Goal: Task Accomplishment & Management: Manage account settings

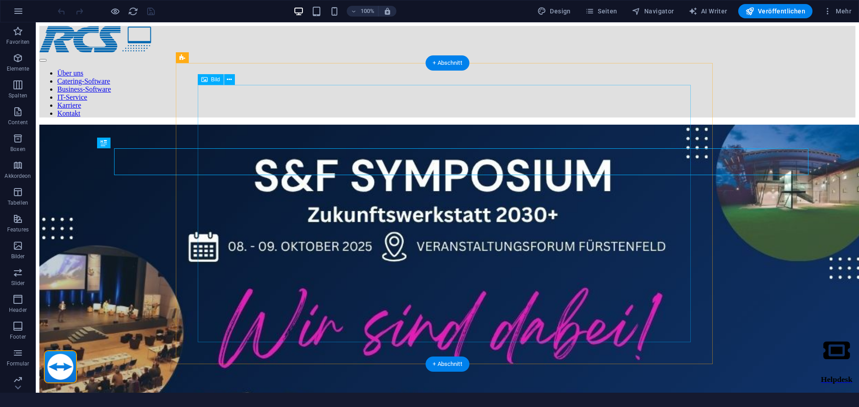
scroll to position [199, 0]
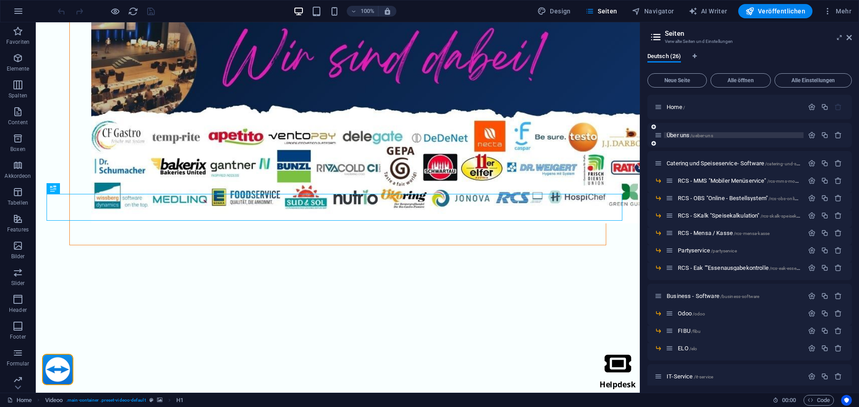
click at [673, 135] on span "Über uns /ueber-uns" at bounding box center [689, 135] width 47 height 7
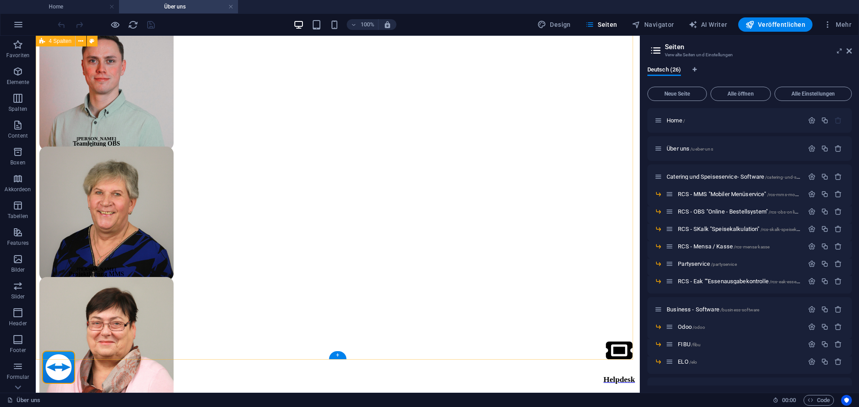
scroll to position [1418, 0]
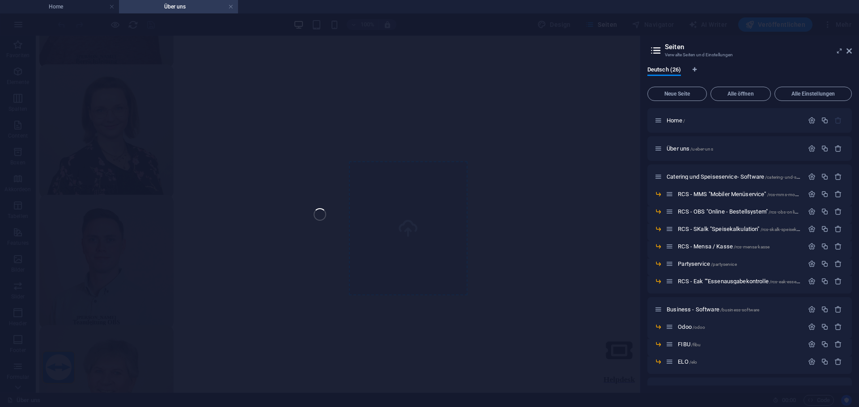
select select "px"
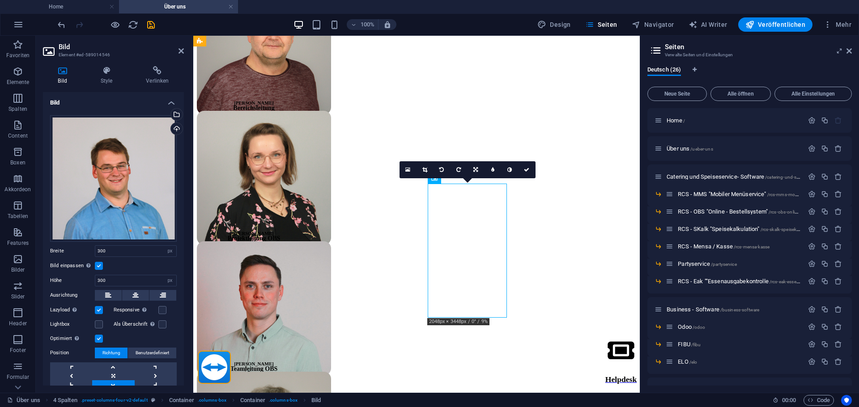
scroll to position [1457, 0]
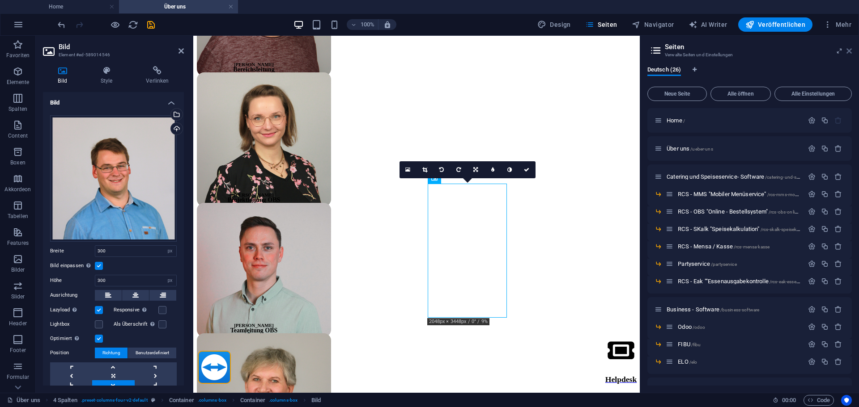
click at [0, 0] on icon at bounding box center [0, 0] width 0 height 0
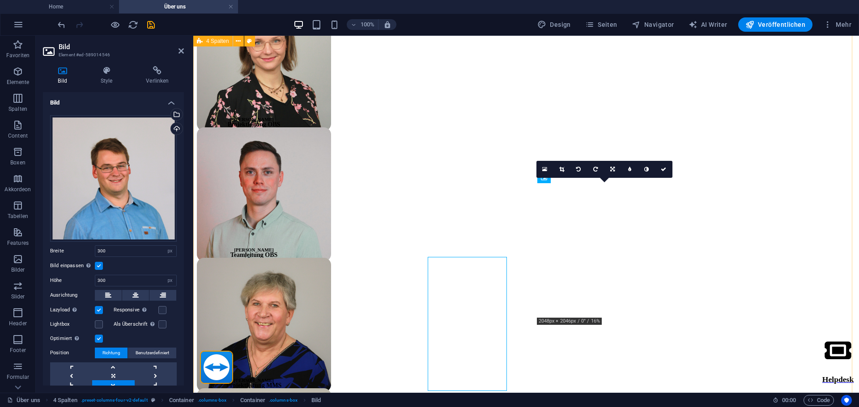
scroll to position [1383, 0]
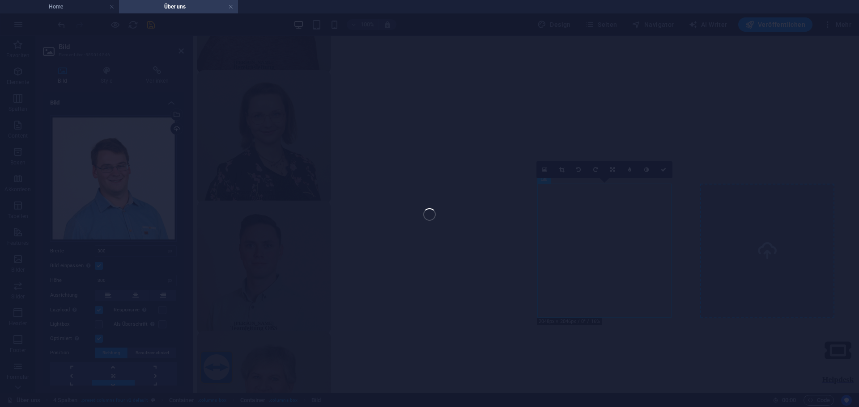
select select "px"
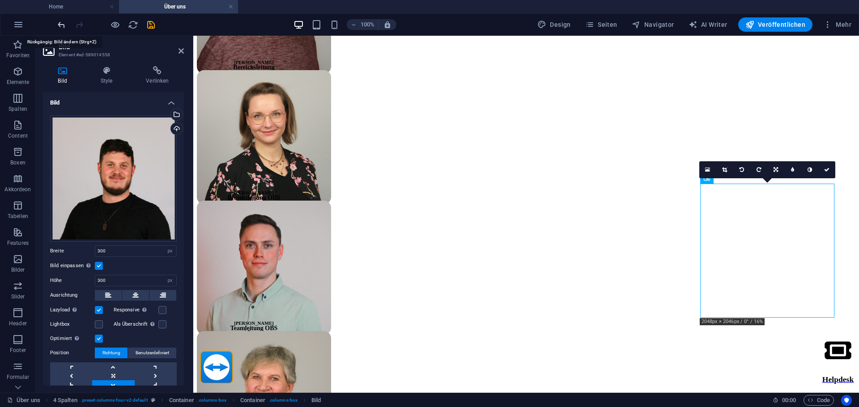
click at [61, 25] on icon "undo" at bounding box center [61, 25] width 10 height 10
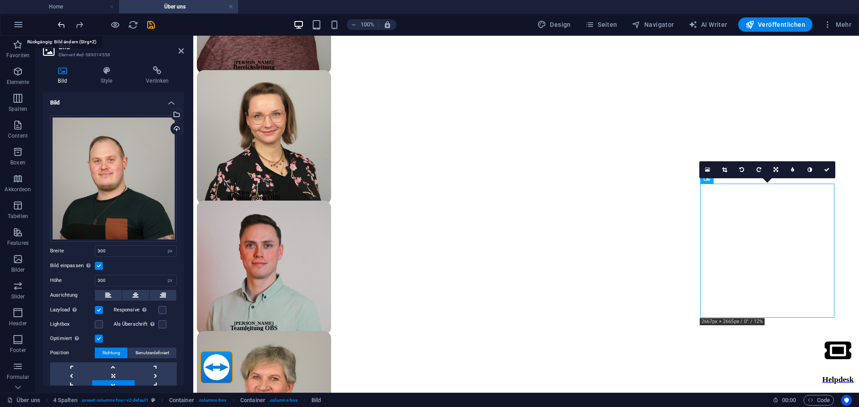
click at [61, 25] on icon "undo" at bounding box center [61, 25] width 10 height 10
click at [79, 25] on icon "redo" at bounding box center [79, 25] width 10 height 10
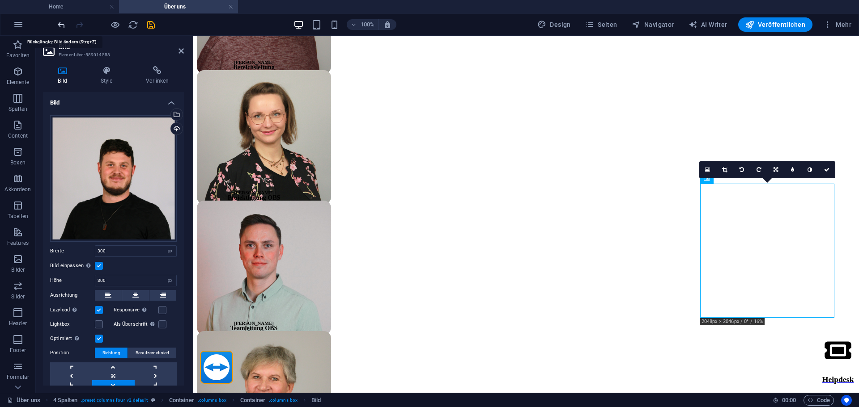
click at [59, 27] on icon "undo" at bounding box center [61, 25] width 10 height 10
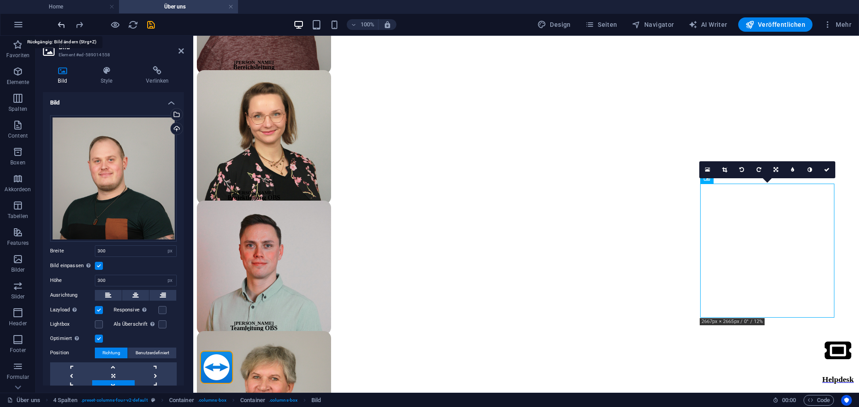
click at [59, 27] on icon "undo" at bounding box center [61, 25] width 10 height 10
click at [82, 22] on icon "redo" at bounding box center [79, 25] width 10 height 10
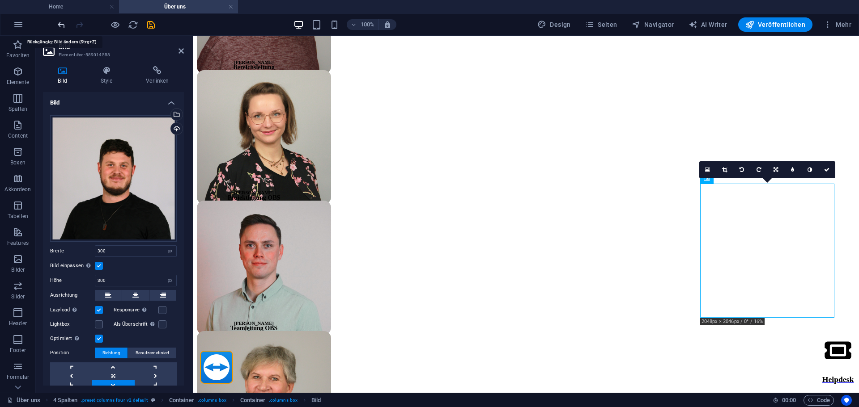
click at [62, 26] on icon "undo" at bounding box center [61, 25] width 10 height 10
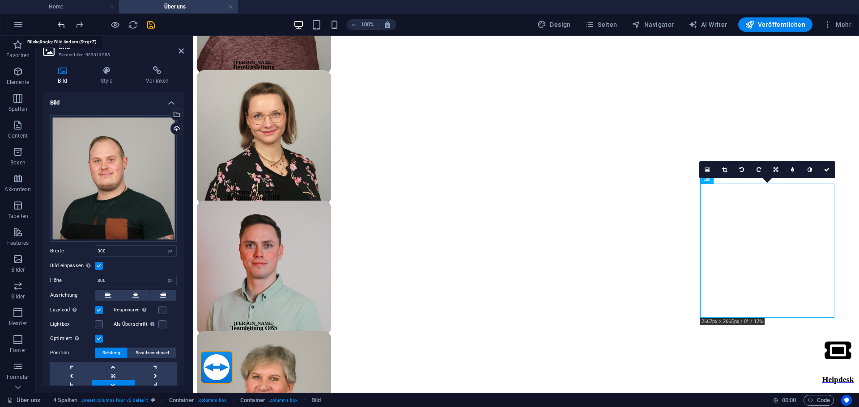
click at [62, 26] on icon "undo" at bounding box center [61, 25] width 10 height 10
click at [79, 25] on icon "redo" at bounding box center [79, 25] width 10 height 10
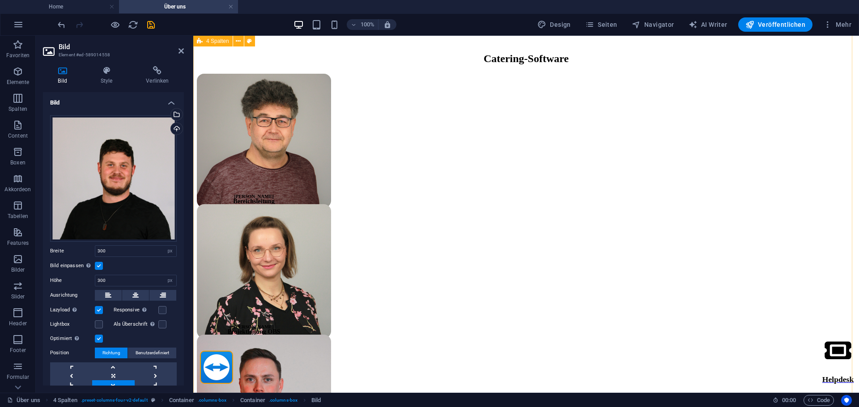
scroll to position [1025, 0]
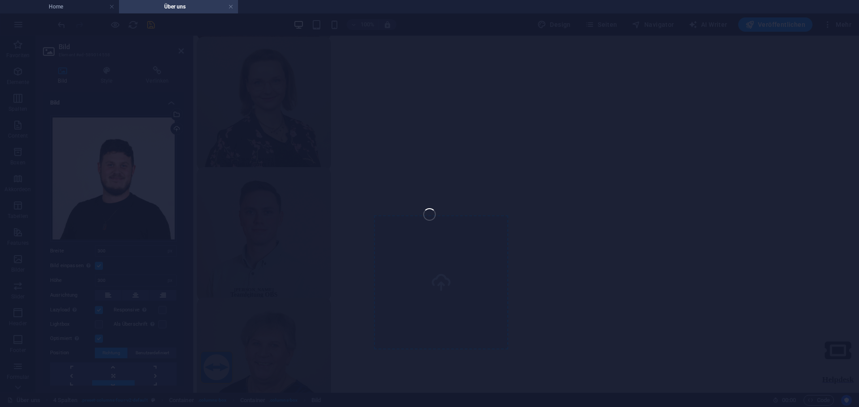
select select "px"
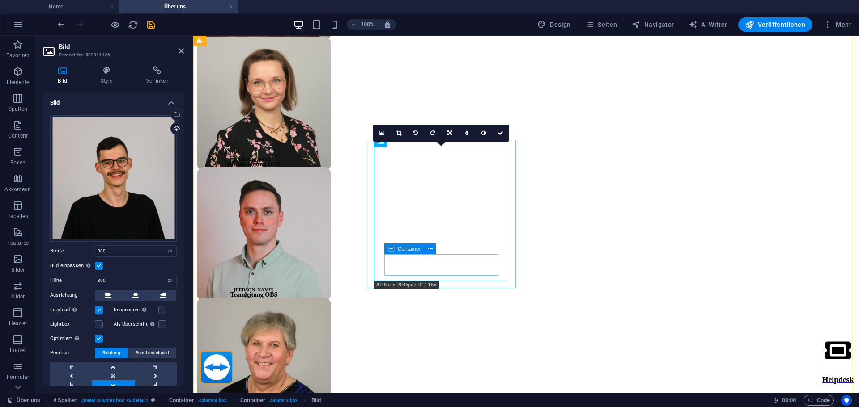
scroll to position [1094, 0]
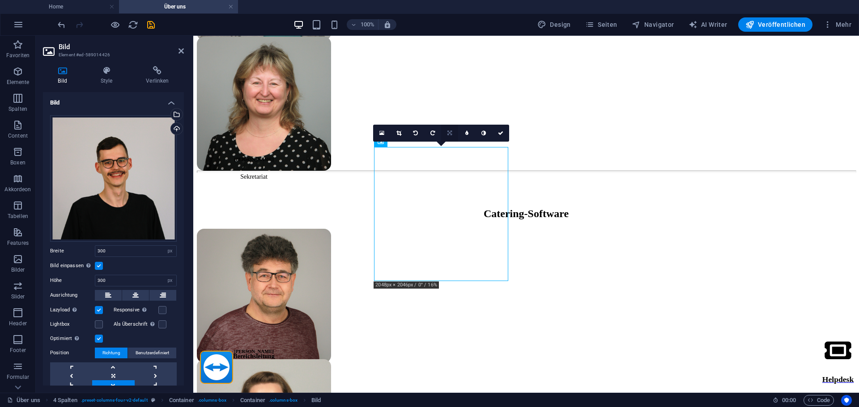
click at [449, 129] on link at bounding box center [449, 133] width 17 height 17
click at [127, 218] on div "Ziehe Dateien zum Hochladen hierher oder klicke hier, um aus Dateien oder koste…" at bounding box center [113, 178] width 127 height 127
click at [127, 218] on body "rcs.de Home Über uns Favoriten Elemente Spalten Content Boxen Akkordeon Tabelle…" at bounding box center [429, 203] width 859 height 407
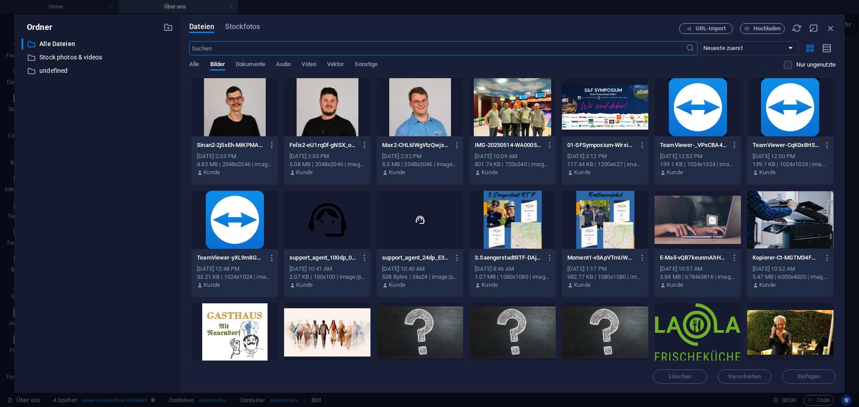
scroll to position [1145, 0]
click at [829, 34] on div "Dateien Stockfotos URL-Import Hochladen ​ Neueste zuerst Älteste zuerst Name (A…" at bounding box center [512, 203] width 646 height 361
click at [830, 29] on icon "button" at bounding box center [831, 28] width 10 height 10
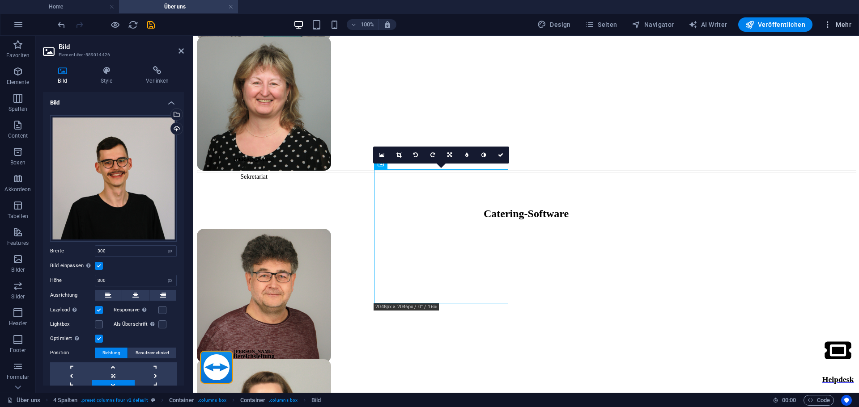
scroll to position [1072, 0]
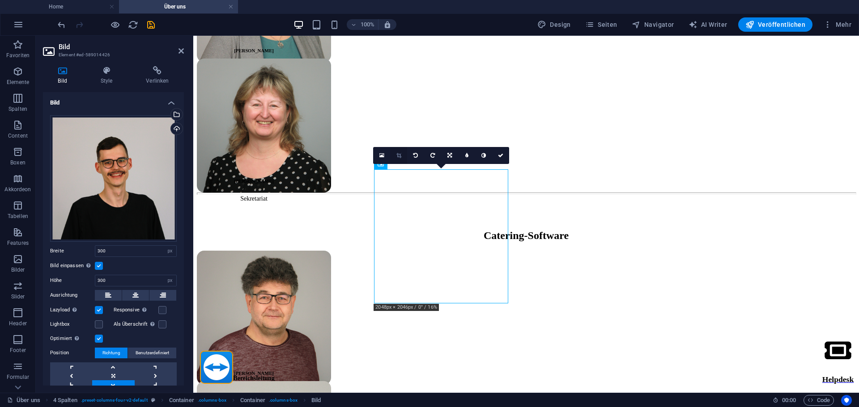
click at [398, 153] on icon at bounding box center [398, 155] width 5 height 5
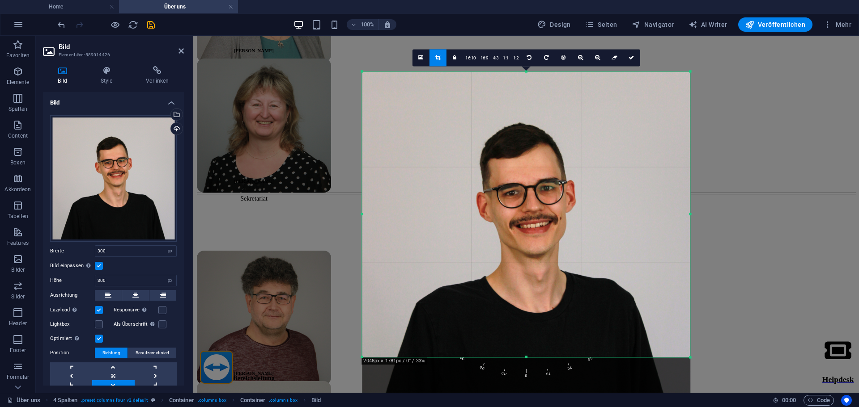
drag, startPoint x: 678, startPoint y: 73, endPoint x: 705, endPoint y: 55, distance: 31.9
click at [705, 55] on div "H2 Text Text Text Abstand 4 Spalten Container Container Bild Container Containe…" at bounding box center [525, 214] width 665 height 357
click at [633, 54] on link at bounding box center [631, 57] width 17 height 17
type input "735"
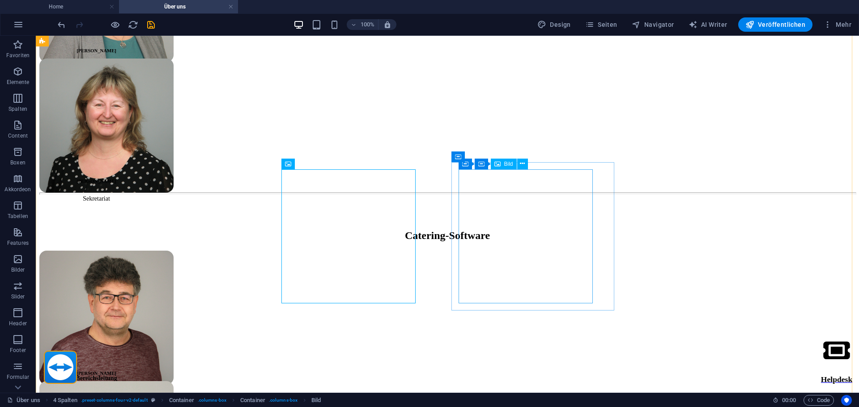
select select "px"
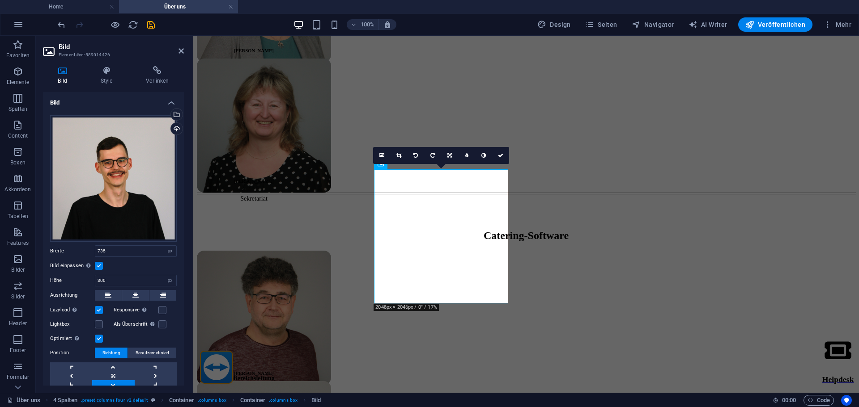
click at [117, 337] on div "Optimiert Bilder werden komprimiert für eine bessere Ladegeschwindigkeit der We…" at bounding box center [113, 339] width 127 height 11
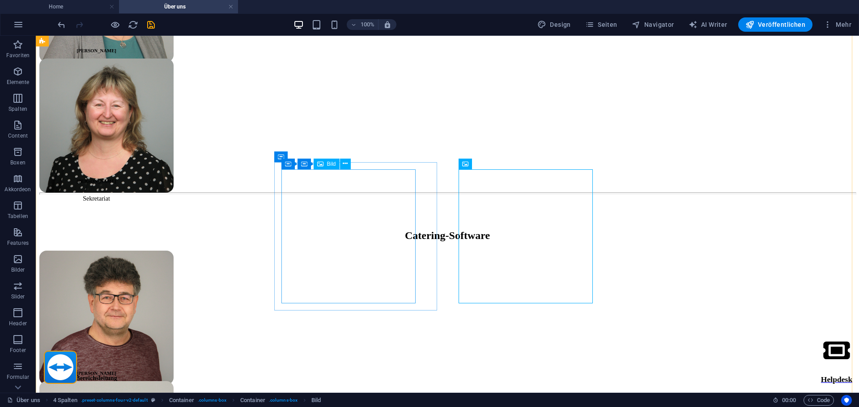
select select "px"
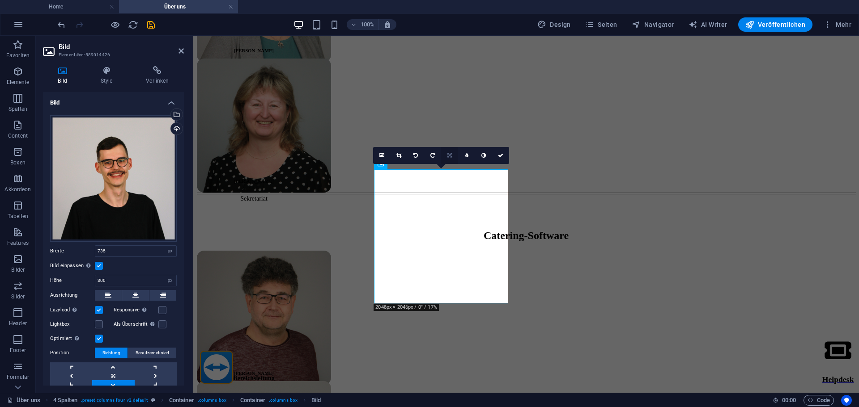
click at [444, 156] on link at bounding box center [449, 155] width 17 height 17
click at [449, 177] on link at bounding box center [449, 172] width 17 height 17
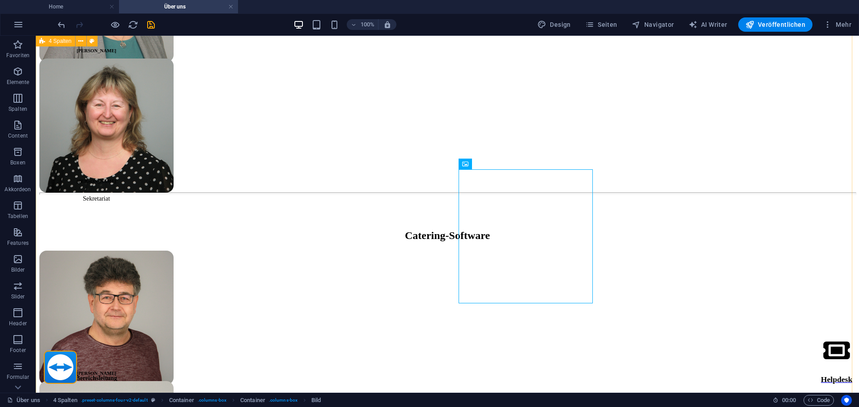
scroll to position [1027, 0]
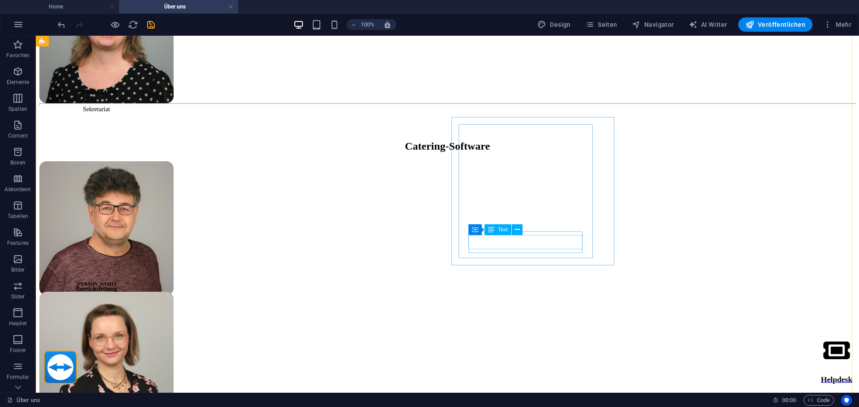
scroll to position [1117, 0]
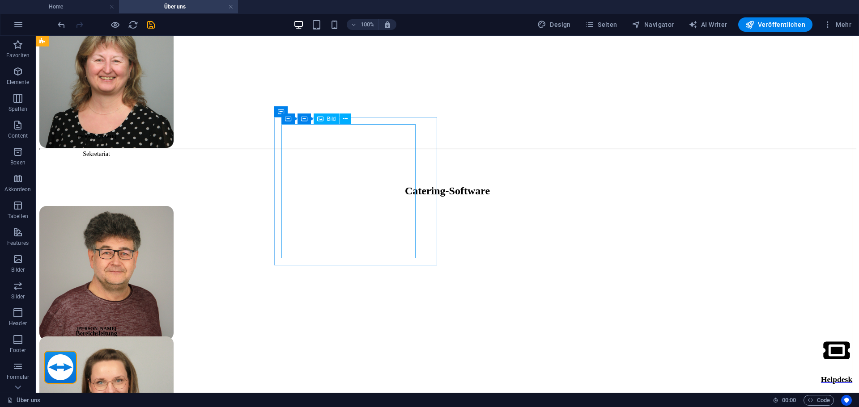
select select "px"
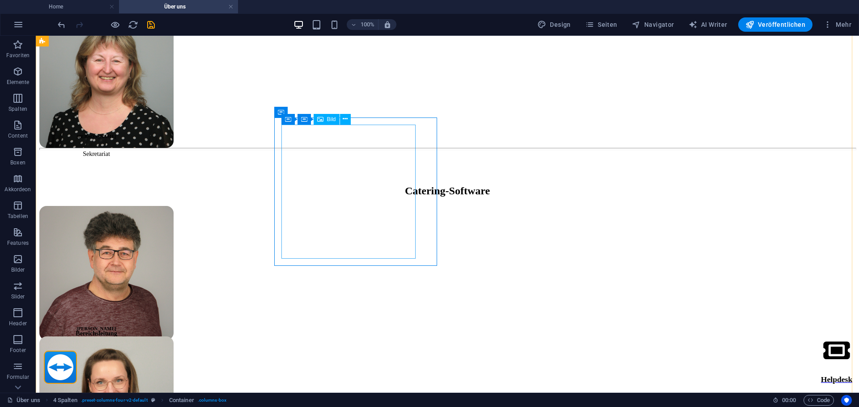
select select "px"
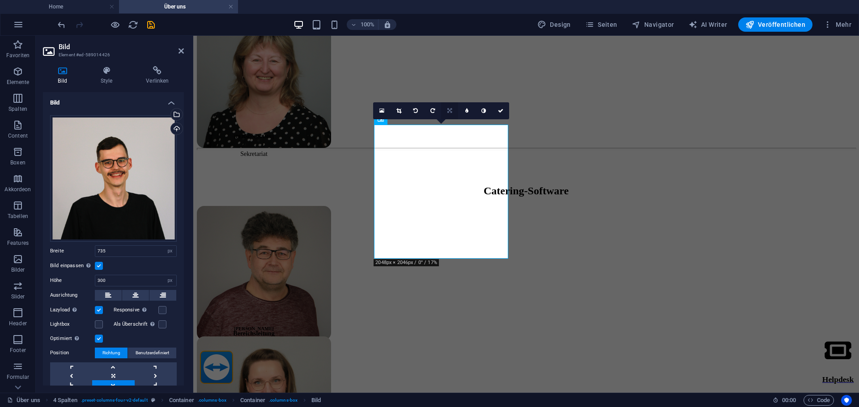
click at [449, 111] on icon at bounding box center [449, 110] width 4 height 5
click at [447, 127] on icon at bounding box center [449, 127] width 5 height 5
click at [504, 112] on link at bounding box center [500, 110] width 17 height 17
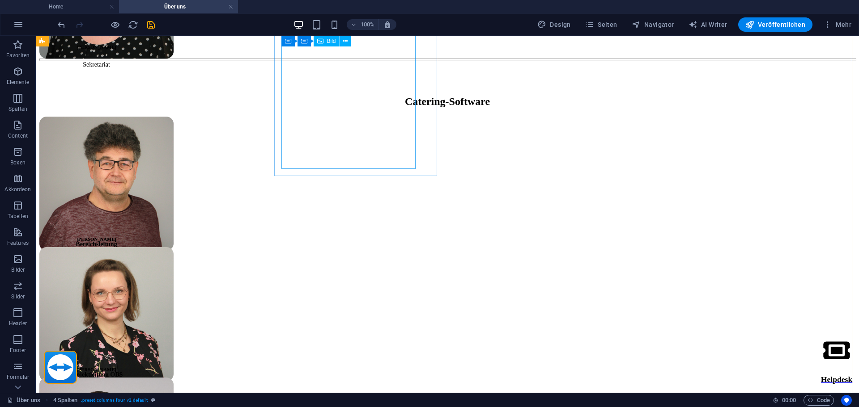
scroll to position [1072, 0]
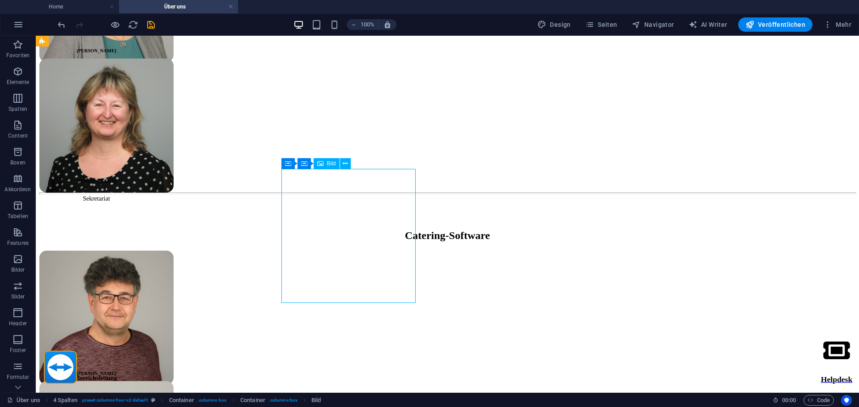
select select "px"
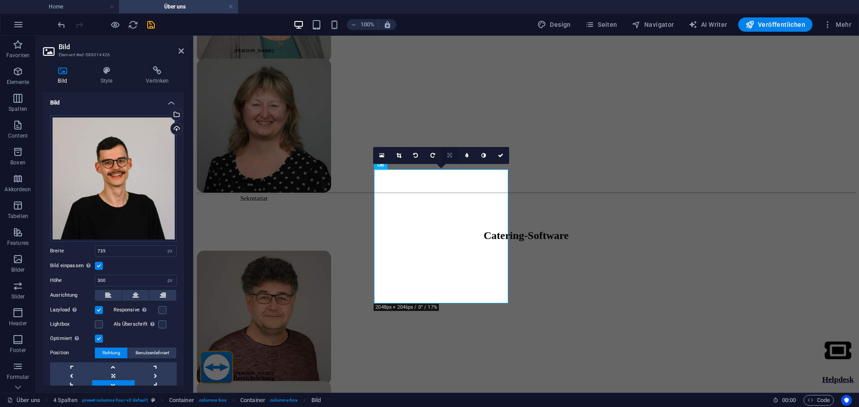
click at [445, 154] on link at bounding box center [449, 155] width 17 height 17
click at [449, 140] on icon at bounding box center [449, 138] width 5 height 5
click at [505, 153] on link at bounding box center [500, 155] width 17 height 17
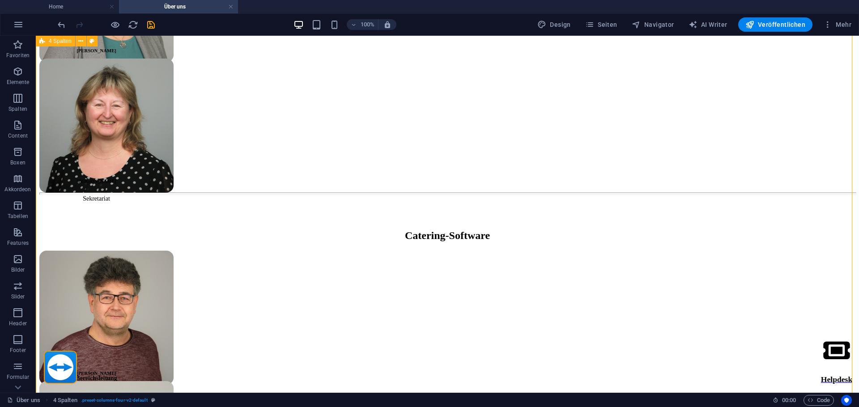
scroll to position [1117, 0]
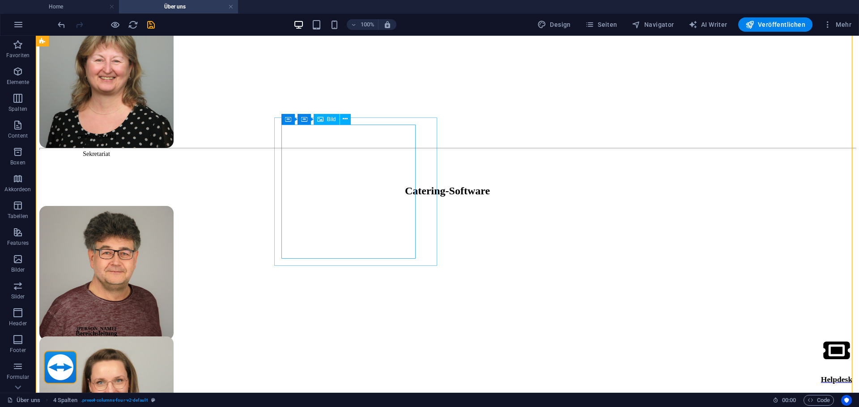
select select "px"
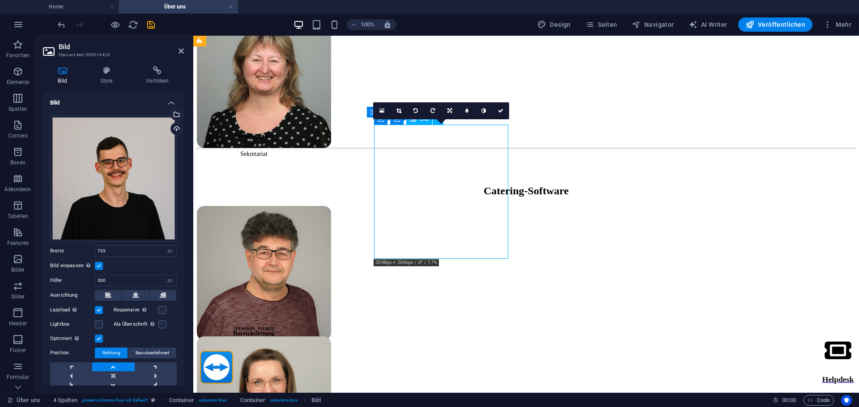
drag, startPoint x: 427, startPoint y: 198, endPoint x: 432, endPoint y: 159, distance: 39.2
drag, startPoint x: 447, startPoint y: 176, endPoint x: 448, endPoint y: 209, distance: 33.1
drag, startPoint x: 449, startPoint y: 186, endPoint x: 447, endPoint y: 131, distance: 54.2
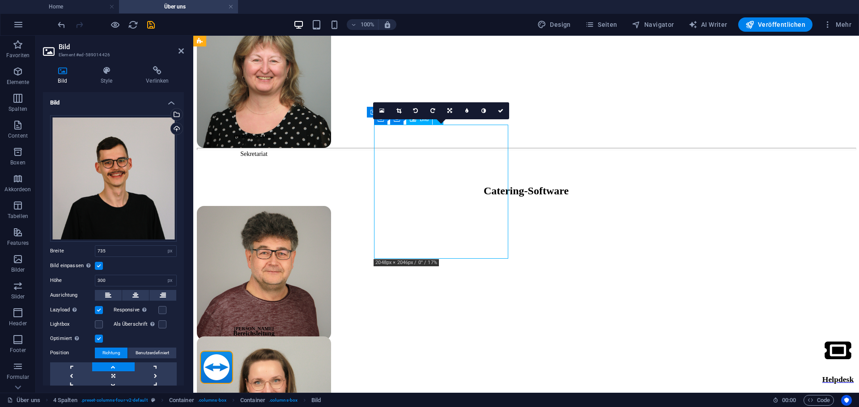
click at [398, 113] on icon at bounding box center [398, 110] width 5 height 5
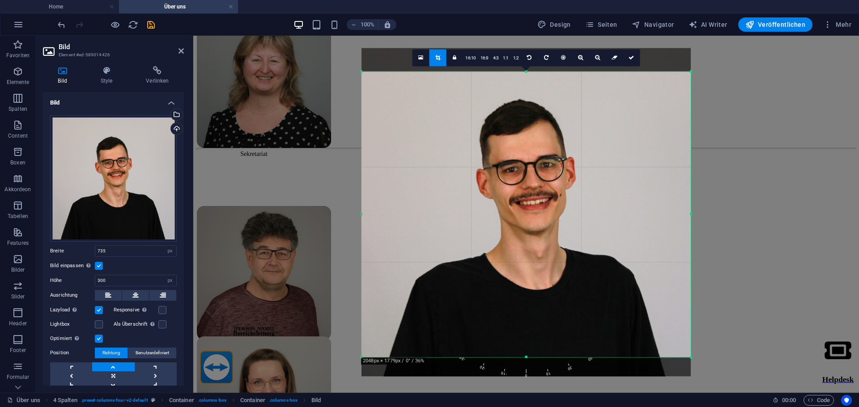
drag, startPoint x: 504, startPoint y: 179, endPoint x: 505, endPoint y: 155, distance: 23.7
click at [505, 155] on div at bounding box center [525, 212] width 329 height 329
click at [631, 55] on icon at bounding box center [630, 57] width 5 height 5
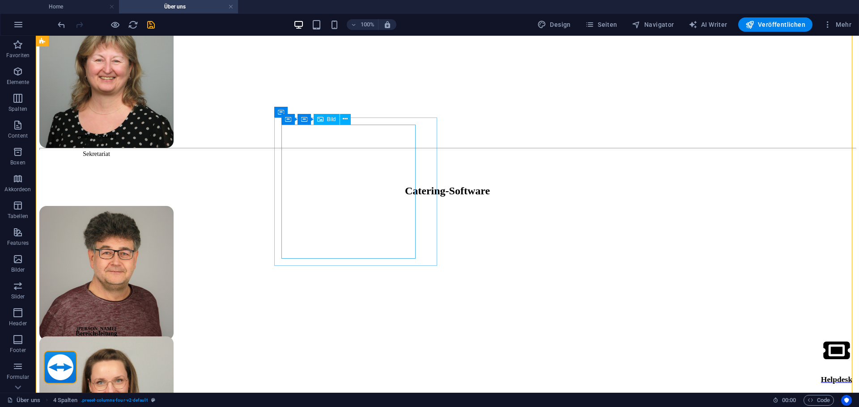
drag, startPoint x: 338, startPoint y: 199, endPoint x: 181, endPoint y: 199, distance: 157.0
select select "px"
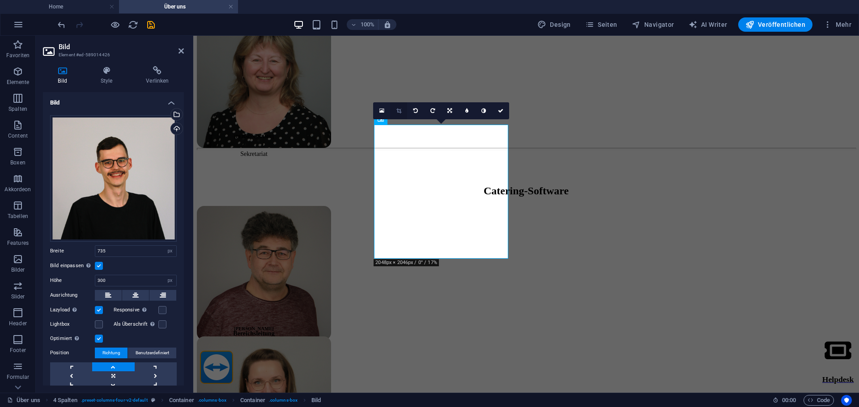
click at [399, 102] on link at bounding box center [398, 110] width 17 height 17
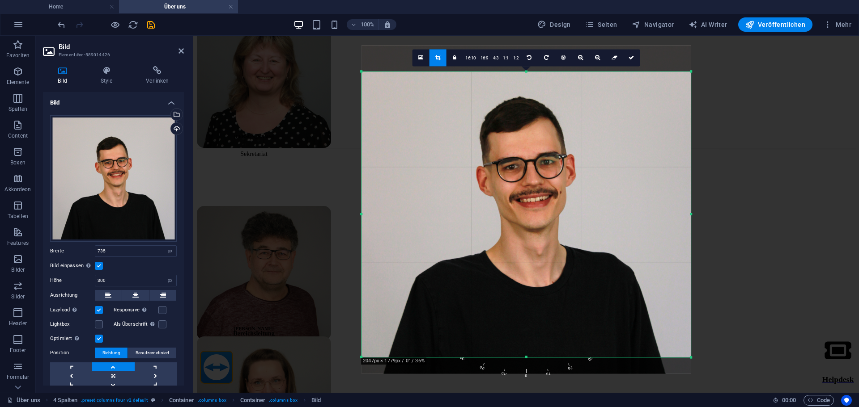
click at [466, 181] on div at bounding box center [525, 209] width 329 height 329
click at [628, 61] on link at bounding box center [631, 57] width 17 height 17
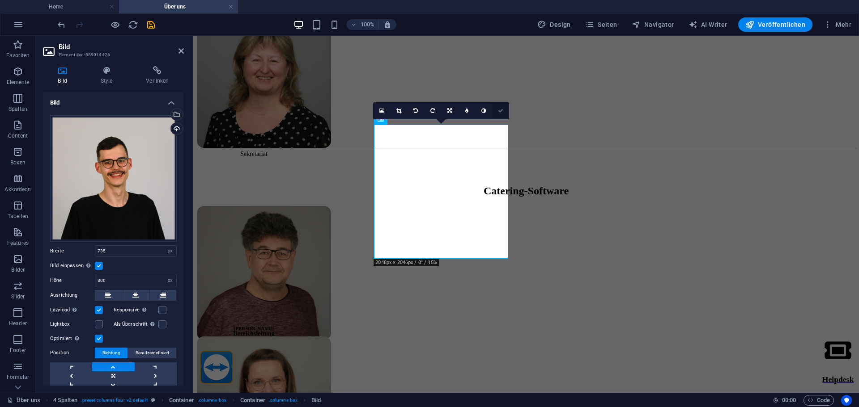
click at [500, 109] on icon at bounding box center [500, 110] width 5 height 5
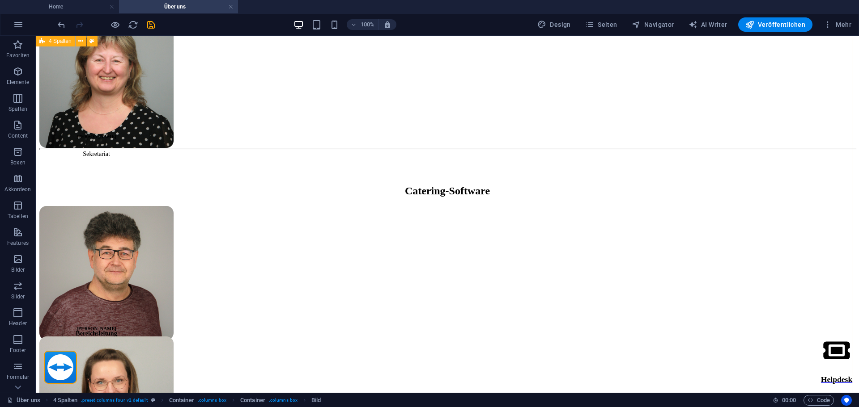
scroll to position [1385, 0]
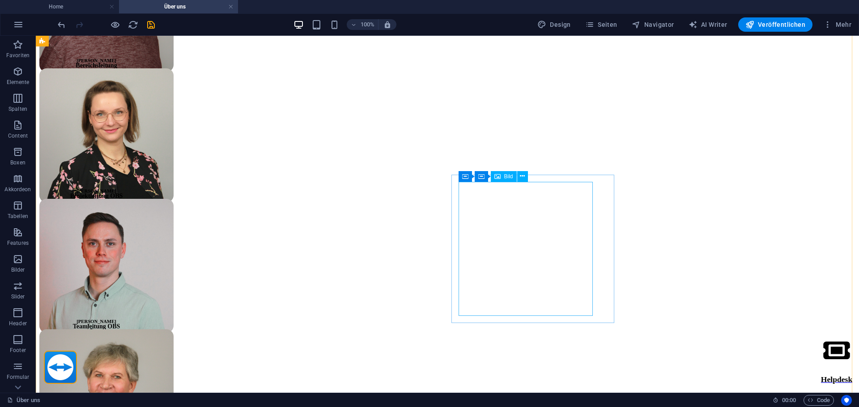
select select "px"
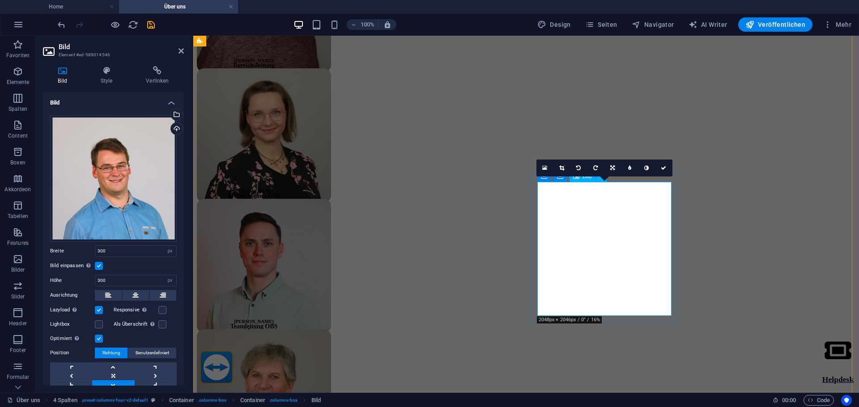
click at [556, 165] on link at bounding box center [561, 168] width 17 height 17
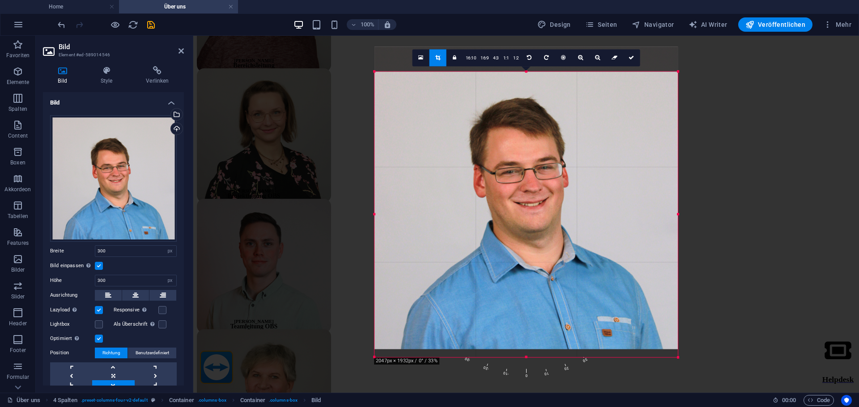
drag, startPoint x: 519, startPoint y: 227, endPoint x: 519, endPoint y: 210, distance: 16.5
click at [519, 210] on div at bounding box center [525, 198] width 303 height 303
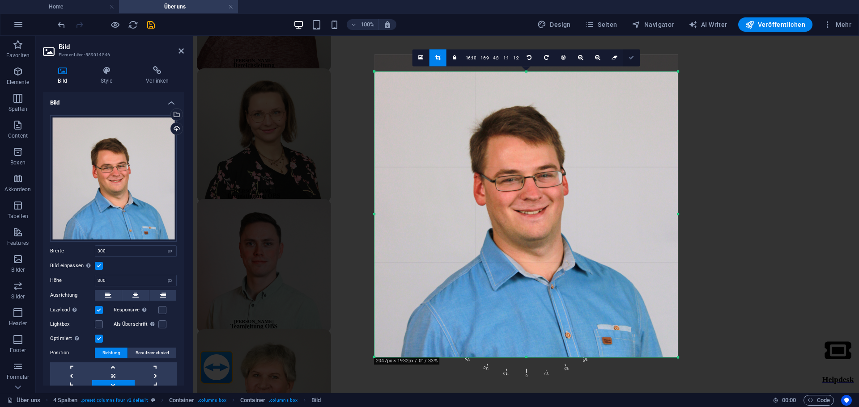
click at [636, 59] on link at bounding box center [631, 57] width 17 height 17
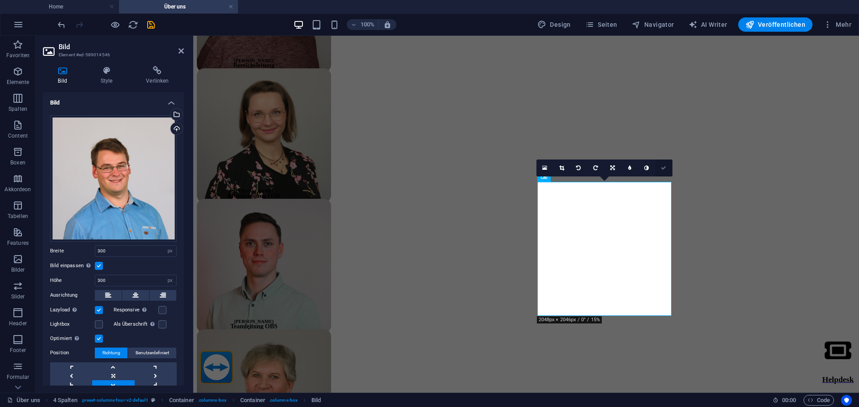
click at [660, 164] on link at bounding box center [663, 168] width 17 height 17
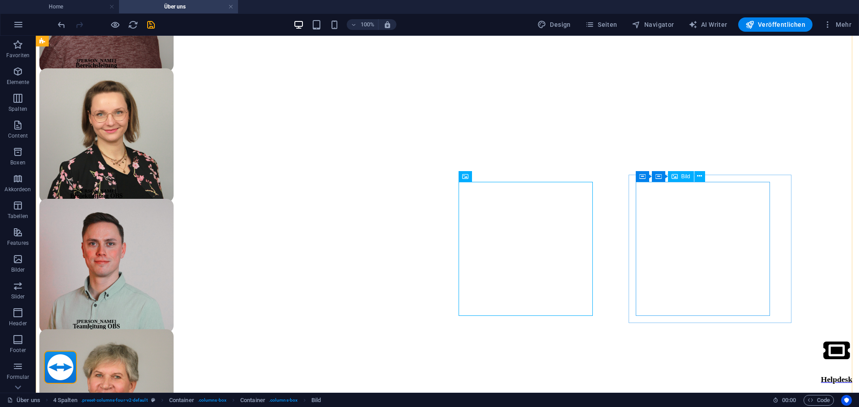
select select "px"
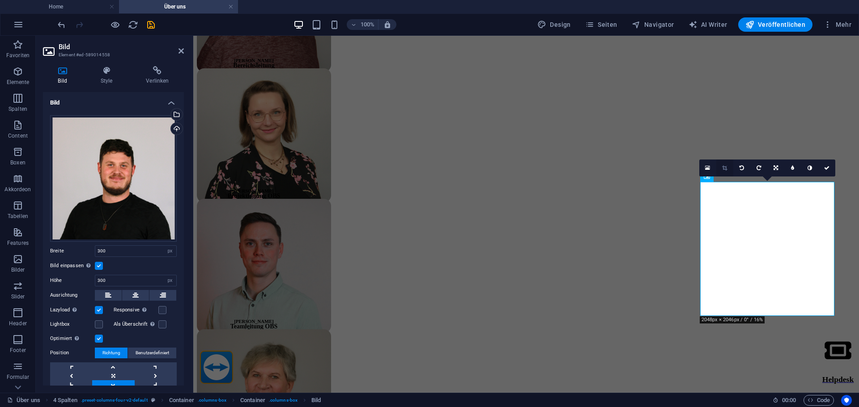
click at [720, 162] on link at bounding box center [724, 168] width 17 height 17
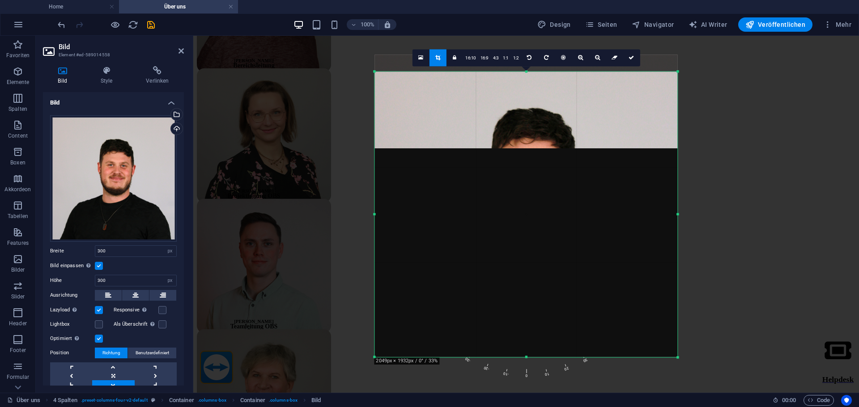
click at [635, 237] on div at bounding box center [526, 206] width 303 height 302
click at [633, 60] on link at bounding box center [631, 57] width 17 height 17
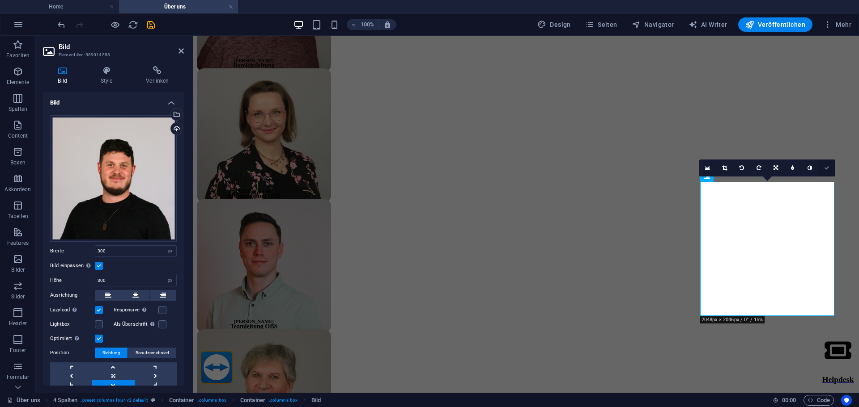
click at [825, 165] on icon at bounding box center [826, 167] width 5 height 5
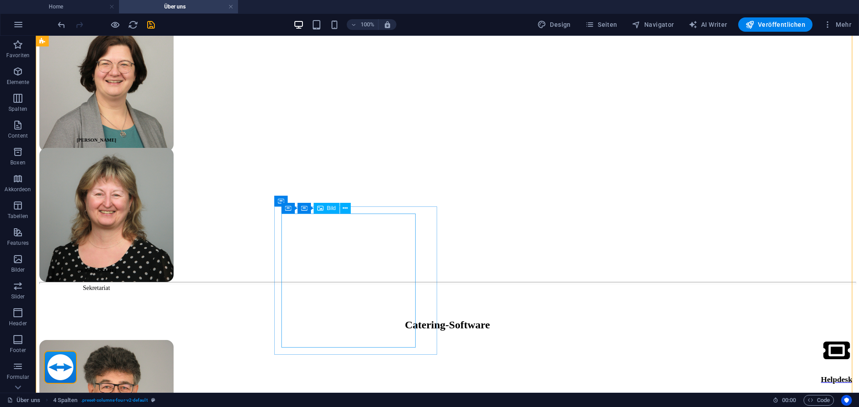
scroll to position [1027, 0]
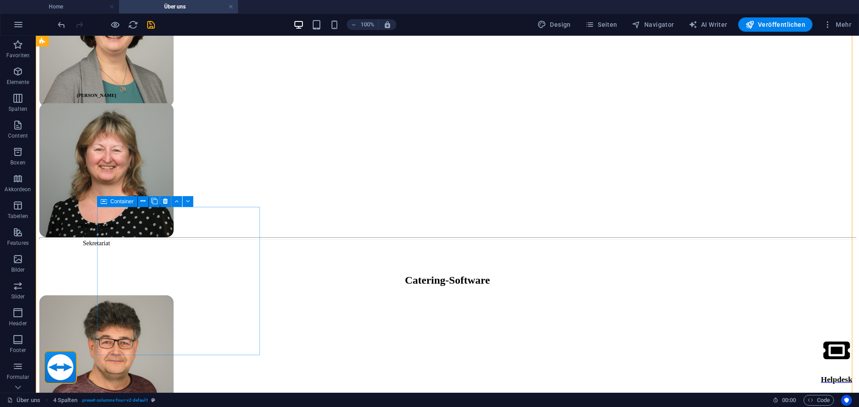
click at [110, 200] on div "Container" at bounding box center [117, 201] width 40 height 11
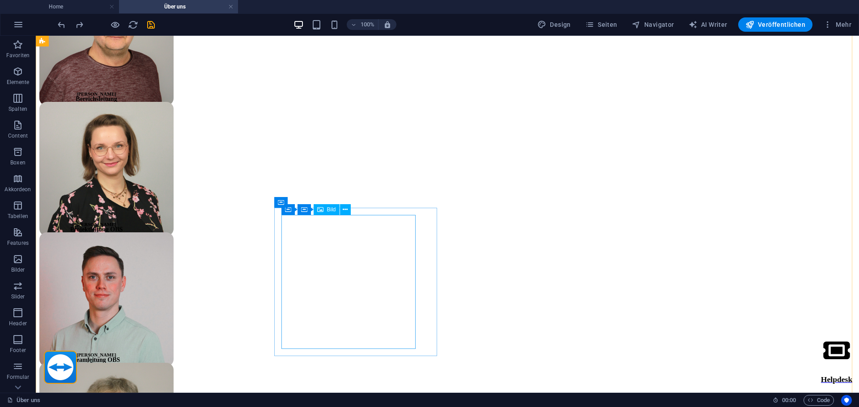
scroll to position [1094, 0]
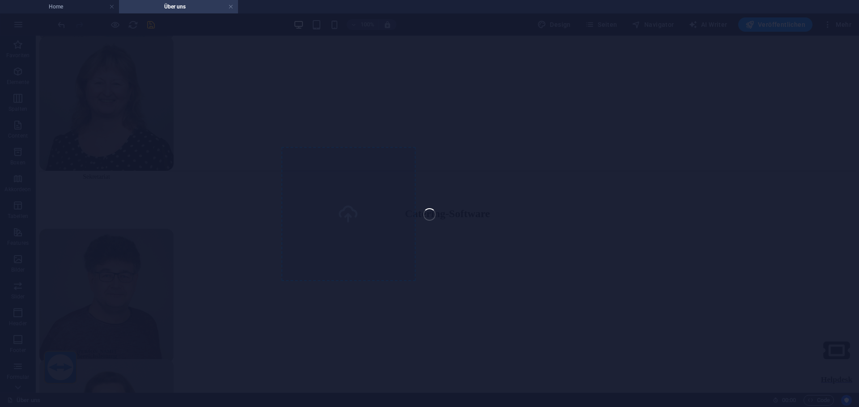
select select "px"
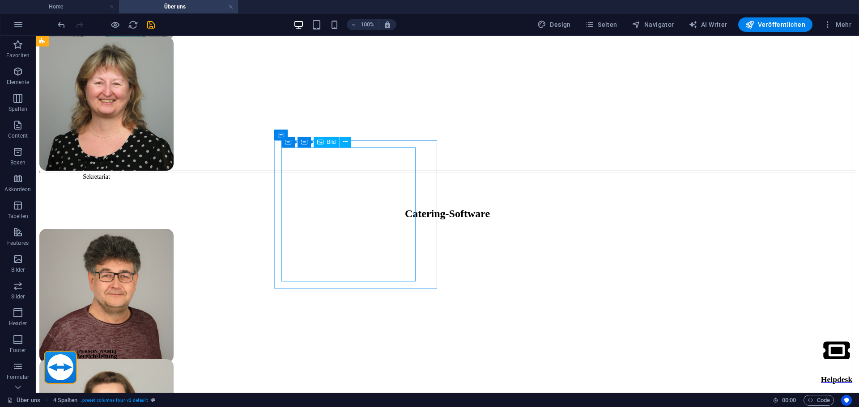
select select "px"
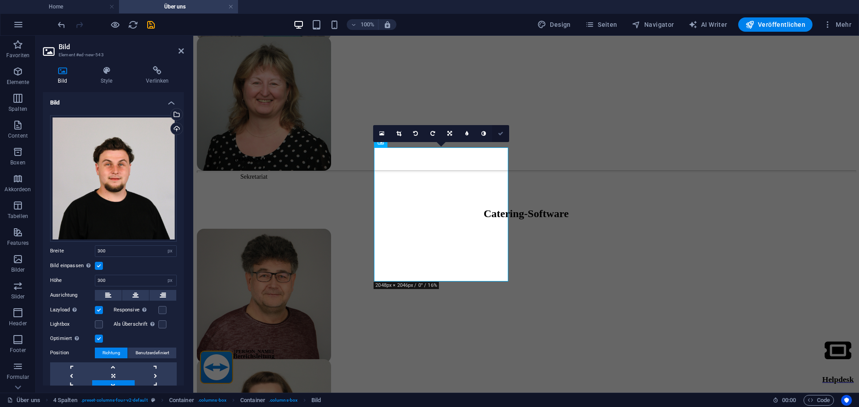
click at [500, 133] on icon at bounding box center [500, 133] width 5 height 5
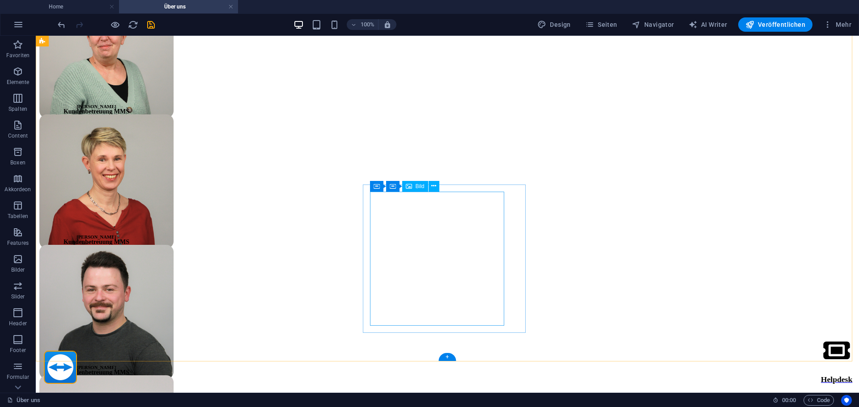
scroll to position [2167, 0]
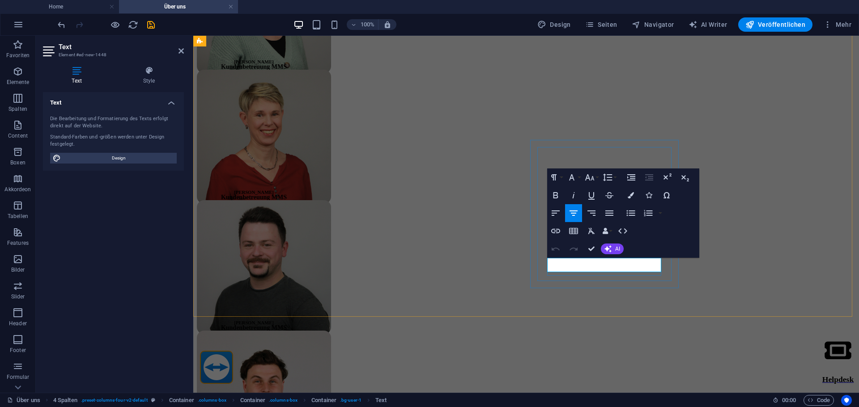
drag, startPoint x: 638, startPoint y: 261, endPoint x: 630, endPoint y: 261, distance: 8.0
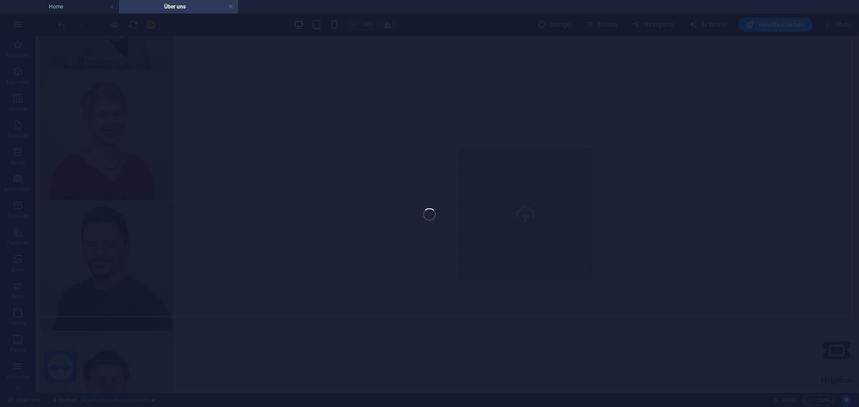
select select "px"
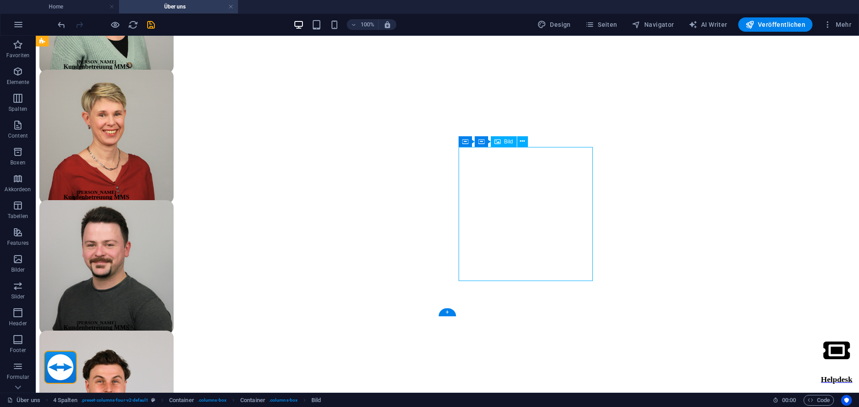
select select "px"
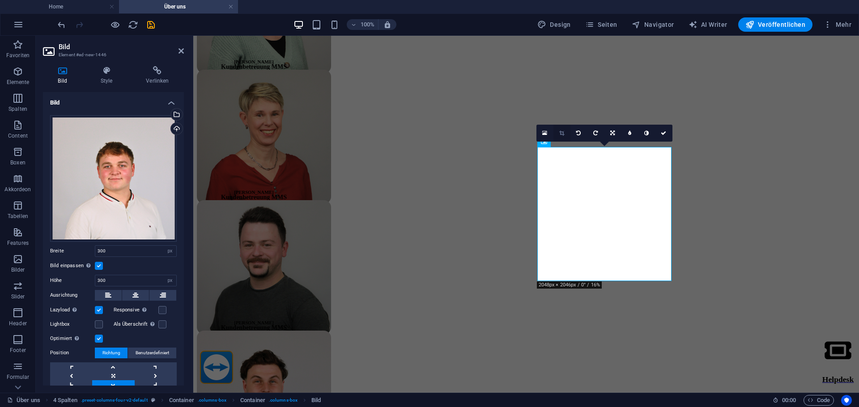
click at [564, 133] on link at bounding box center [561, 133] width 17 height 17
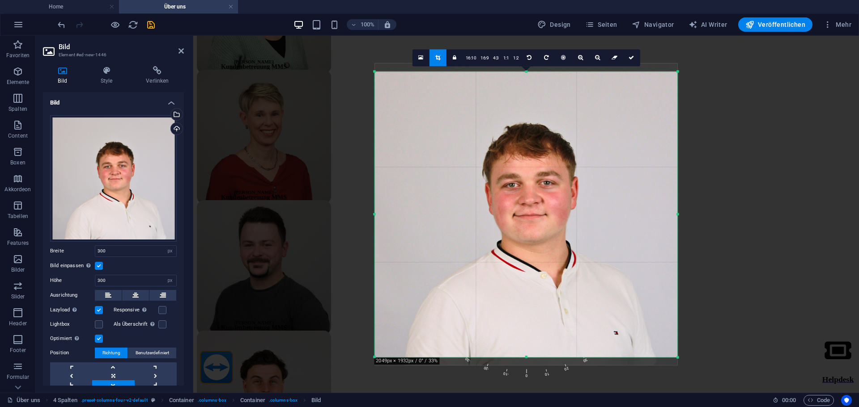
drag, startPoint x: 534, startPoint y: 199, endPoint x: 539, endPoint y: 163, distance: 36.1
click at [539, 163] on div at bounding box center [525, 215] width 303 height 286
click at [630, 61] on link at bounding box center [631, 57] width 17 height 17
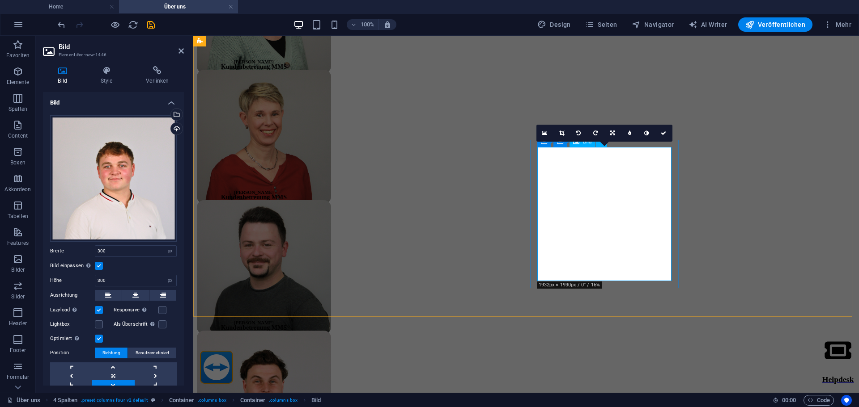
click at [561, 133] on icon at bounding box center [561, 133] width 5 height 5
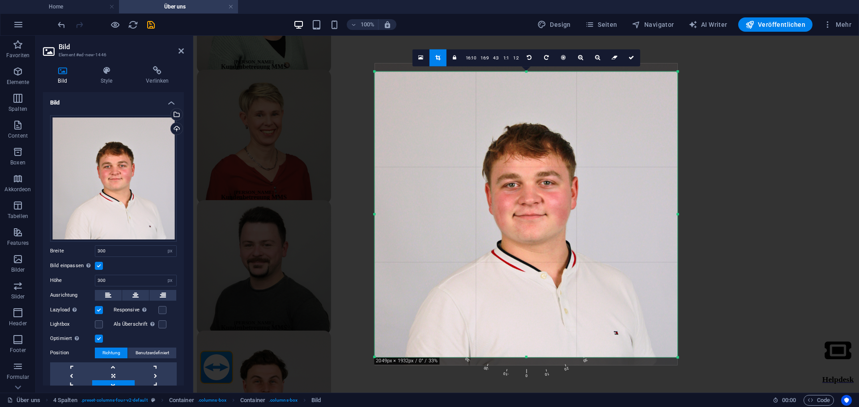
drag, startPoint x: 544, startPoint y: 175, endPoint x: 544, endPoint y: 142, distance: 33.1
click at [544, 142] on div at bounding box center [525, 215] width 303 height 286
drag, startPoint x: 544, startPoint y: 173, endPoint x: 542, endPoint y: 118, distance: 55.1
click at [542, 118] on div at bounding box center [525, 215] width 303 height 286
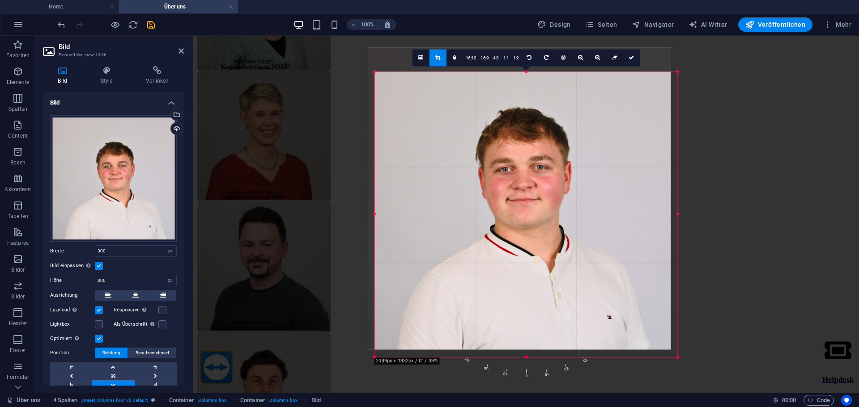
drag, startPoint x: 616, startPoint y: 209, endPoint x: 609, endPoint y: 191, distance: 19.5
click at [609, 191] on div at bounding box center [519, 198] width 303 height 302
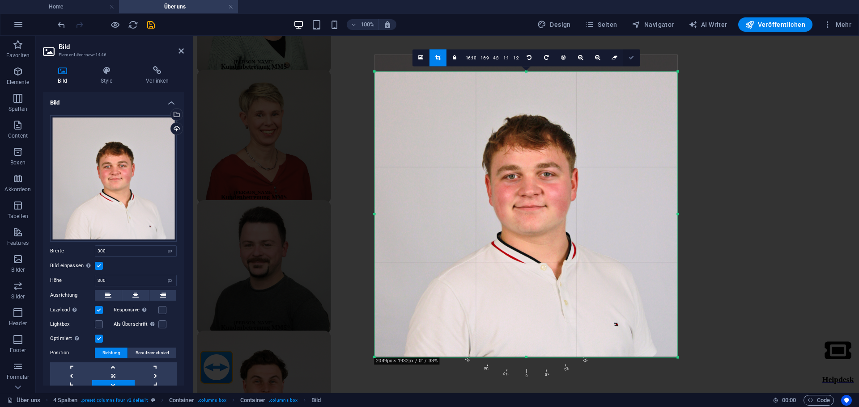
click at [630, 56] on icon at bounding box center [630, 57] width 5 height 5
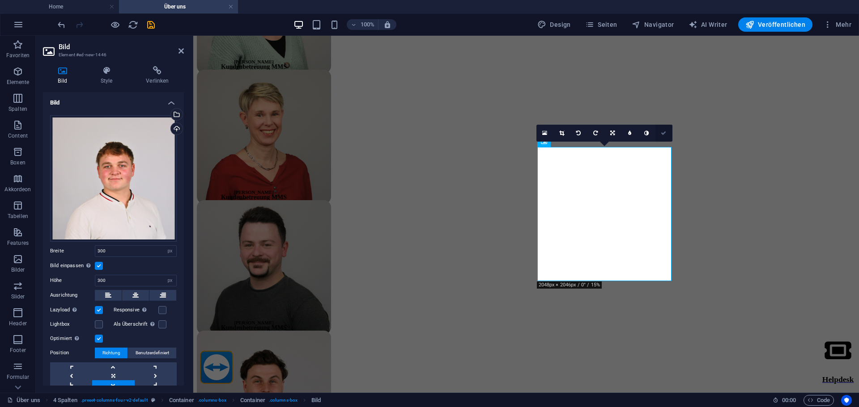
click at [662, 134] on icon at bounding box center [663, 133] width 5 height 5
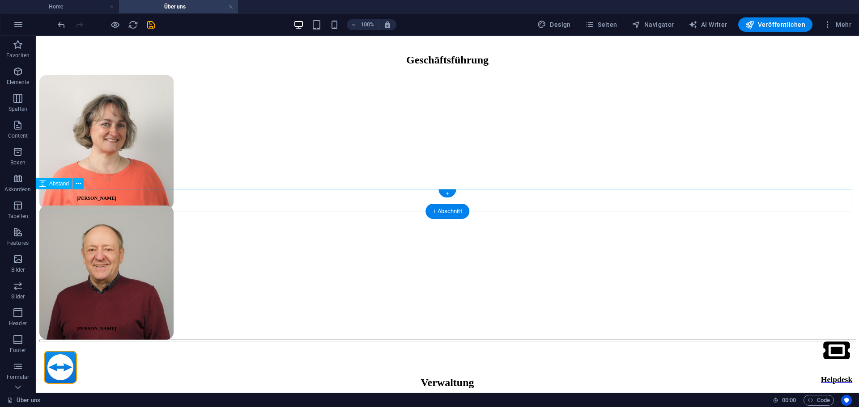
scroll to position [826, 0]
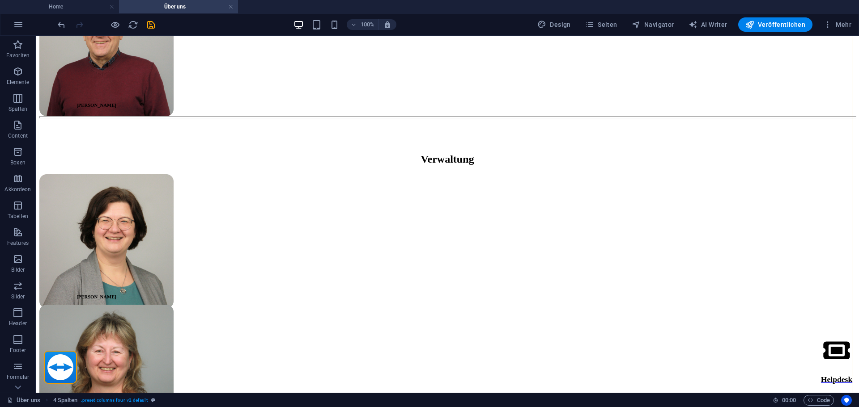
scroll to position [1094, 0]
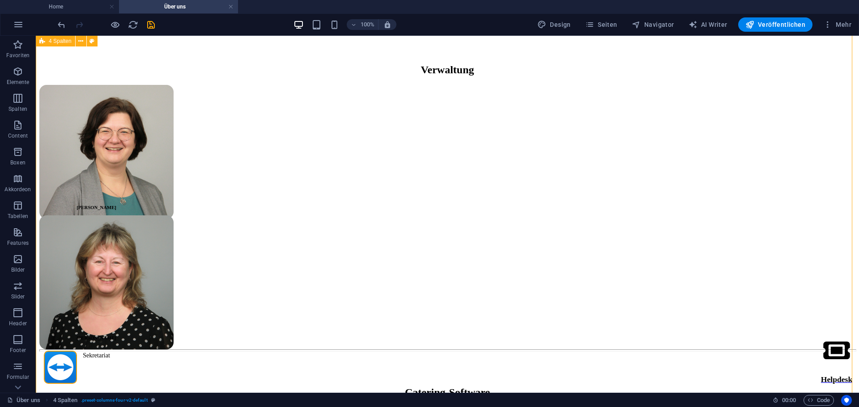
scroll to position [826, 0]
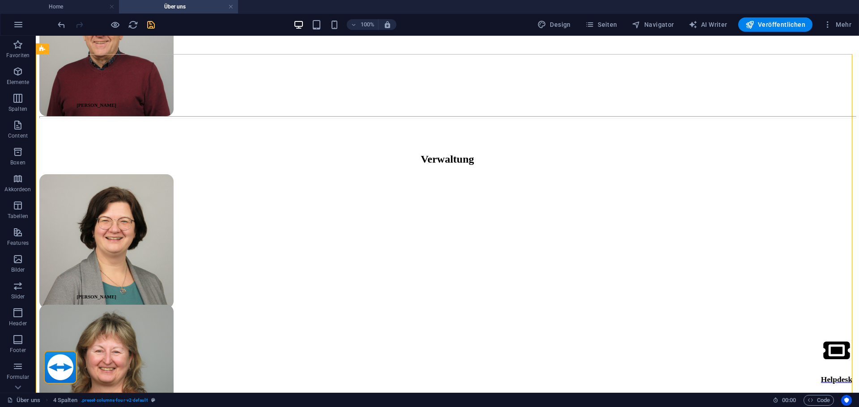
click at [146, 21] on icon "save" at bounding box center [151, 25] width 10 height 10
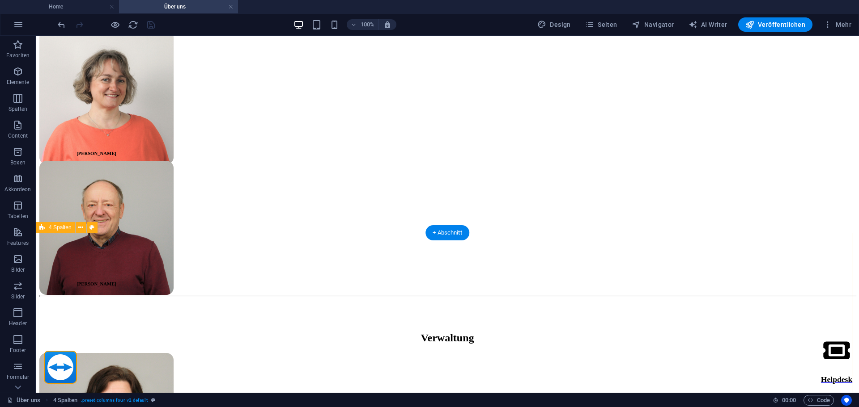
scroll to position [781, 0]
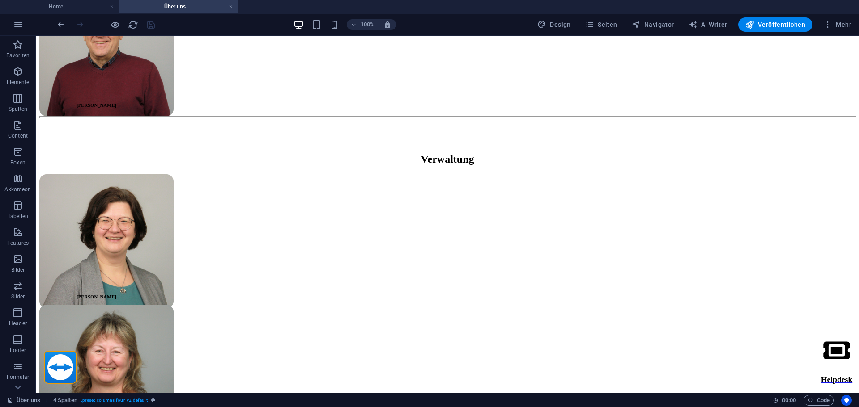
scroll to position [870, 0]
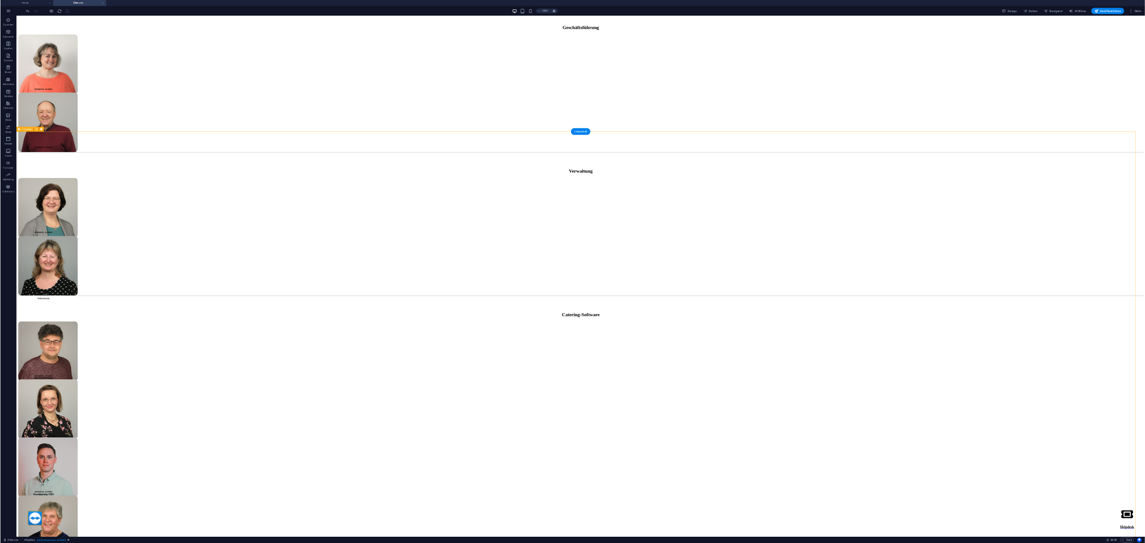
scroll to position [718, 0]
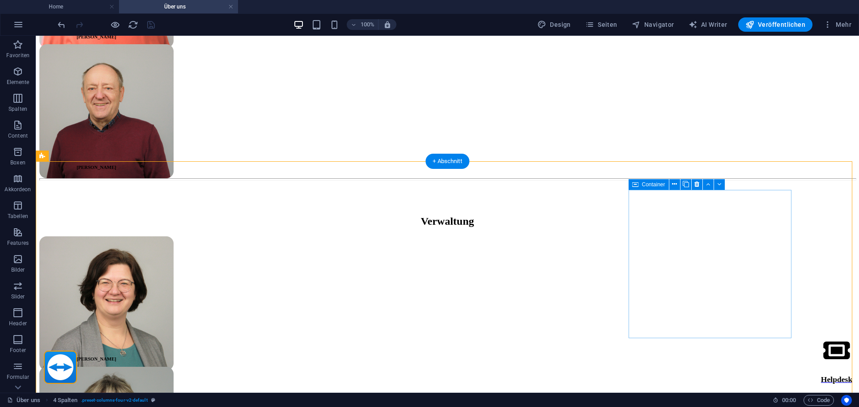
scroll to position [808, 0]
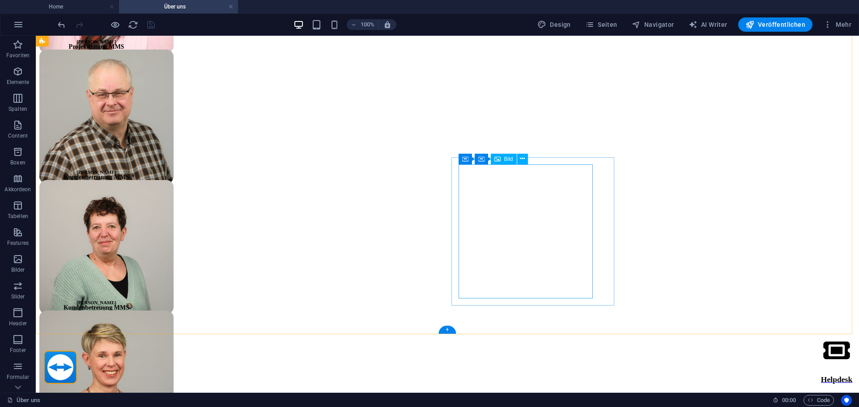
scroll to position [2150, 0]
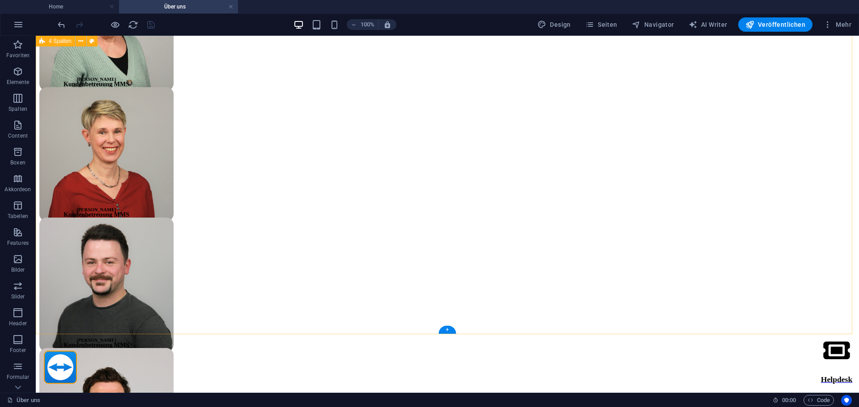
drag, startPoint x: 695, startPoint y: 228, endPoint x: 627, endPoint y: 204, distance: 72.4
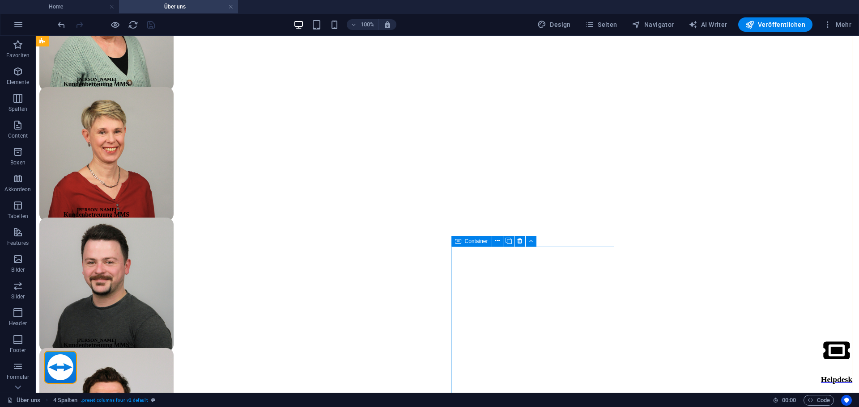
scroll to position [2016, 0]
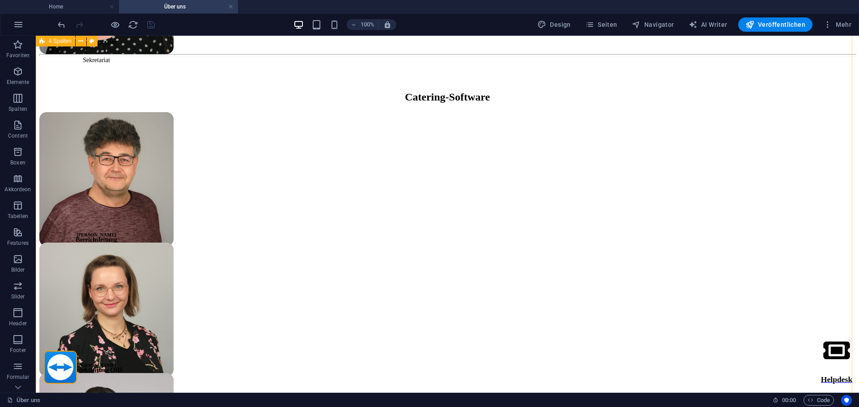
scroll to position [1076, 0]
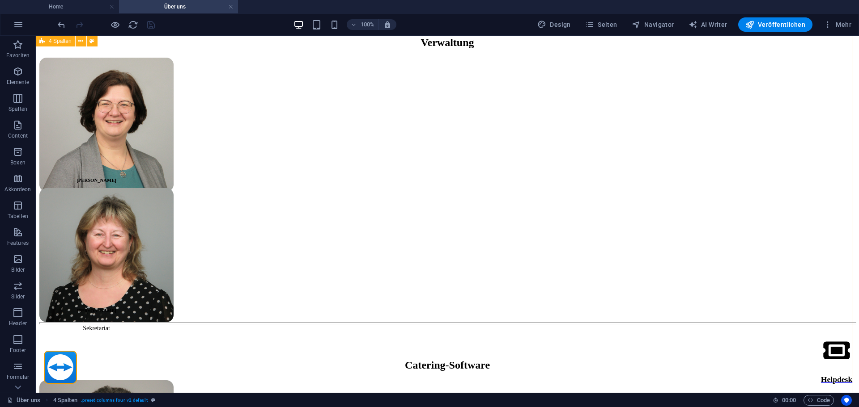
scroll to position [719, 0]
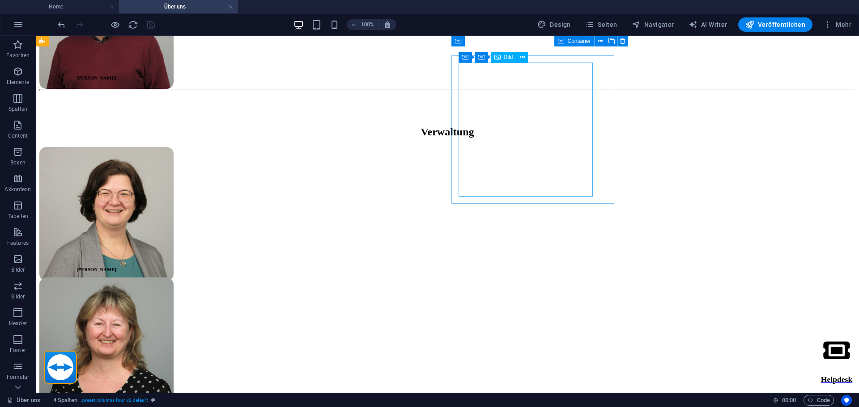
scroll to position [763, 0]
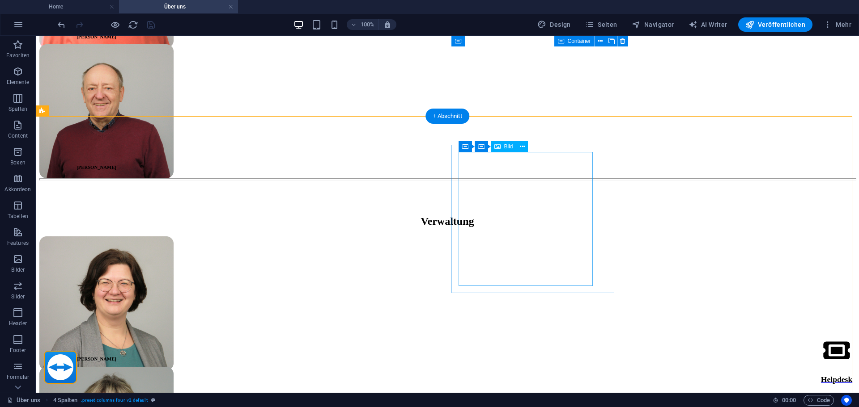
select select "px"
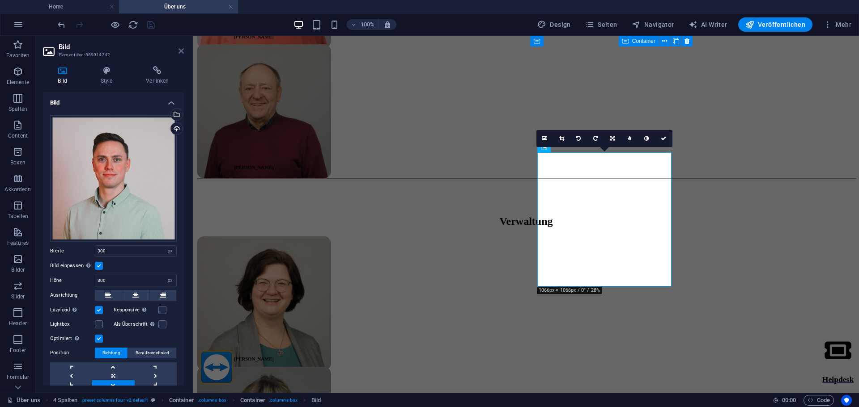
click at [182, 50] on icon at bounding box center [180, 50] width 5 height 7
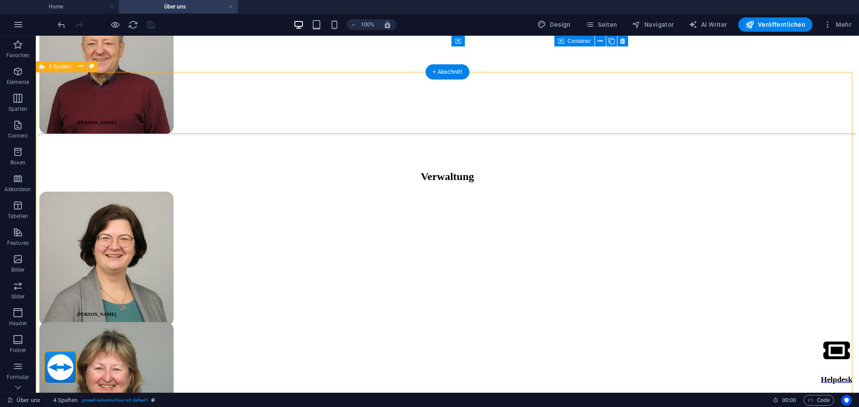
scroll to position [987, 0]
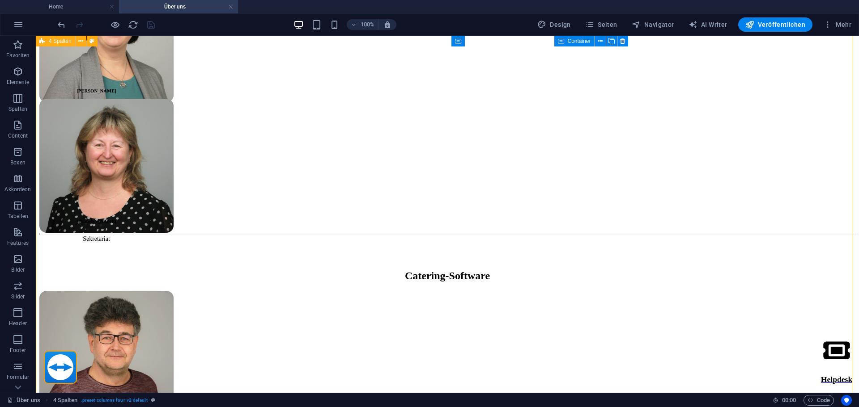
scroll to position [1255, 0]
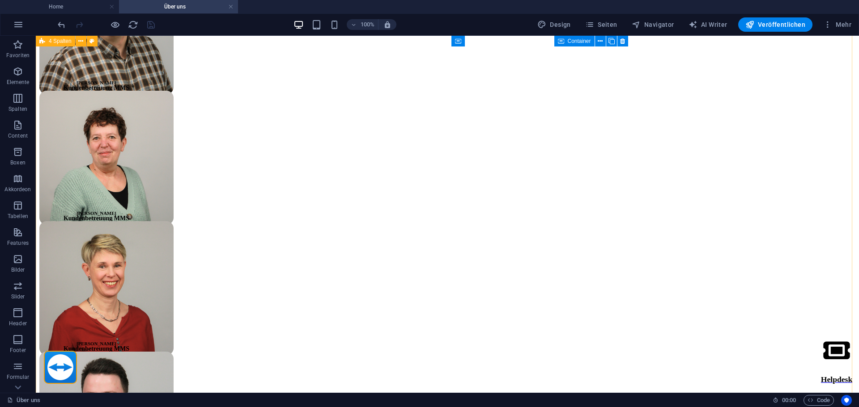
scroll to position [1881, 0]
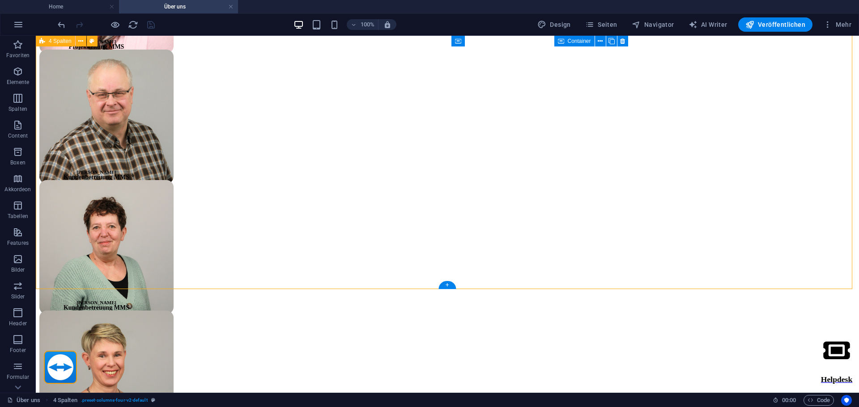
scroll to position [2195, 0]
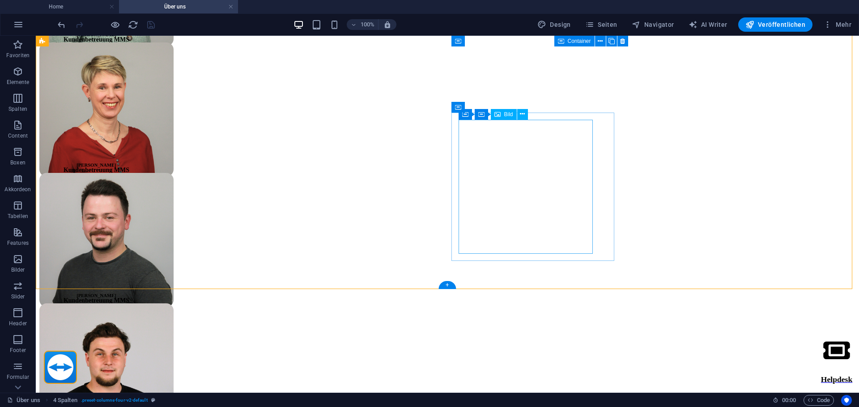
select select "px"
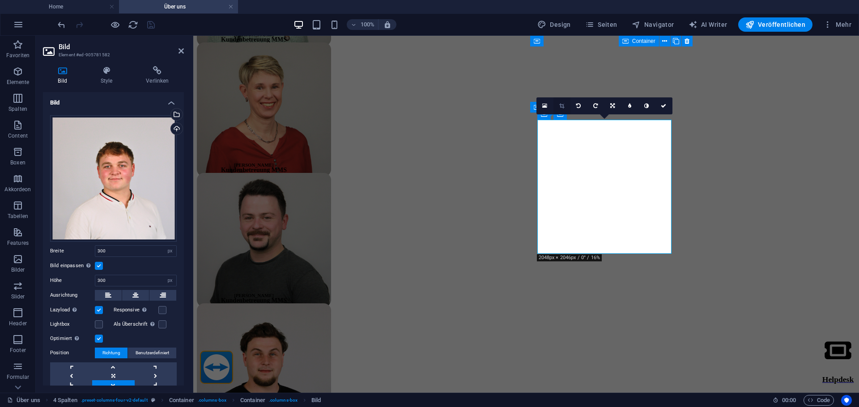
click at [562, 106] on icon at bounding box center [561, 105] width 5 height 5
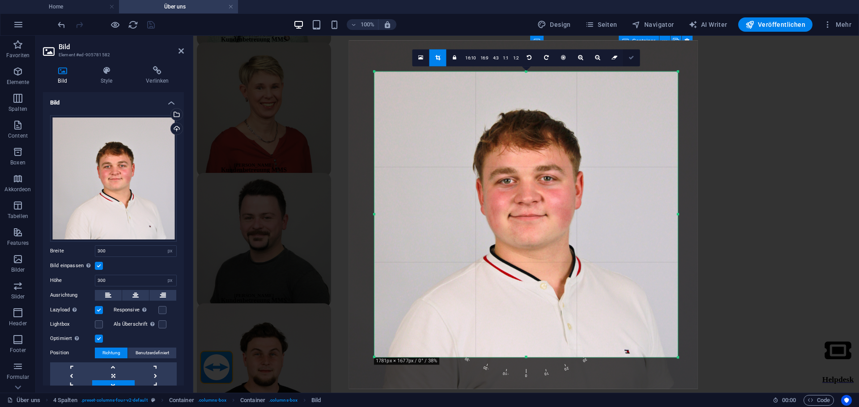
click at [632, 60] on icon at bounding box center [630, 57] width 5 height 5
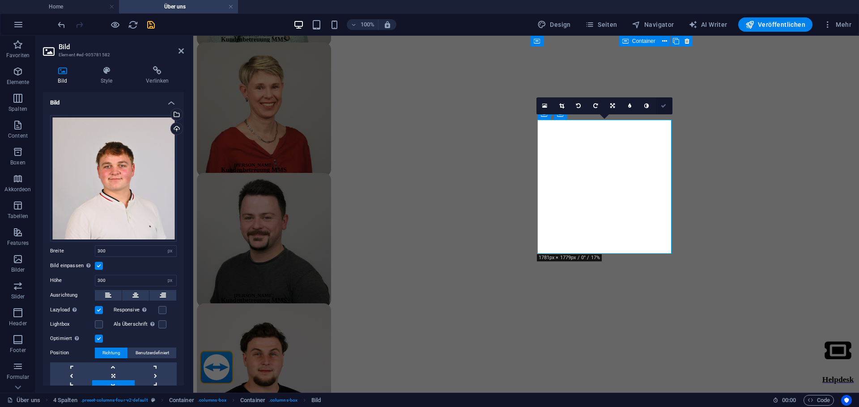
click at [665, 105] on icon at bounding box center [663, 105] width 5 height 5
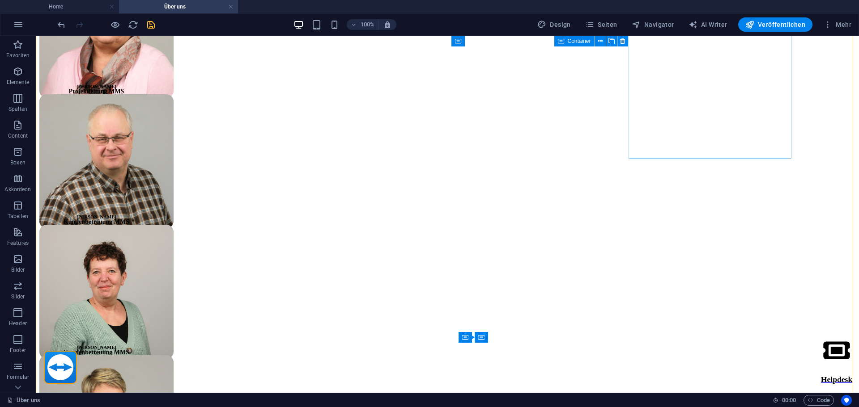
scroll to position [2150, 0]
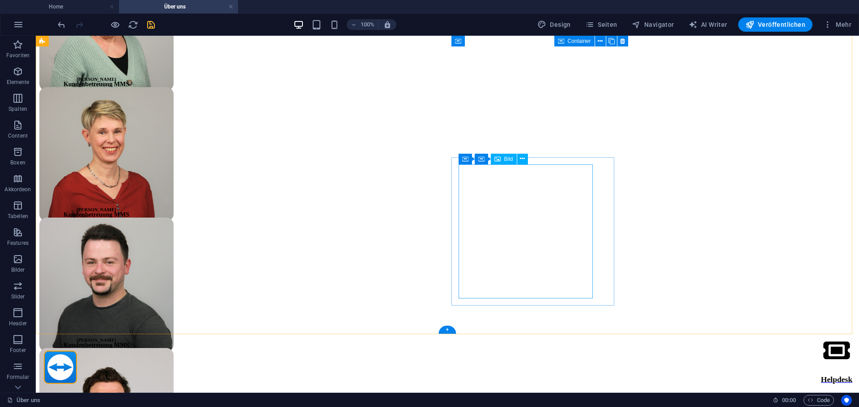
select select "px"
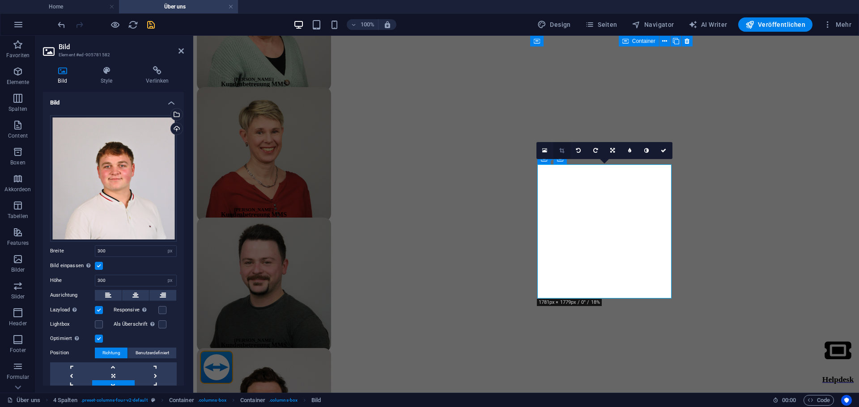
click at [559, 150] on icon at bounding box center [561, 150] width 5 height 5
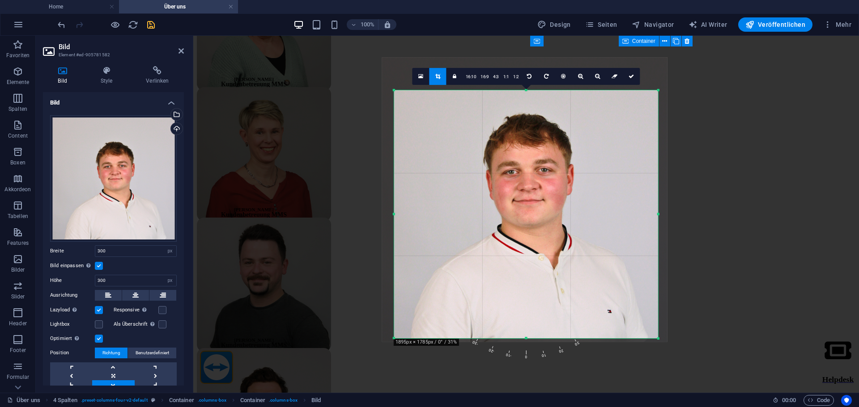
drag, startPoint x: 555, startPoint y: 224, endPoint x: 555, endPoint y: 210, distance: 14.3
click at [555, 210] on div at bounding box center [524, 199] width 285 height 285
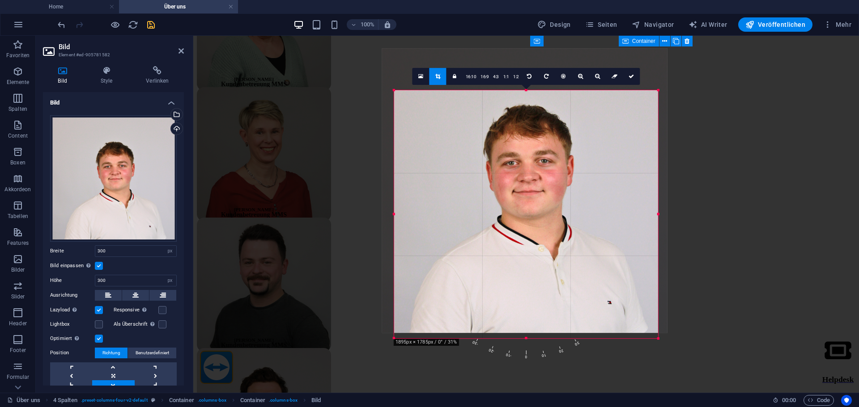
drag, startPoint x: 555, startPoint y: 210, endPoint x: 555, endPoint y: 201, distance: 8.9
click at [555, 201] on div at bounding box center [524, 190] width 285 height 285
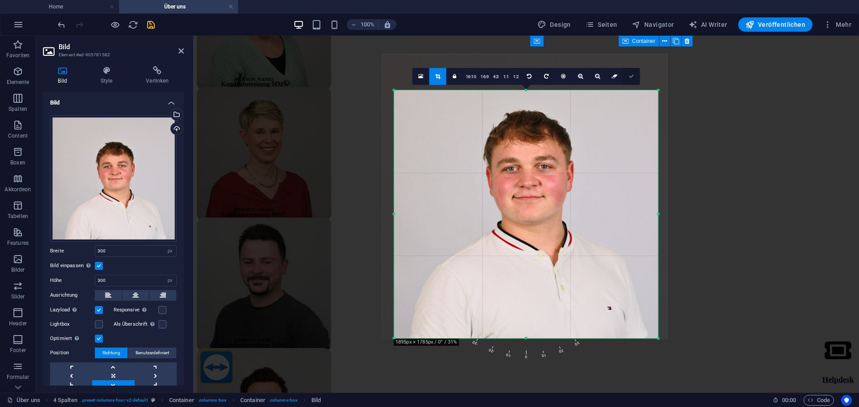
click at [636, 77] on link at bounding box center [631, 76] width 17 height 17
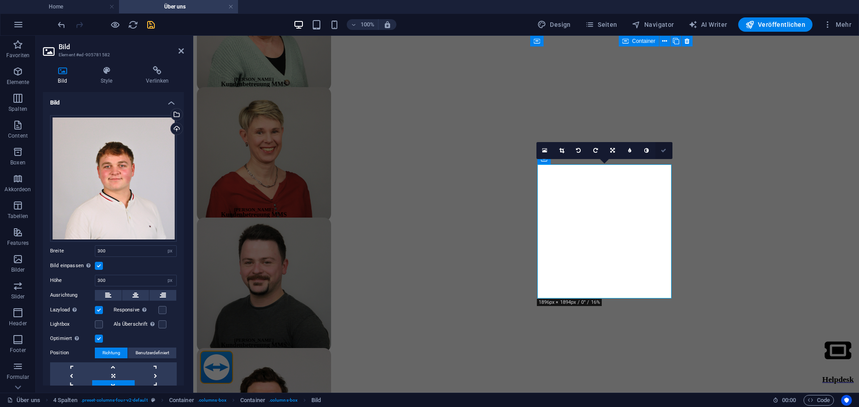
drag, startPoint x: 665, startPoint y: 147, endPoint x: 631, endPoint y: 111, distance: 49.0
click at [665, 147] on link at bounding box center [663, 150] width 17 height 17
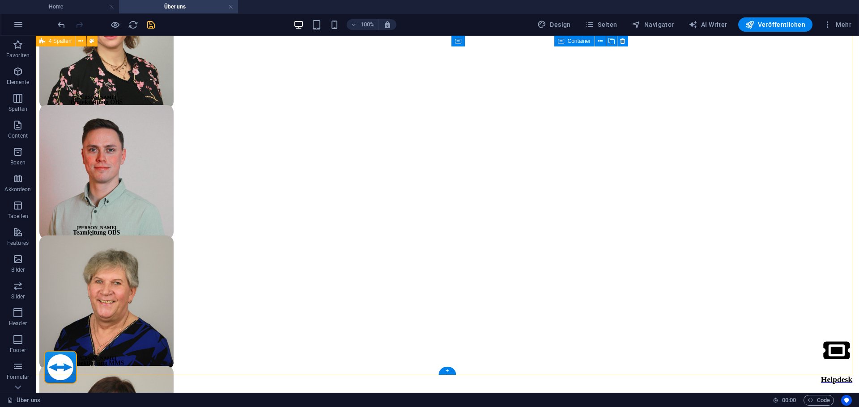
scroll to position [1524, 0]
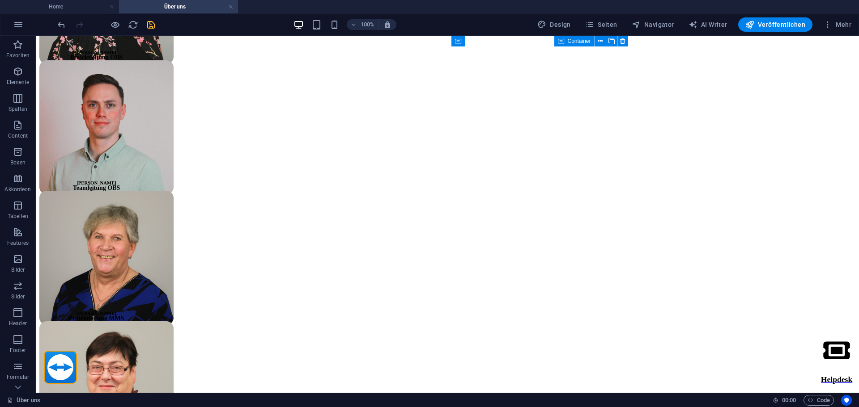
click at [155, 25] on icon "save" at bounding box center [151, 25] width 10 height 10
click at [777, 25] on span "Veröffentlichen" at bounding box center [775, 24] width 60 height 9
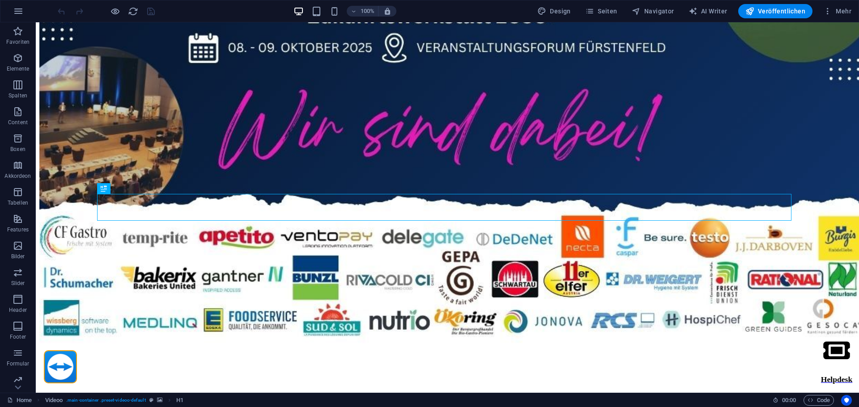
scroll to position [199, 0]
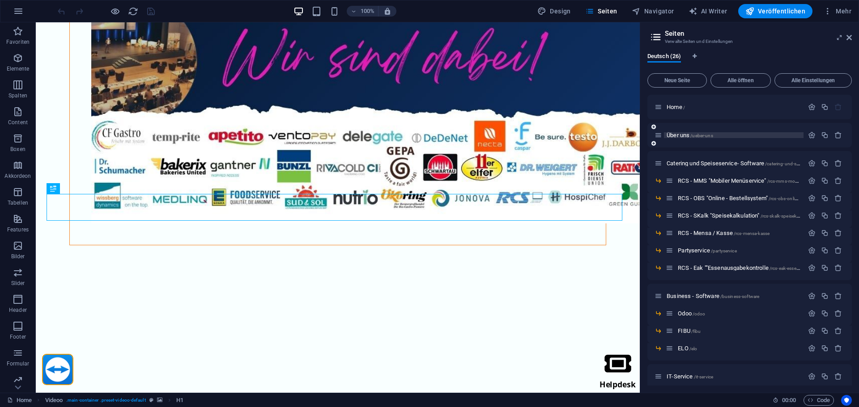
click at [679, 133] on span "Über uns /ueber-uns" at bounding box center [689, 135] width 47 height 7
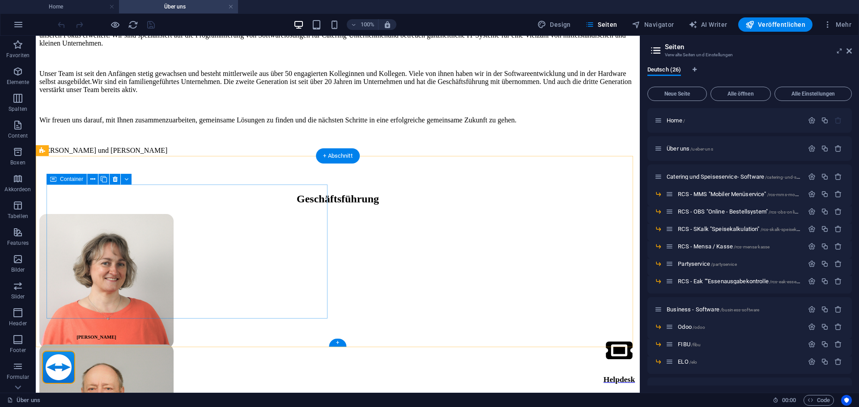
scroll to position [760, 0]
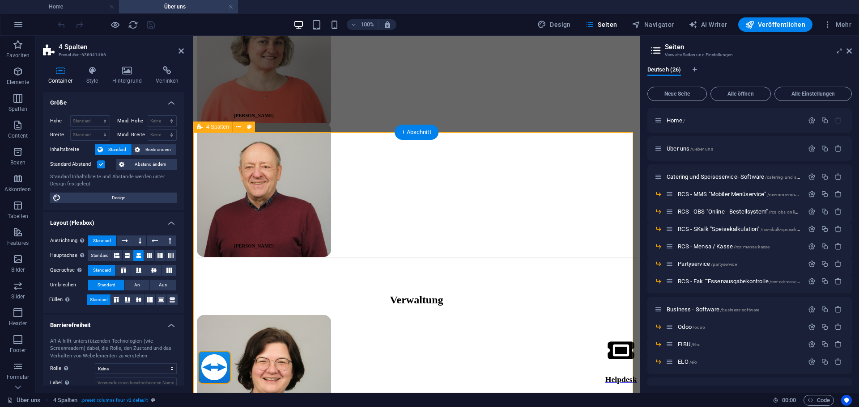
scroll to position [821, 0]
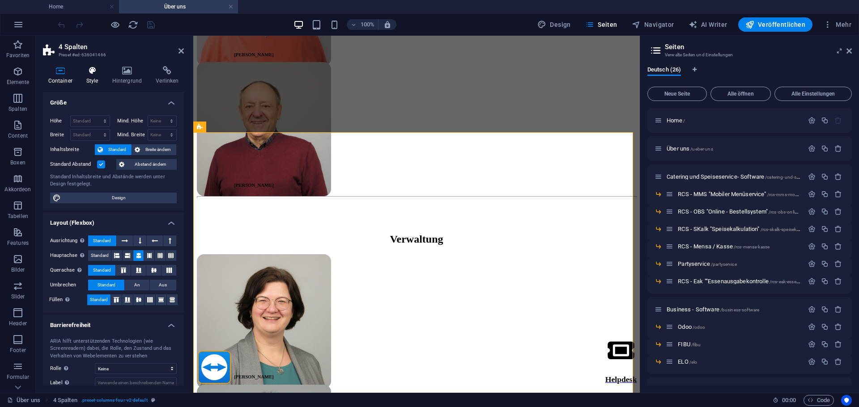
click at [100, 76] on h4 "Style" at bounding box center [94, 75] width 26 height 19
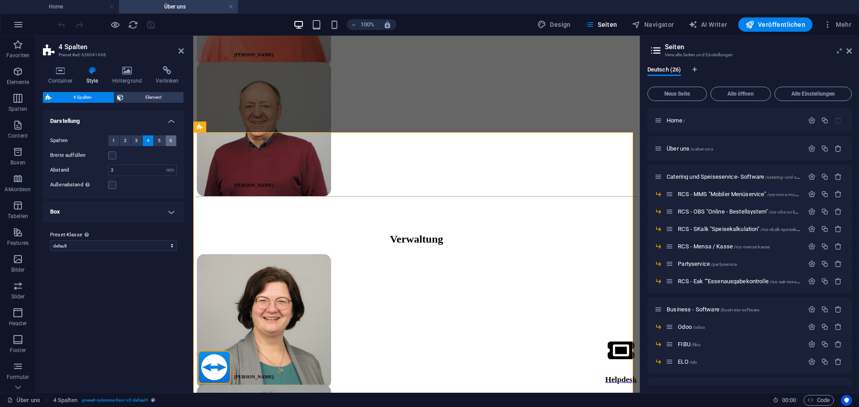
click at [172, 139] on button "6" at bounding box center [170, 141] width 11 height 11
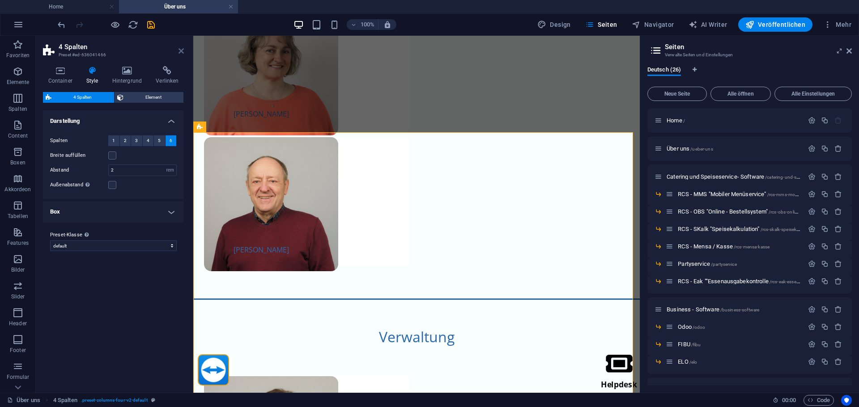
click at [182, 51] on icon at bounding box center [180, 50] width 5 height 7
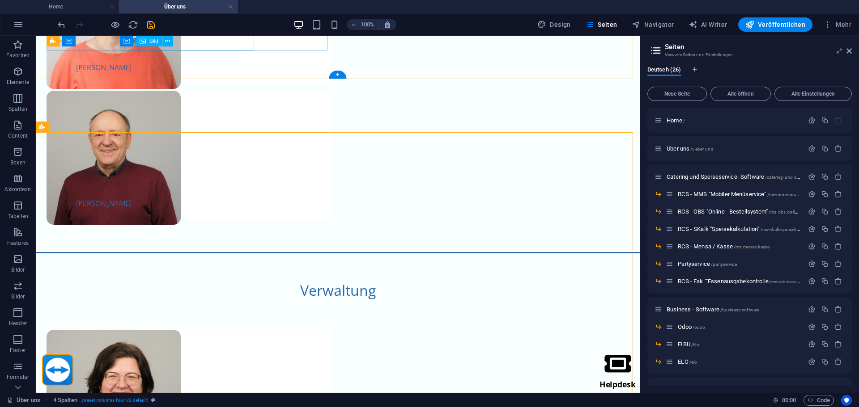
scroll to position [760, 0]
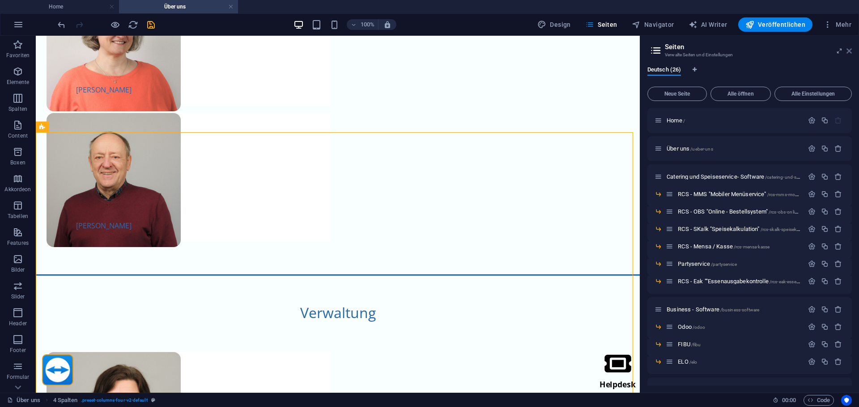
click at [850, 50] on icon at bounding box center [848, 50] width 5 height 7
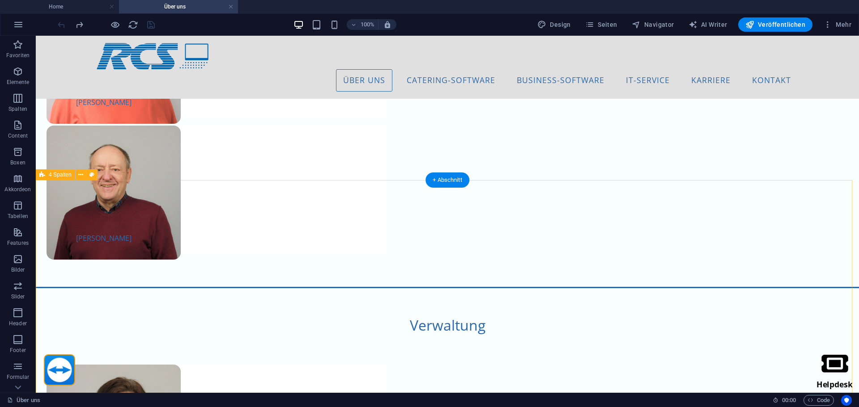
scroll to position [655, 0]
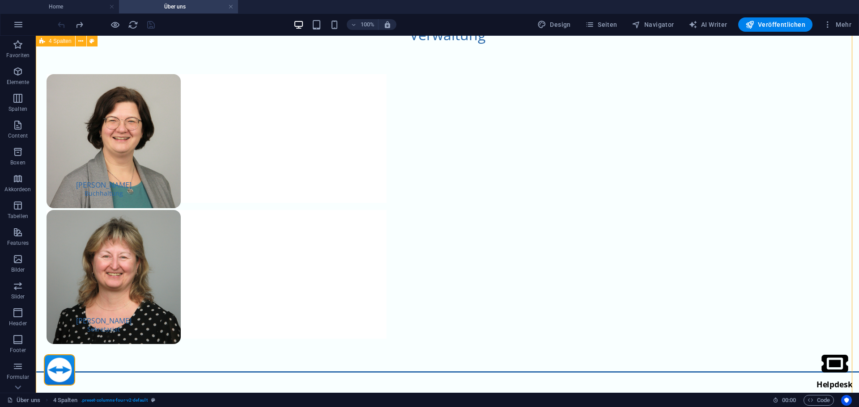
scroll to position [1102, 0]
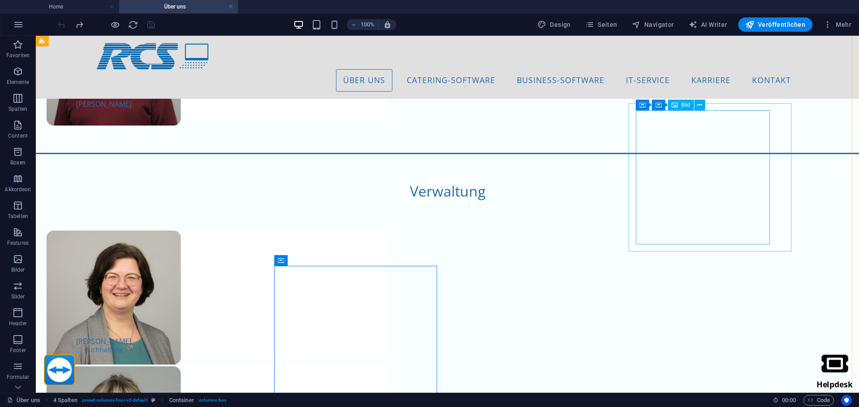
scroll to position [744, 0]
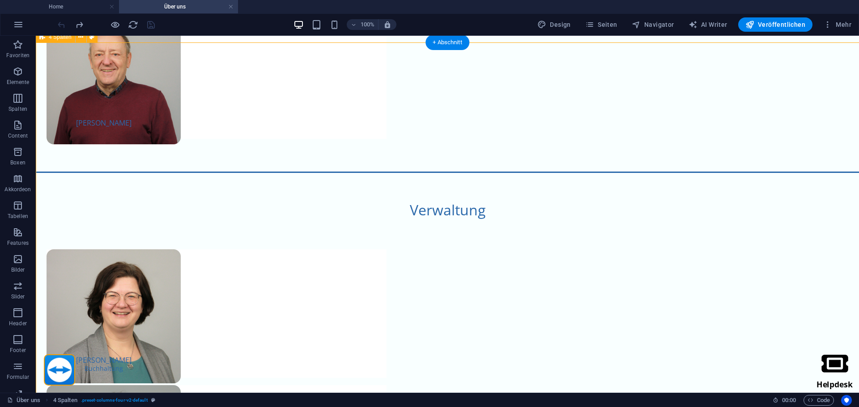
scroll to position [837, 0]
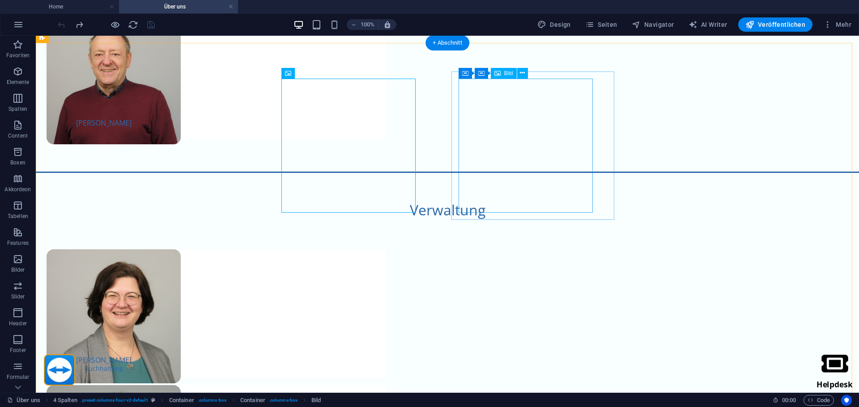
select select "px"
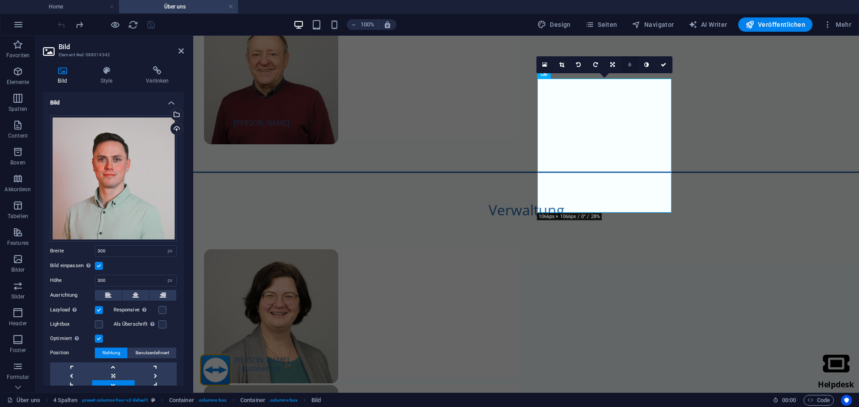
click at [625, 66] on link at bounding box center [629, 64] width 17 height 17
click at [621, 63] on icon at bounding box center [622, 64] width 3 height 5
click at [621, 63] on link at bounding box center [629, 64] width 17 height 17
click at [627, 62] on link at bounding box center [622, 64] width 17 height 17
click at [648, 64] on icon at bounding box center [646, 64] width 4 height 5
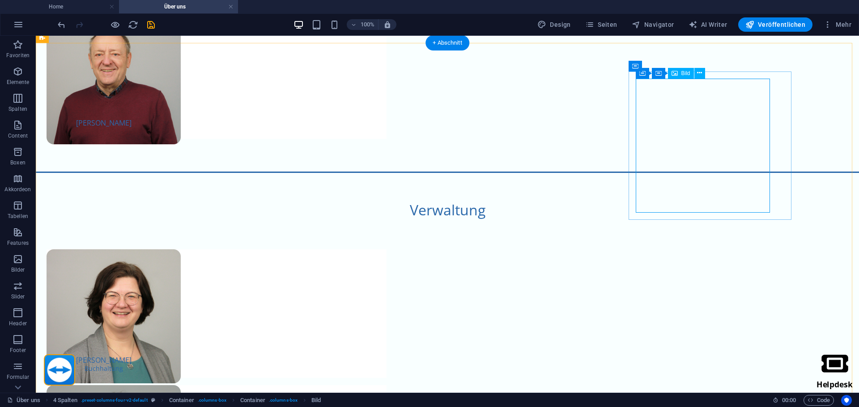
select select "px"
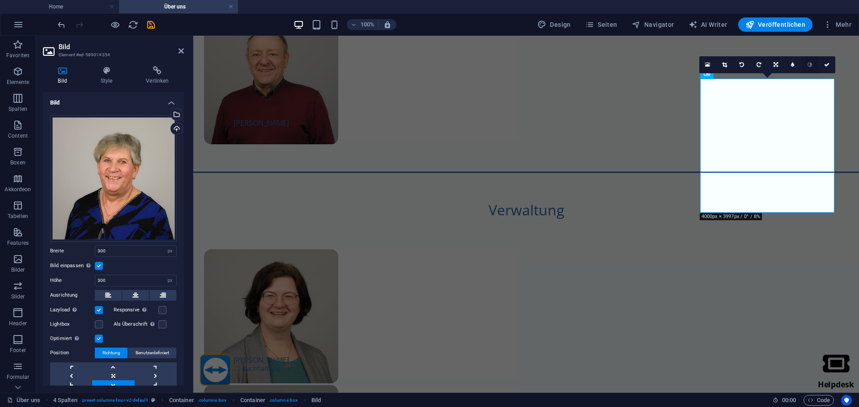
click at [807, 61] on link at bounding box center [809, 64] width 17 height 17
select select "px"
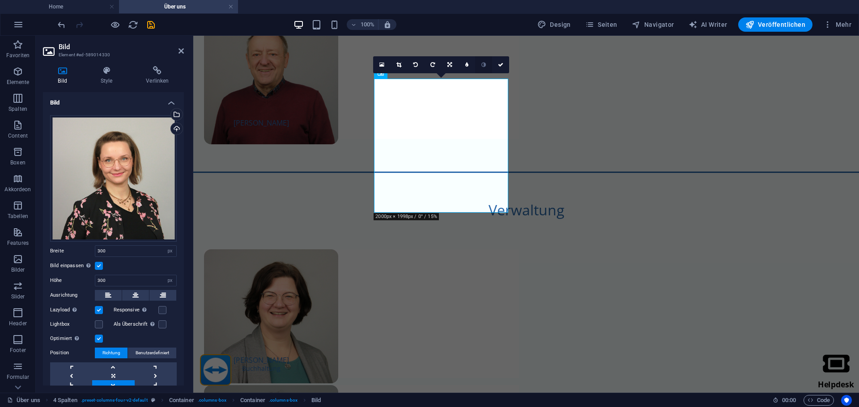
click at [488, 68] on link at bounding box center [483, 64] width 17 height 17
select select "px"
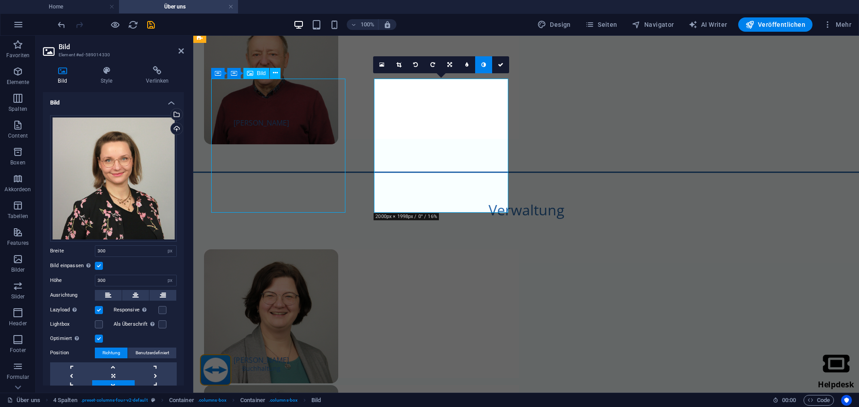
select select "%"
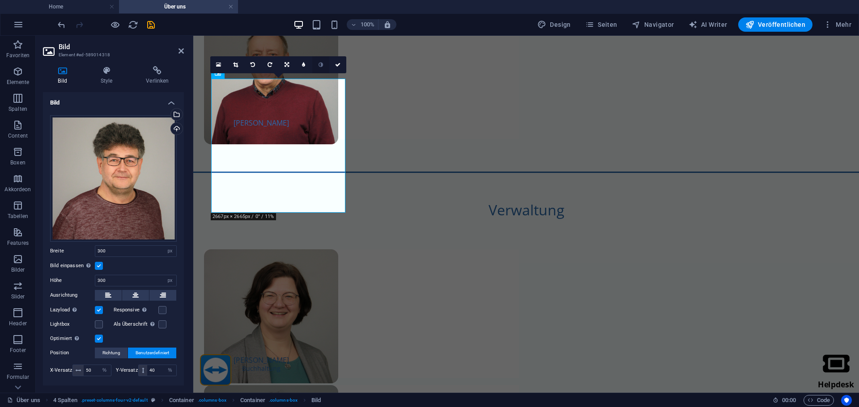
click at [325, 65] on link at bounding box center [320, 64] width 17 height 17
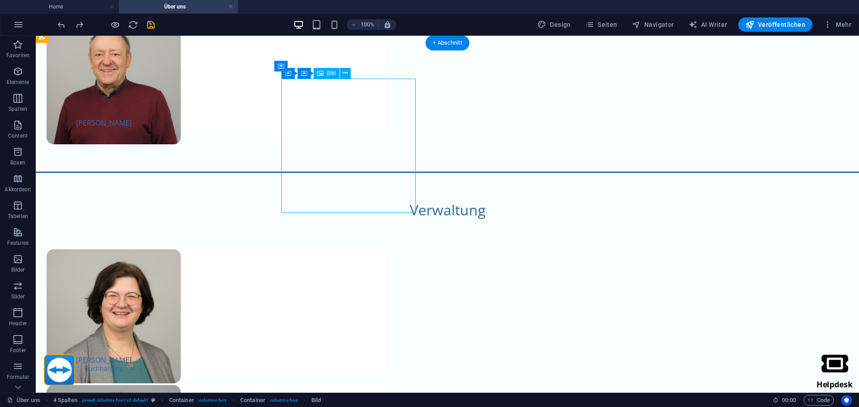
select select "px"
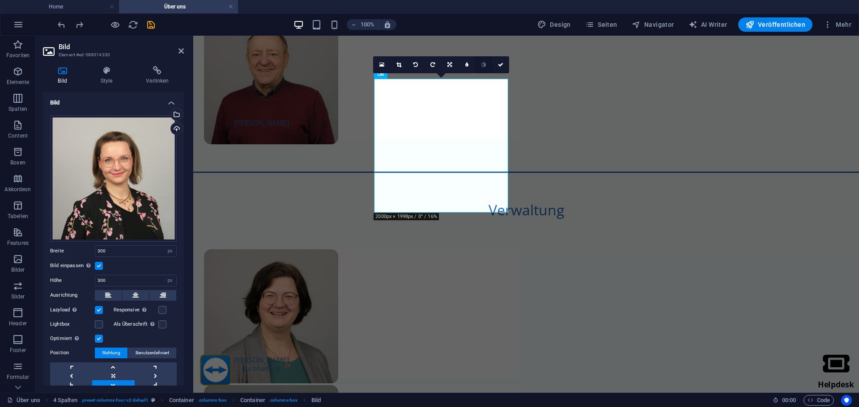
click at [481, 67] on link at bounding box center [483, 64] width 17 height 17
click at [110, 74] on icon at bounding box center [106, 70] width 42 height 9
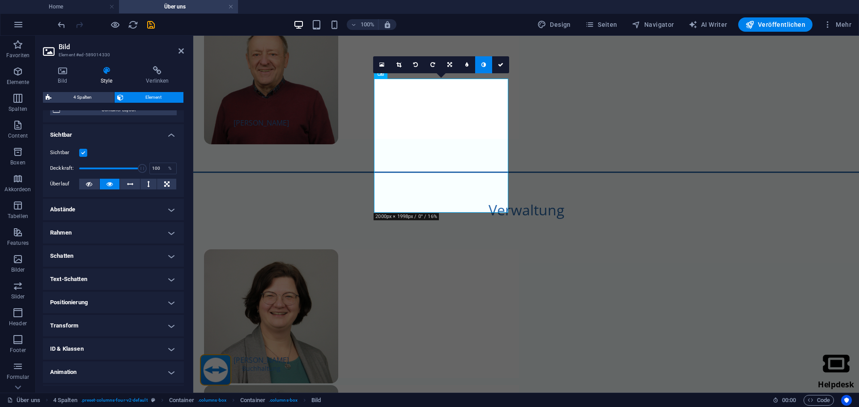
scroll to position [110, 0]
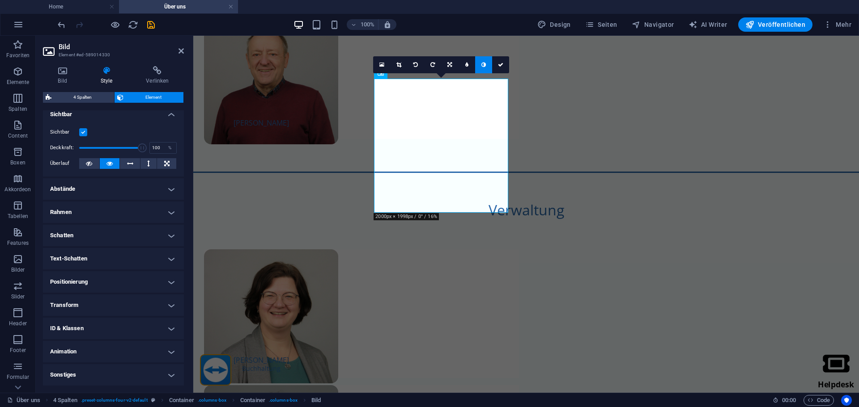
click at [110, 355] on h4 "Animation" at bounding box center [113, 351] width 141 height 21
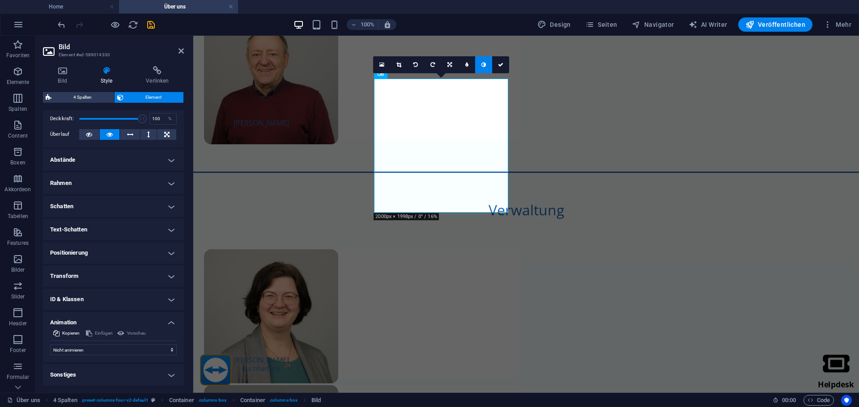
scroll to position [0, 0]
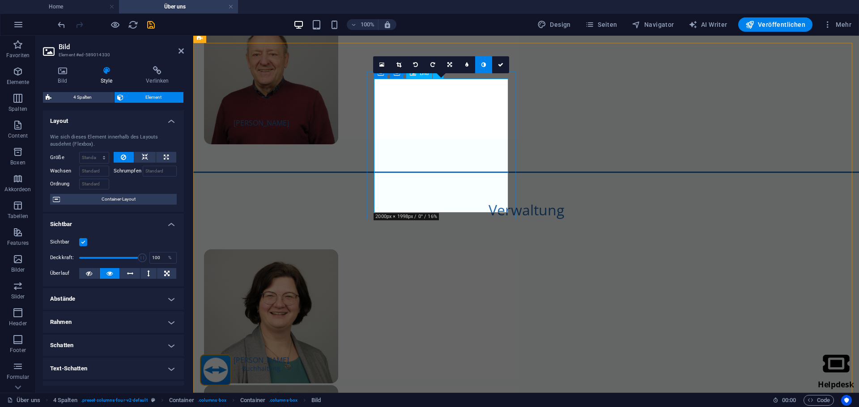
click at [72, 77] on h4 "Bild" at bounding box center [64, 75] width 42 height 19
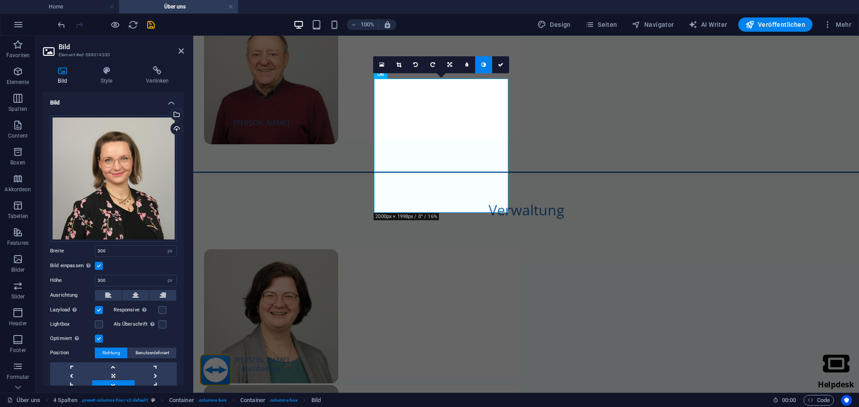
scroll to position [30, 0]
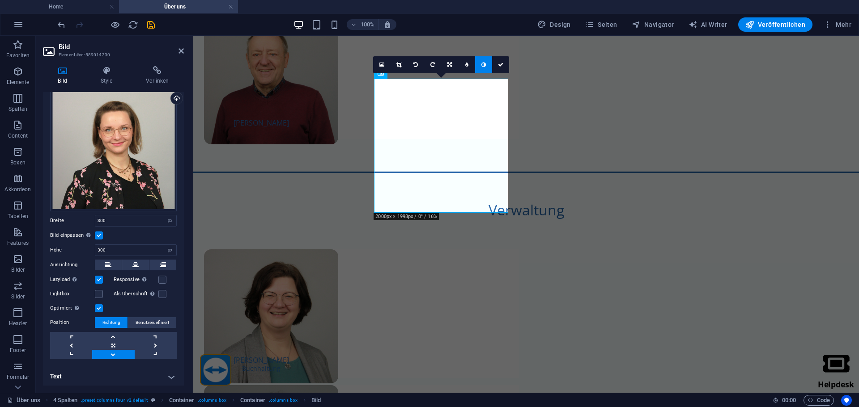
click at [100, 378] on h4 "Text" at bounding box center [113, 376] width 141 height 21
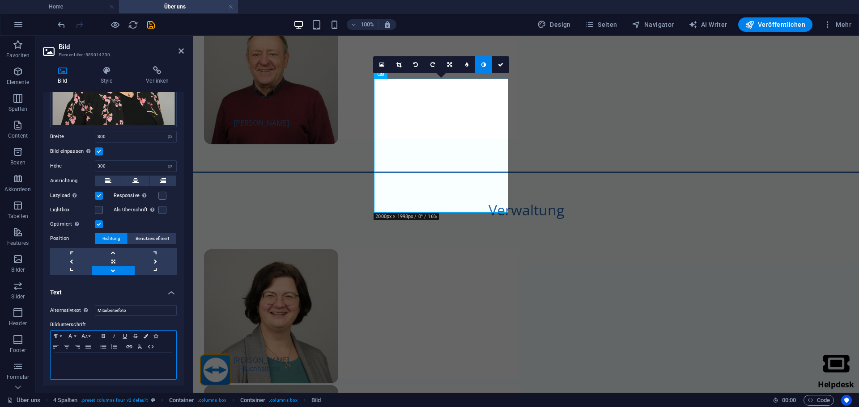
click at [125, 358] on p at bounding box center [113, 361] width 117 height 8
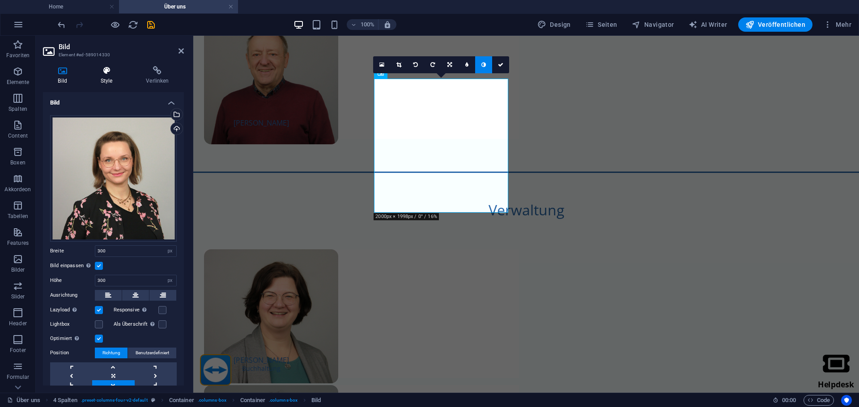
click at [116, 80] on h4 "Style" at bounding box center [108, 75] width 46 height 19
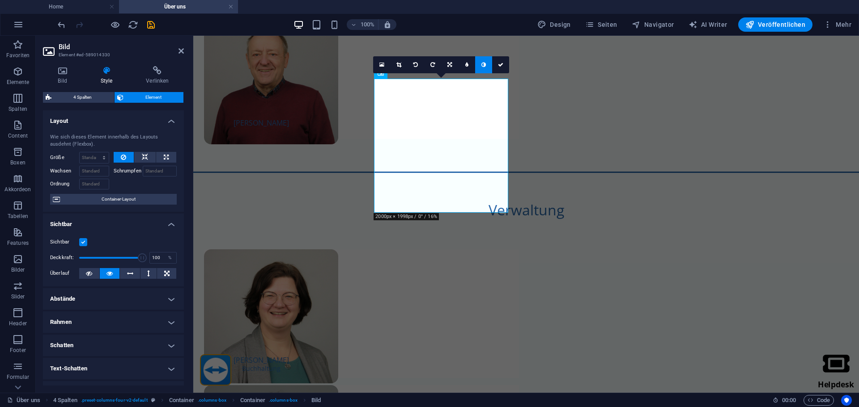
click at [483, 63] on icon at bounding box center [483, 64] width 4 height 5
click at [179, 52] on icon at bounding box center [180, 50] width 5 height 7
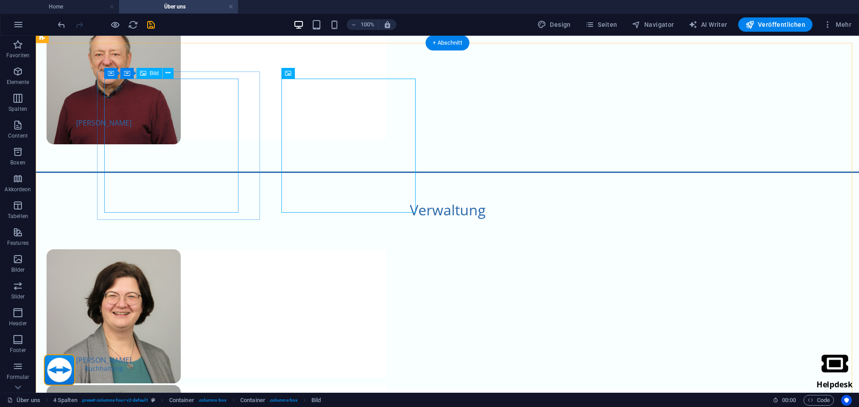
select select "px"
select select "%"
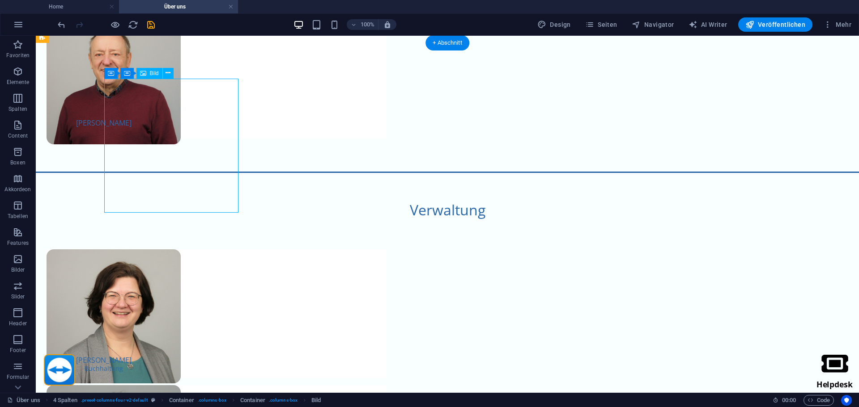
select select "%"
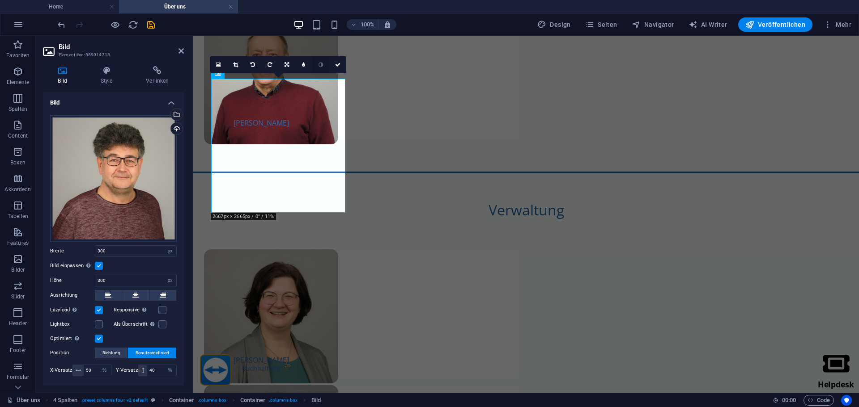
click at [322, 62] on icon at bounding box center [320, 64] width 4 height 5
select select "px"
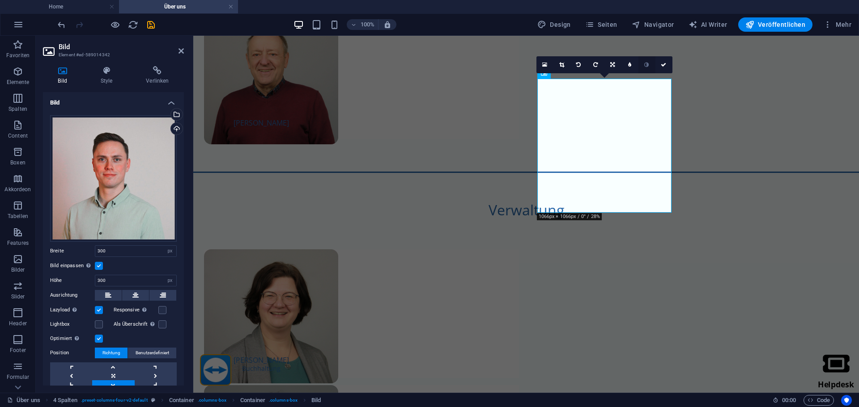
click at [648, 66] on icon at bounding box center [646, 64] width 4 height 5
select select "px"
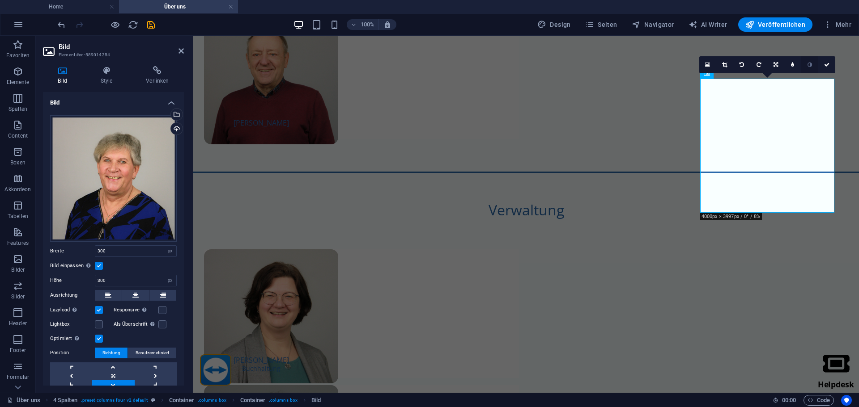
click at [813, 66] on link at bounding box center [809, 64] width 17 height 17
select select "px"
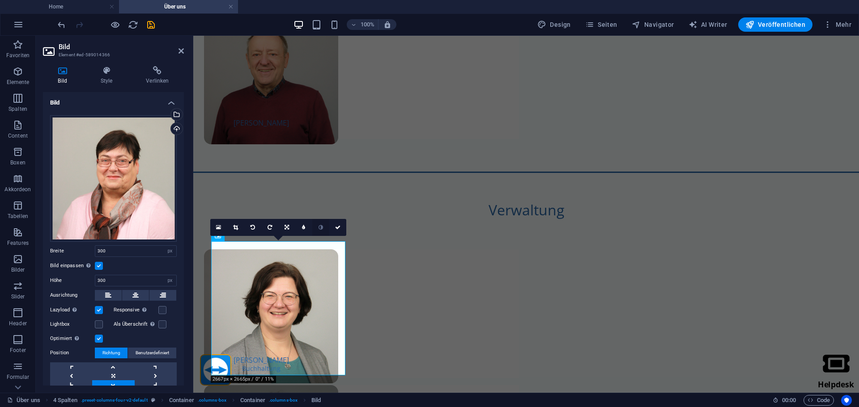
click at [319, 225] on icon at bounding box center [320, 227] width 4 height 5
select select "px"
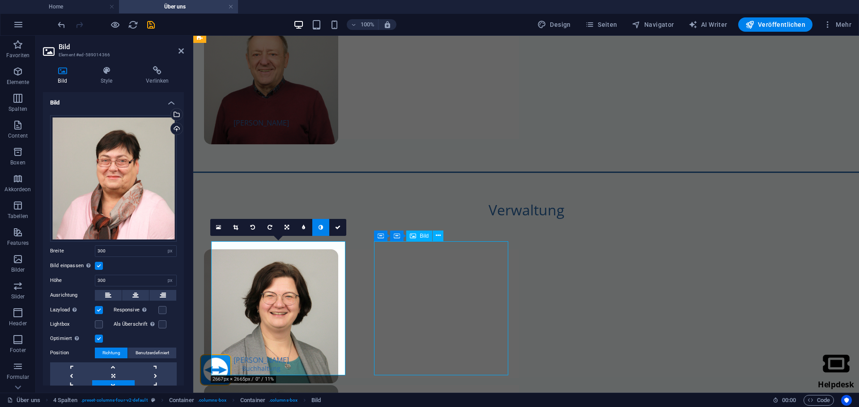
select select "px"
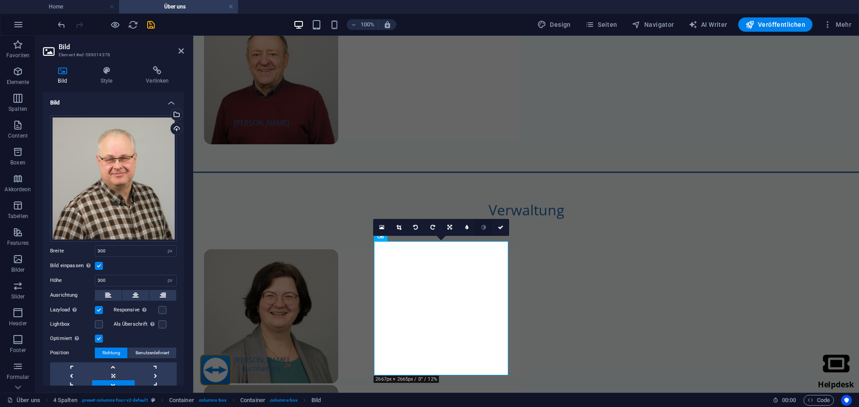
click at [481, 225] on link at bounding box center [483, 227] width 17 height 17
select select "px"
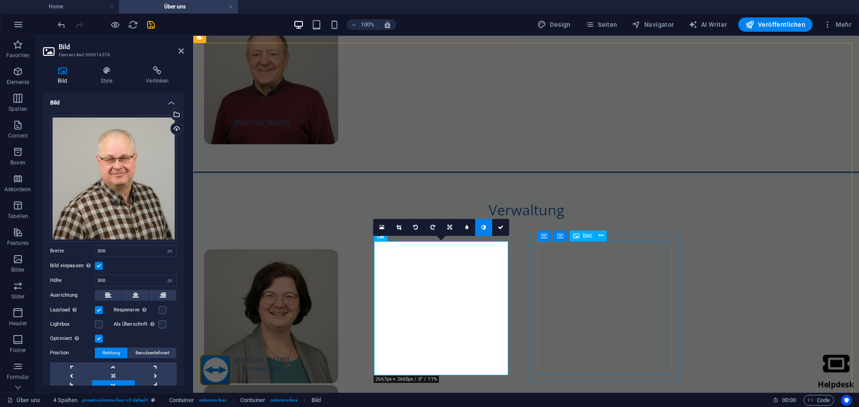
select select "%"
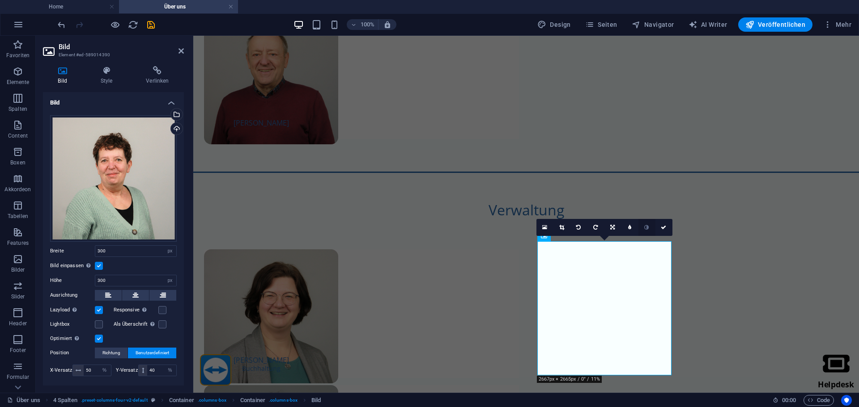
click at [644, 225] on link at bounding box center [646, 227] width 17 height 17
select select "px"
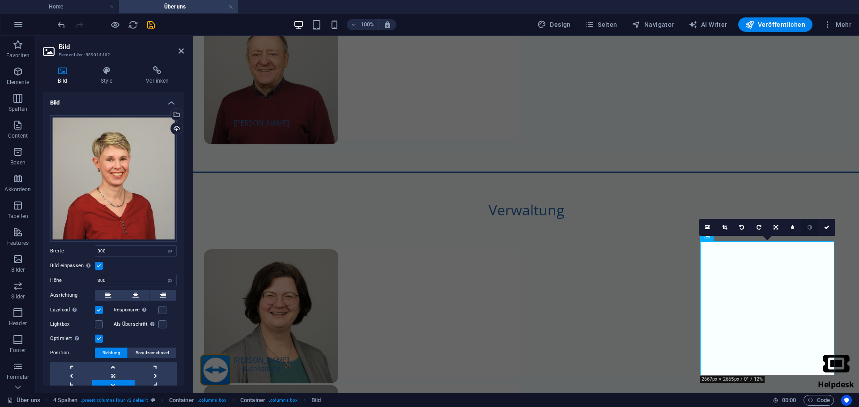
click at [809, 225] on icon at bounding box center [809, 227] width 4 height 5
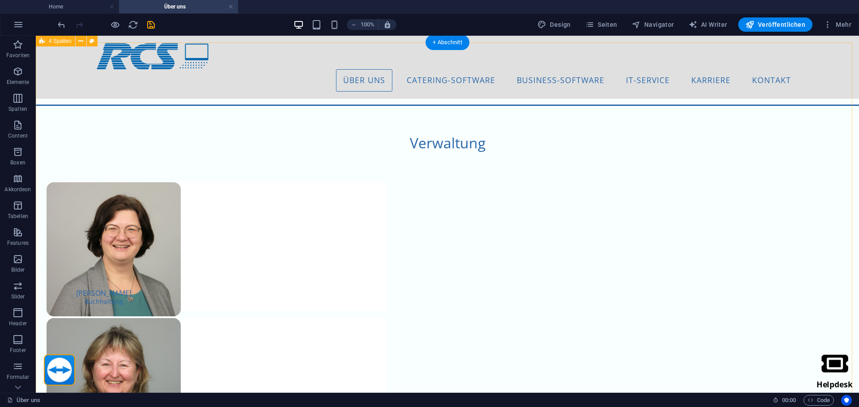
scroll to position [837, 0]
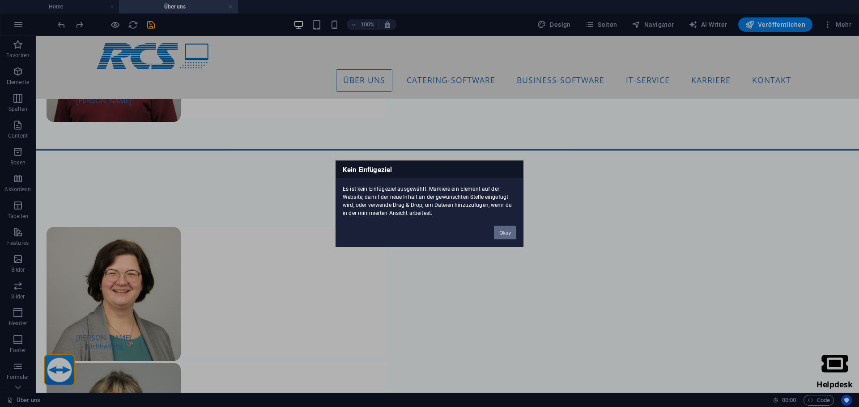
click at [495, 231] on button "Okay" at bounding box center [505, 232] width 22 height 13
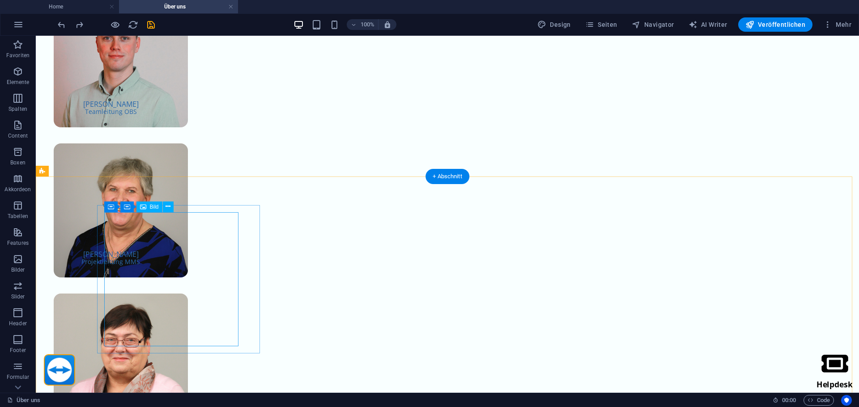
scroll to position [1821, 0]
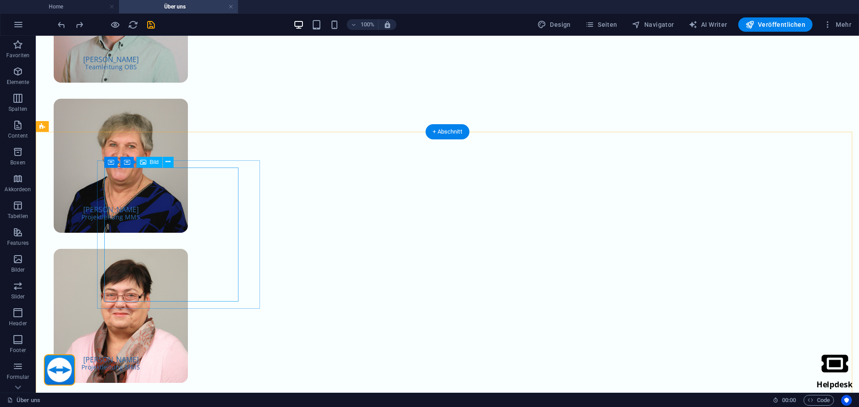
select select "px"
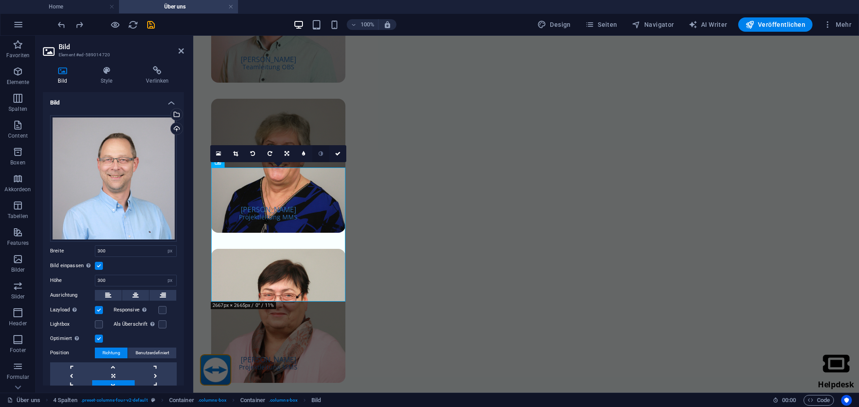
click at [317, 155] on link at bounding box center [320, 153] width 17 height 17
select select "px"
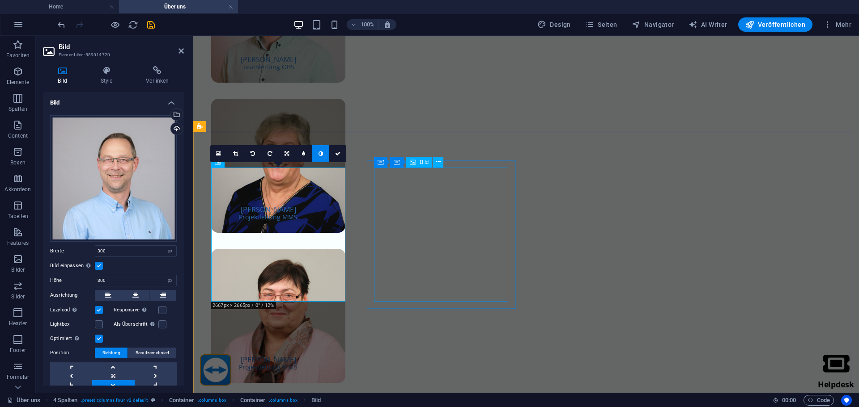
select select "%"
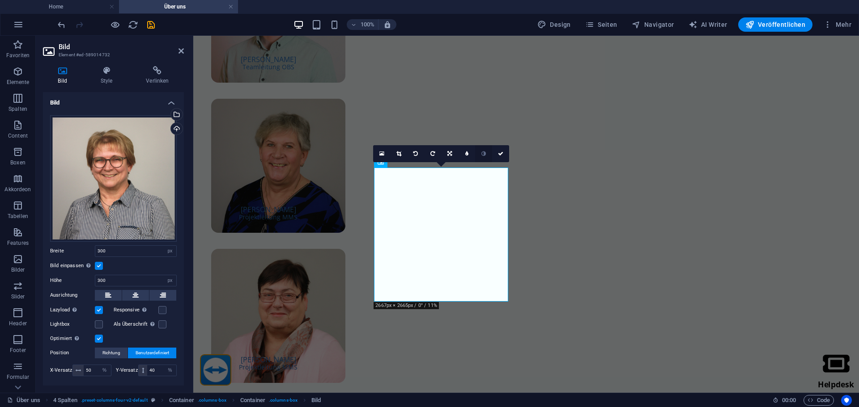
click at [482, 154] on icon at bounding box center [483, 153] width 4 height 5
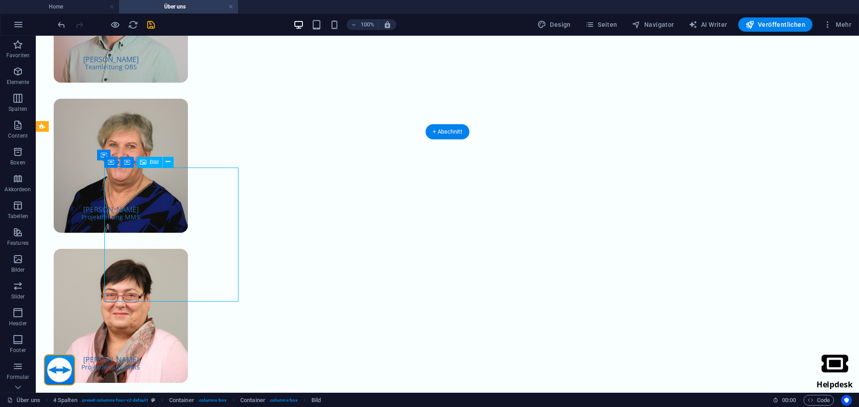
select select "px"
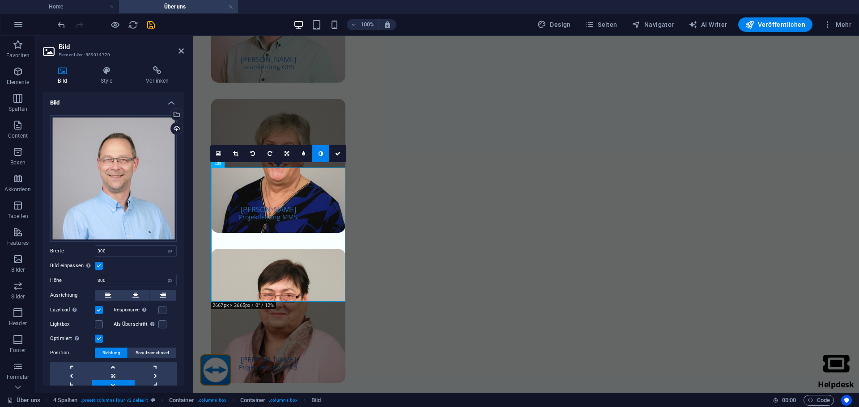
click at [322, 153] on icon at bounding box center [320, 153] width 4 height 5
click at [321, 153] on icon at bounding box center [320, 153] width 4 height 5
click at [286, 154] on icon at bounding box center [286, 153] width 4 height 5
click at [320, 157] on link at bounding box center [320, 153] width 17 height 17
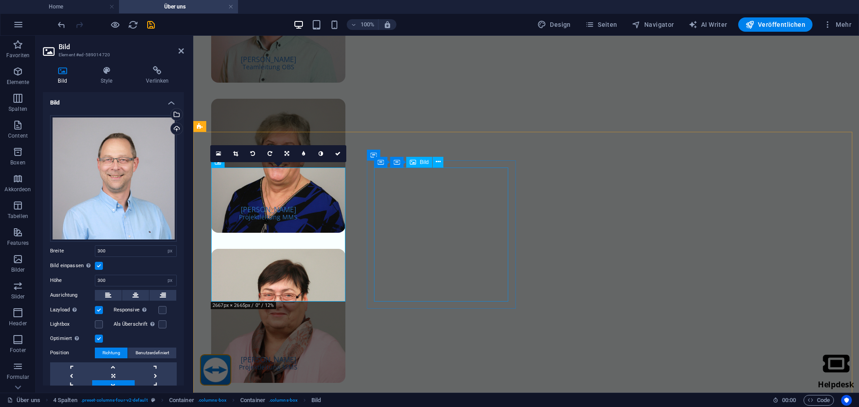
select select "px"
select select "%"
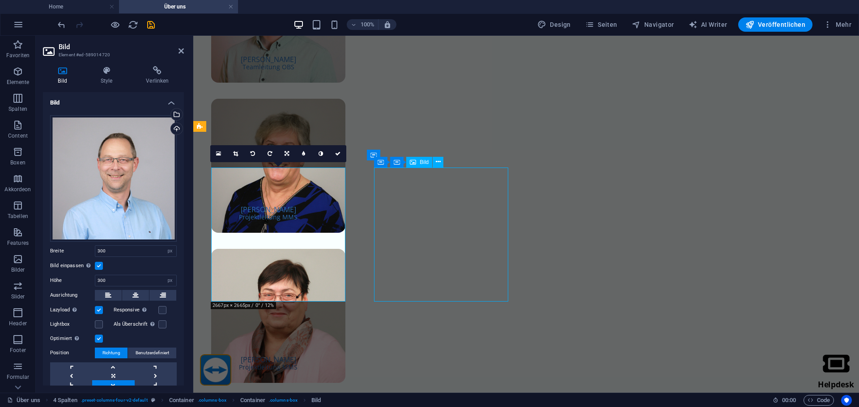
select select "%"
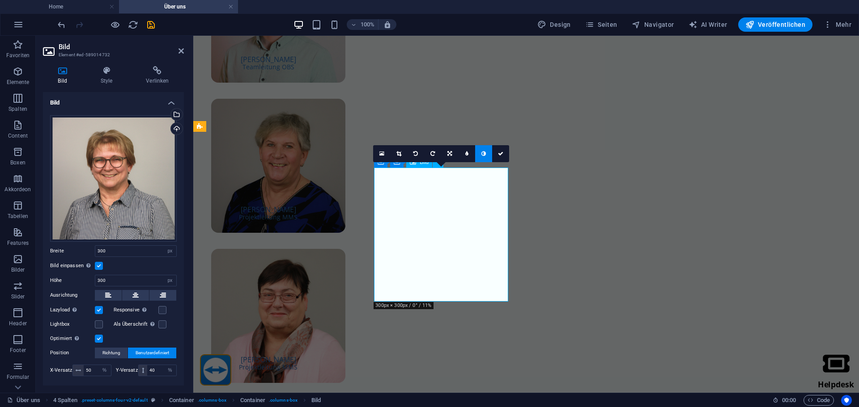
click at [480, 153] on link at bounding box center [483, 153] width 17 height 17
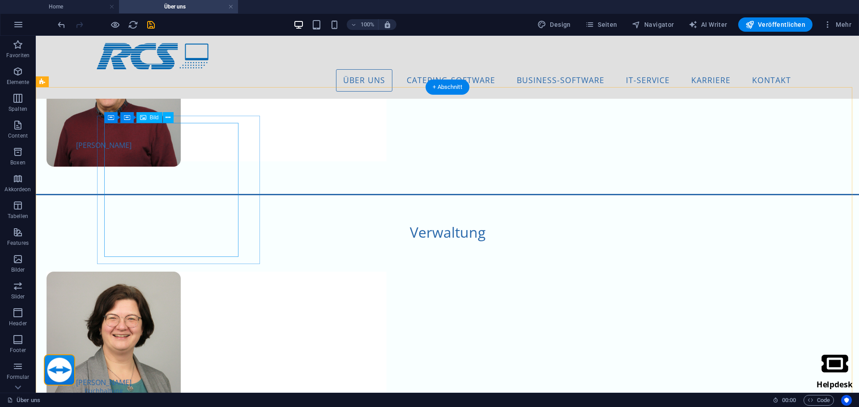
scroll to position [748, 0]
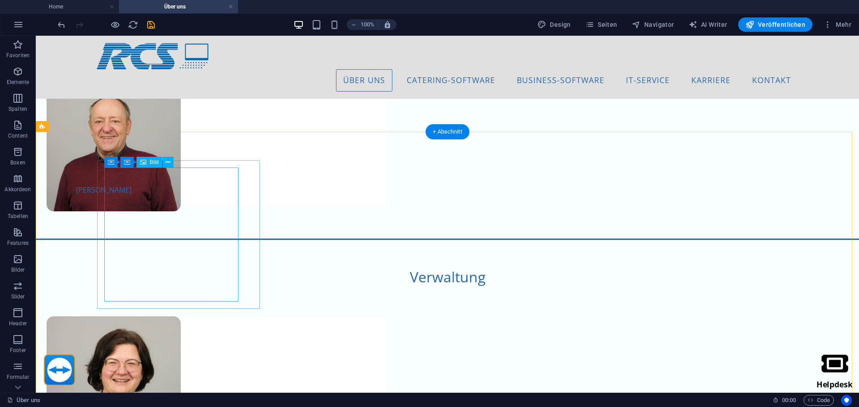
select select "px"
select select "%"
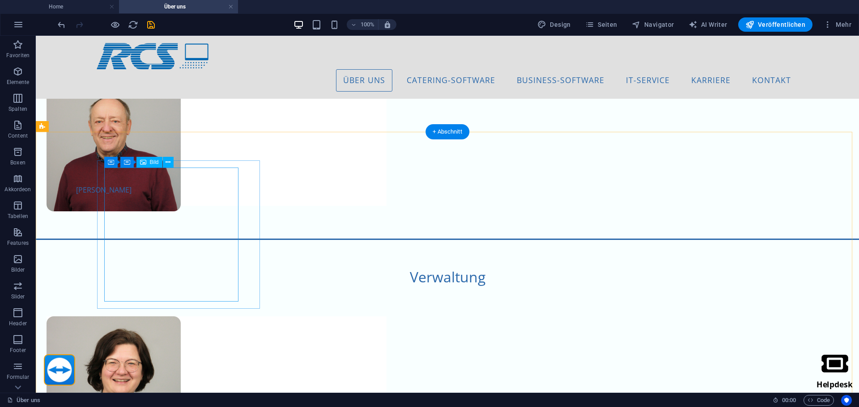
select select "%"
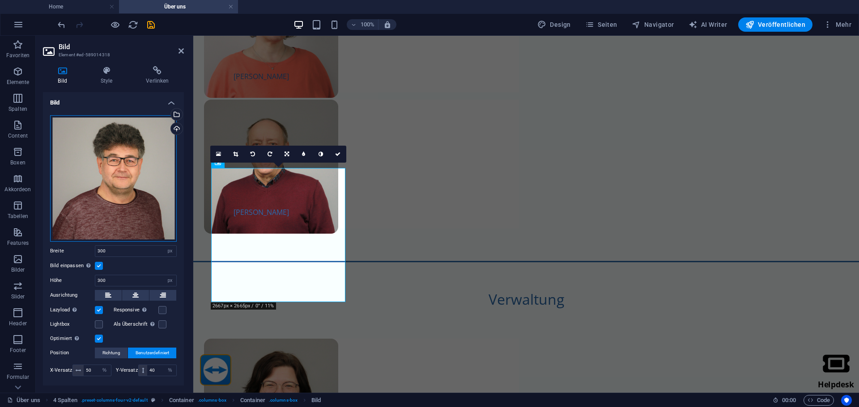
click at [113, 125] on div "Ziehe Dateien zum Hochladen hierher oder klicke hier, um aus Dateien oder koste…" at bounding box center [113, 178] width 127 height 127
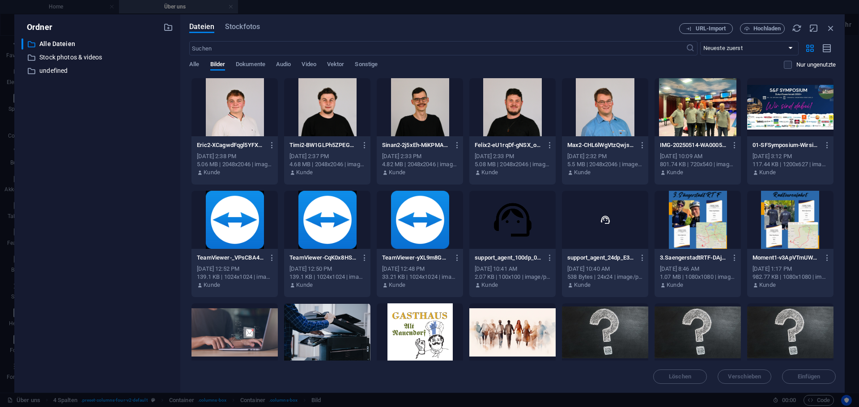
scroll to position [821, 0]
click at [826, 27] on icon "button" at bounding box center [831, 28] width 10 height 10
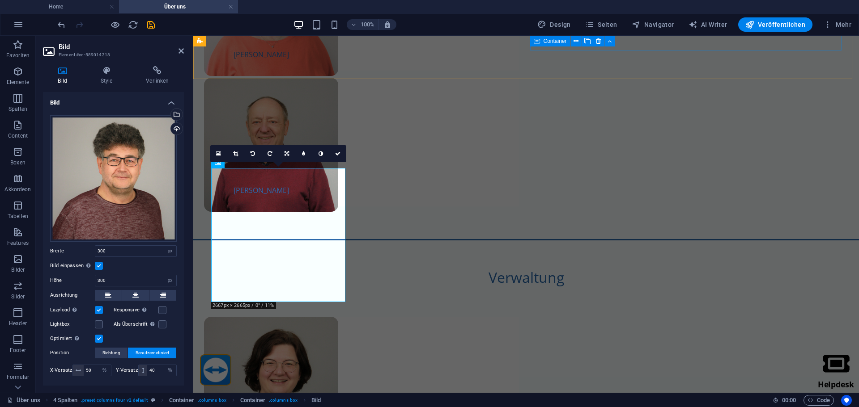
scroll to position [748, 0]
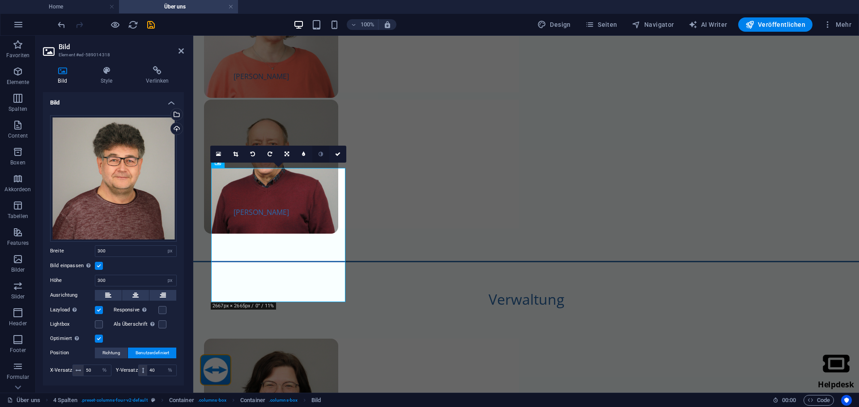
click at [322, 153] on icon at bounding box center [320, 154] width 4 height 5
click at [320, 153] on icon at bounding box center [320, 154] width 4 height 5
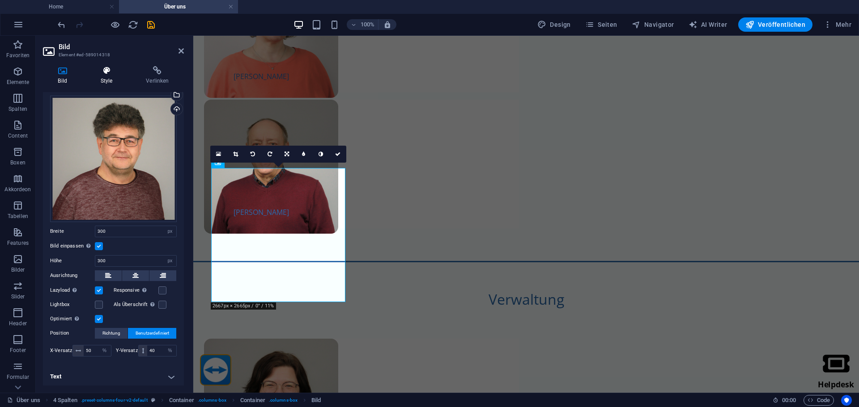
click at [107, 73] on icon at bounding box center [106, 70] width 42 height 9
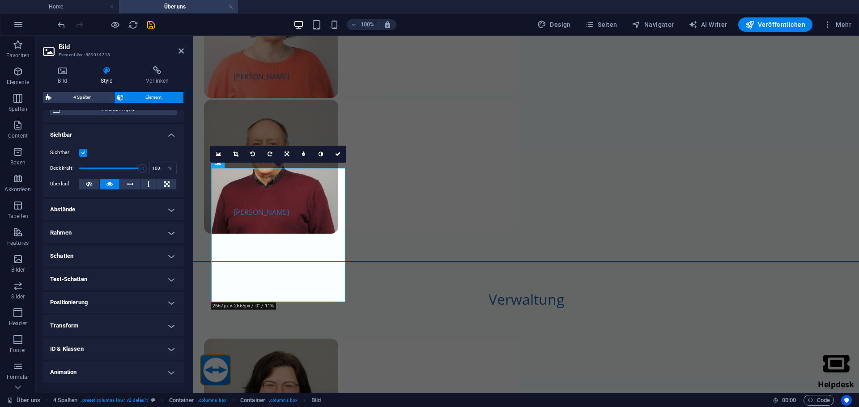
scroll to position [110, 0]
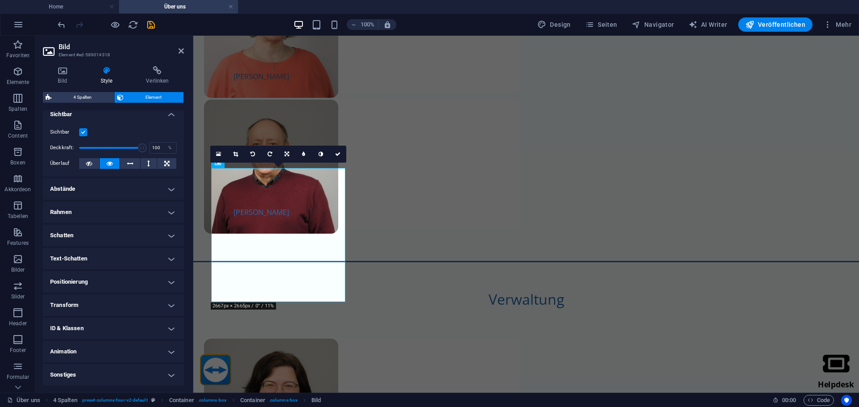
click at [93, 372] on h4 "Sonstiges" at bounding box center [113, 374] width 141 height 21
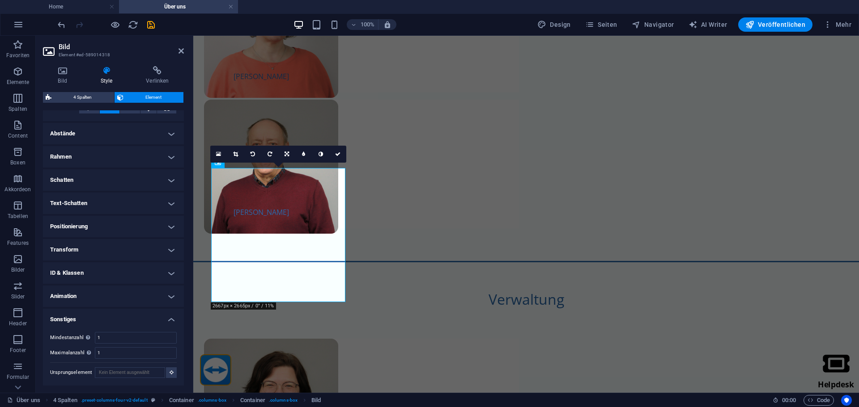
click at [110, 248] on h4 "Transform" at bounding box center [113, 249] width 141 height 21
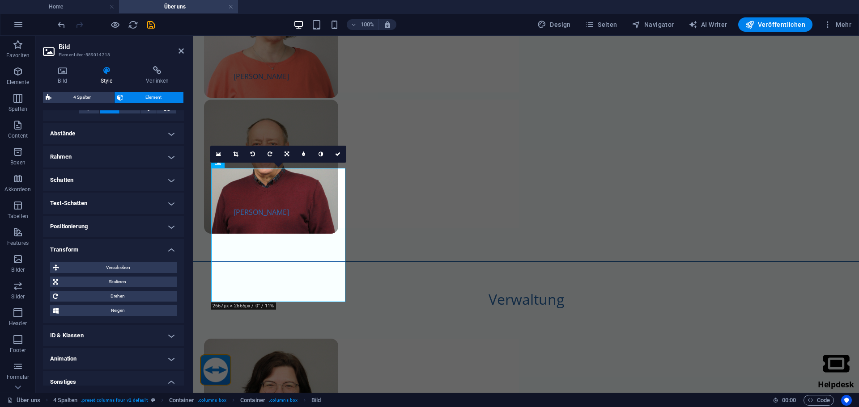
click at [110, 248] on h4 "Transform" at bounding box center [113, 247] width 141 height 16
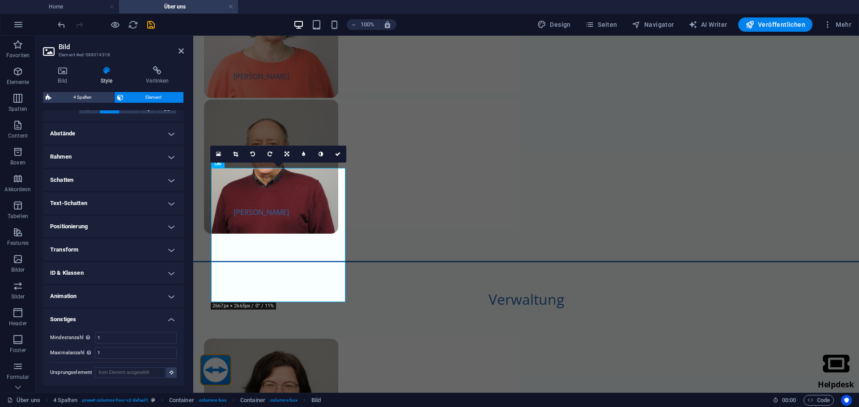
click at [100, 203] on h4 "Text-Schatten" at bounding box center [113, 203] width 141 height 21
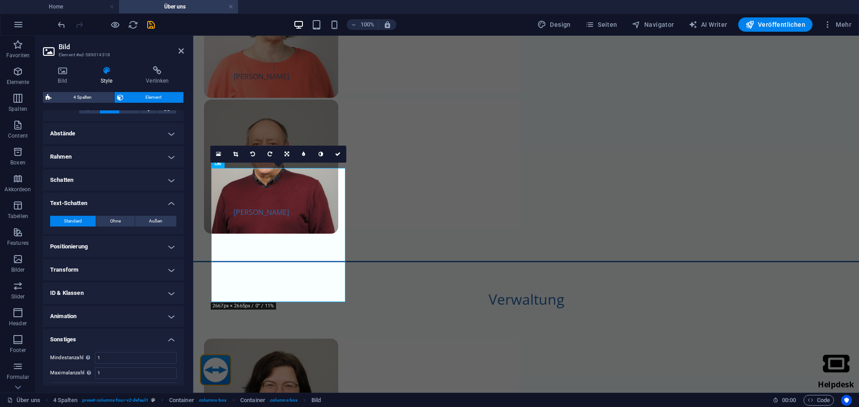
click at [100, 203] on h4 "Text-Schatten" at bounding box center [113, 201] width 141 height 16
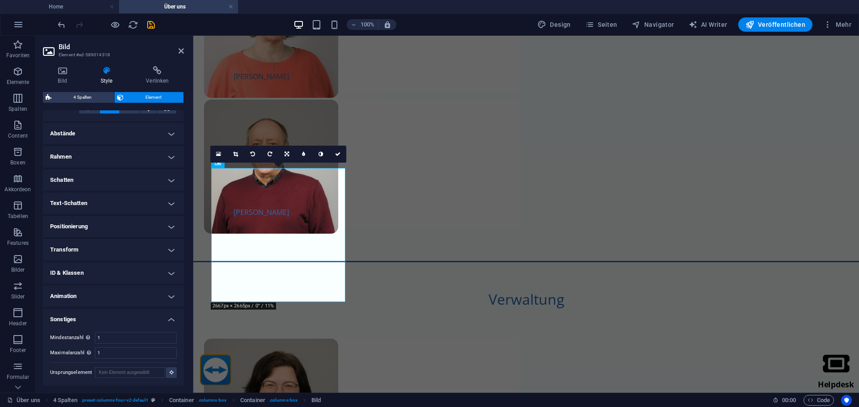
click at [99, 182] on h4 "Schatten" at bounding box center [113, 179] width 141 height 21
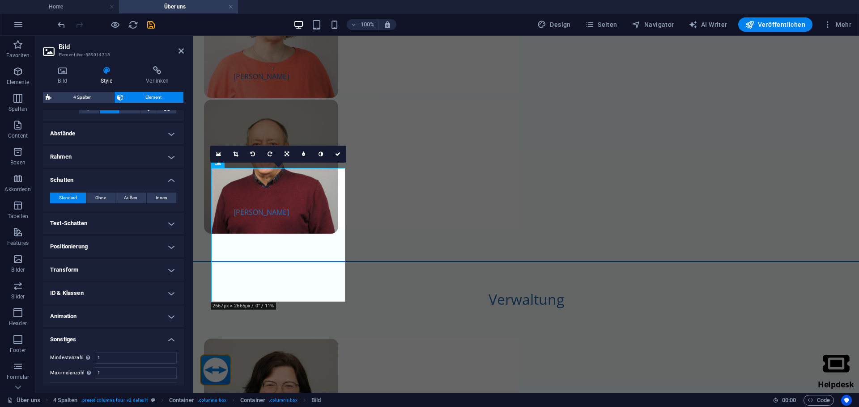
click at [99, 182] on h4 "Schatten" at bounding box center [113, 177] width 141 height 16
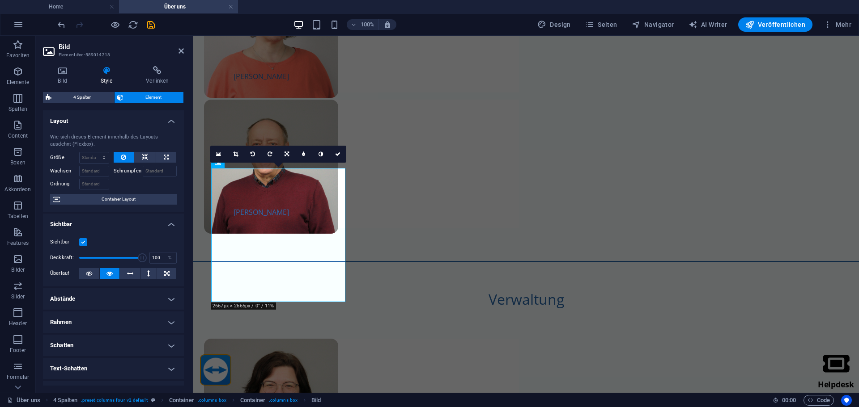
scroll to position [45, 0]
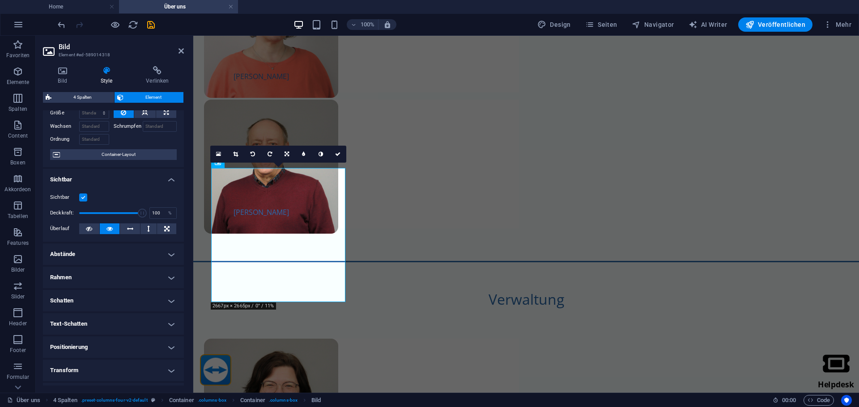
click at [110, 251] on h4 "Abstände" at bounding box center [113, 254] width 141 height 21
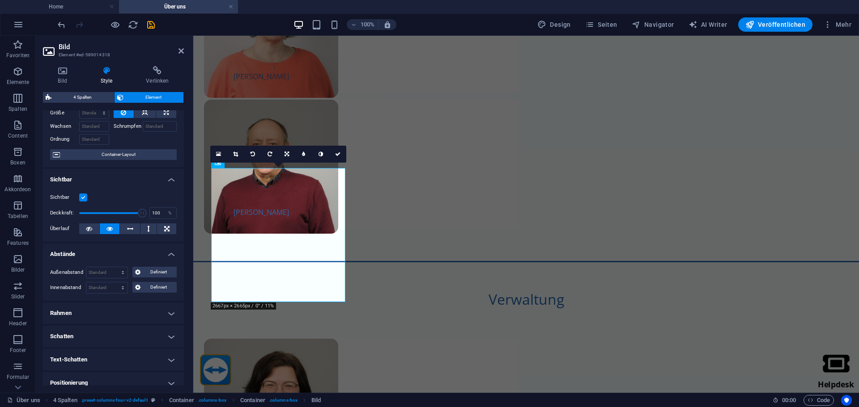
click at [110, 251] on h4 "Abstände" at bounding box center [113, 252] width 141 height 16
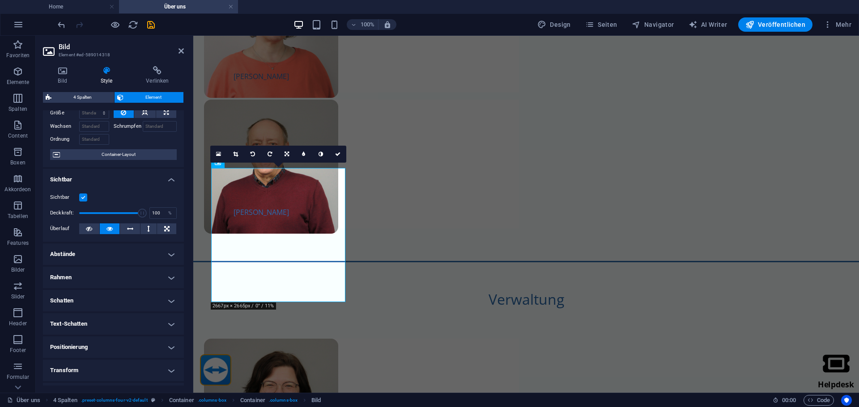
click at [108, 271] on h4 "Rahmen" at bounding box center [113, 277] width 141 height 21
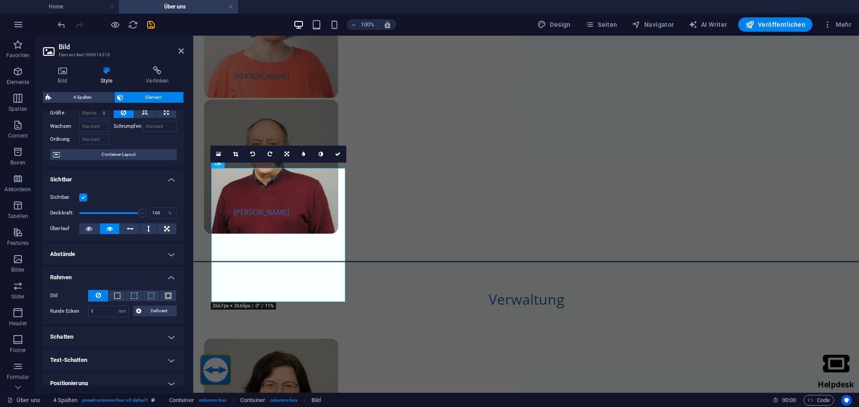
click at [108, 271] on h4 "Rahmen" at bounding box center [113, 275] width 141 height 16
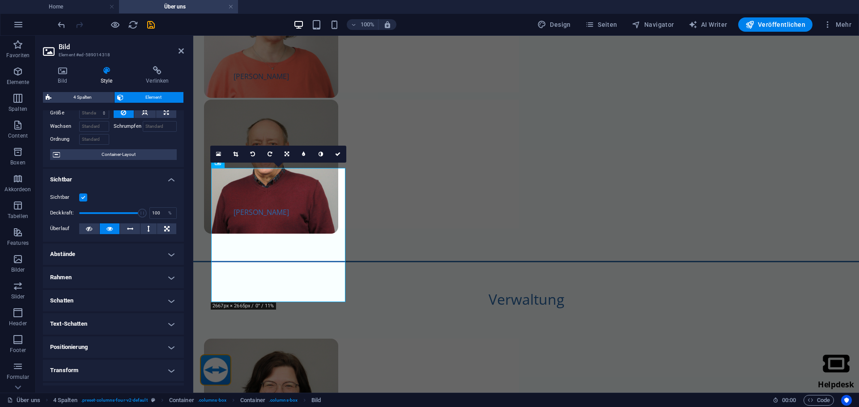
click at [105, 292] on h4 "Schatten" at bounding box center [113, 300] width 141 height 21
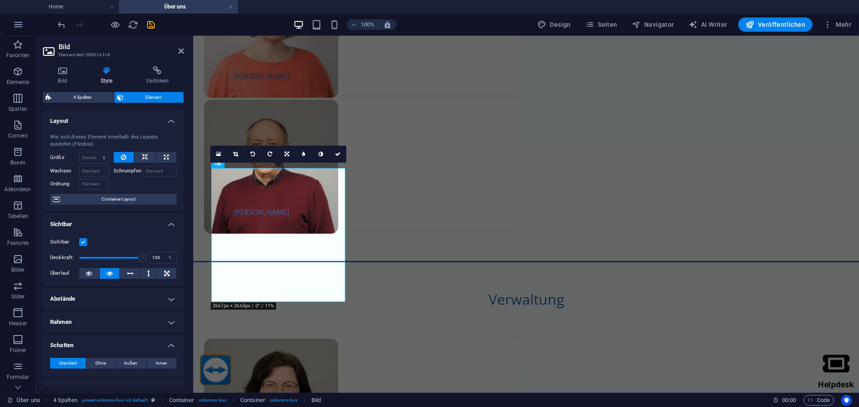
click at [111, 328] on h4 "Rahmen" at bounding box center [113, 322] width 141 height 21
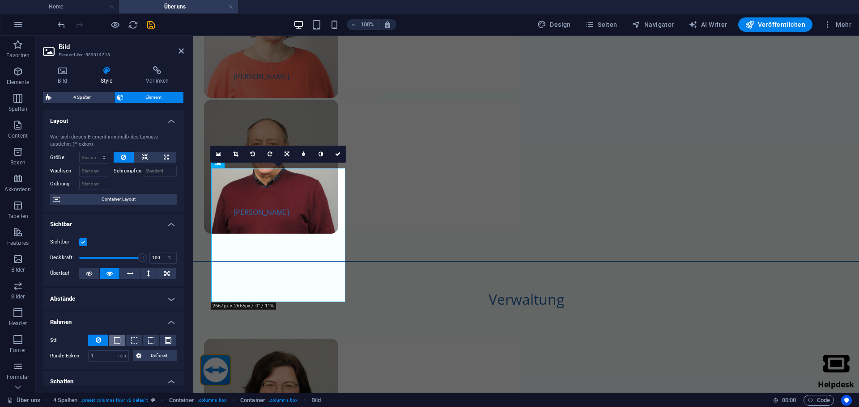
click at [114, 339] on span at bounding box center [117, 341] width 6 height 6
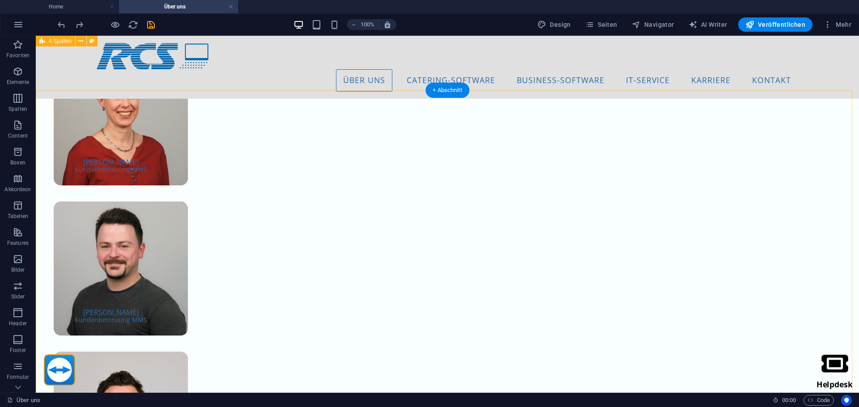
scroll to position [2402, 0]
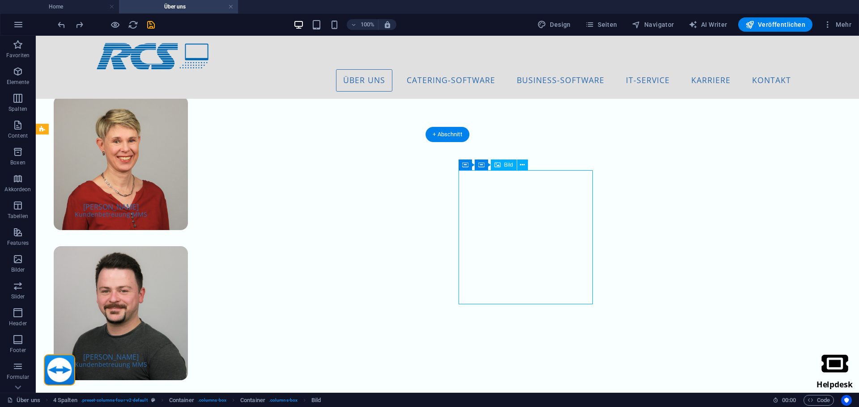
select select "px"
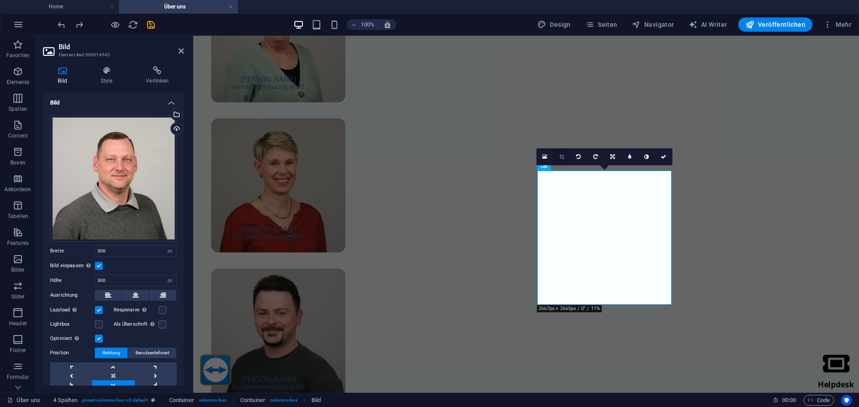
click at [565, 157] on link at bounding box center [561, 156] width 17 height 17
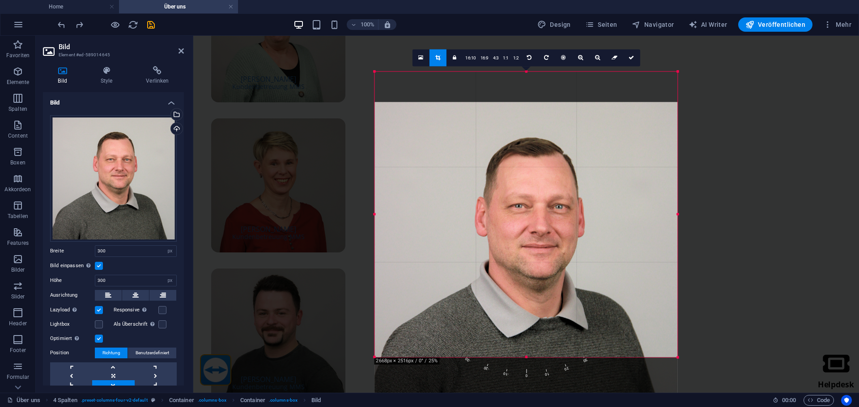
drag, startPoint x: 539, startPoint y: 226, endPoint x: 538, endPoint y: 265, distance: 38.9
click at [538, 265] on div at bounding box center [526, 253] width 303 height 302
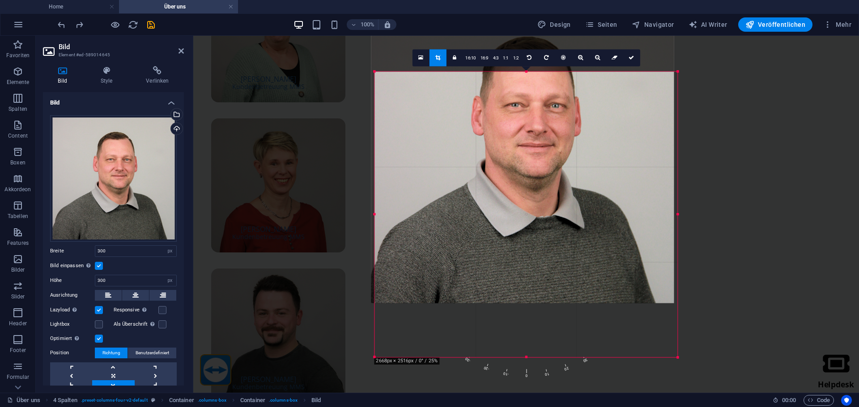
drag, startPoint x: 538, startPoint y: 265, endPoint x: 534, endPoint y: 195, distance: 70.8
click at [534, 195] on div at bounding box center [522, 152] width 303 height 302
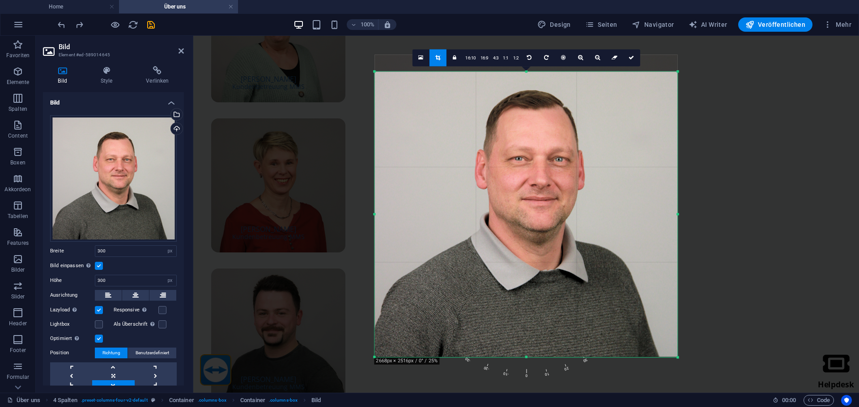
click at [628, 58] on icon at bounding box center [630, 57] width 5 height 5
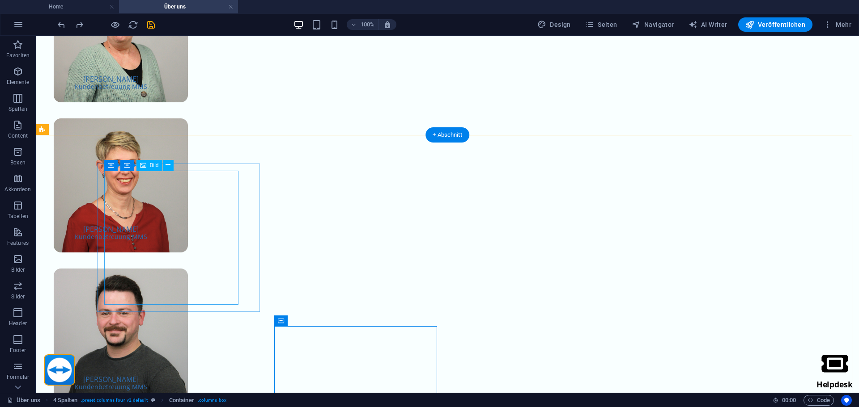
select select "px"
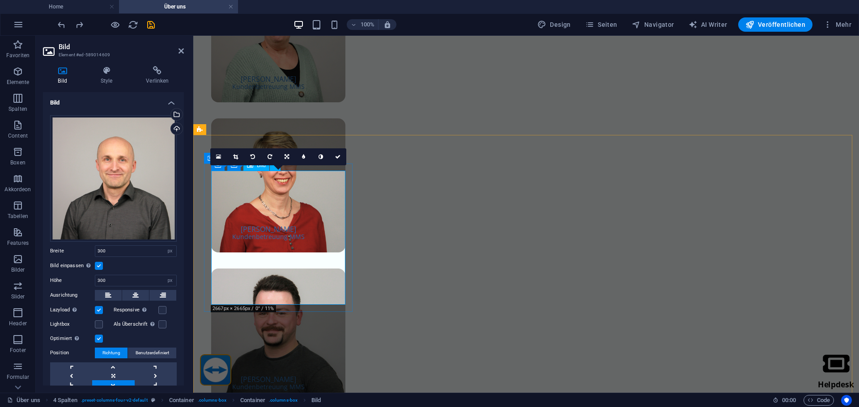
click at [236, 155] on icon at bounding box center [235, 156] width 5 height 5
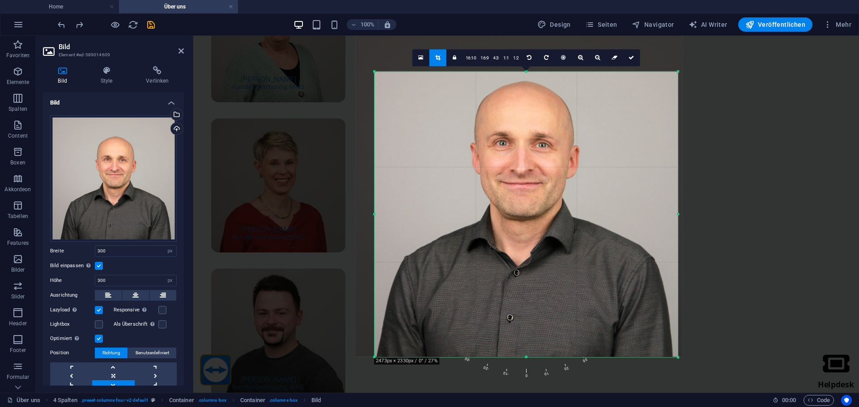
drag, startPoint x: 512, startPoint y: 248, endPoint x: 501, endPoint y: 228, distance: 22.8
click at [501, 228] on div at bounding box center [518, 193] width 327 height 326
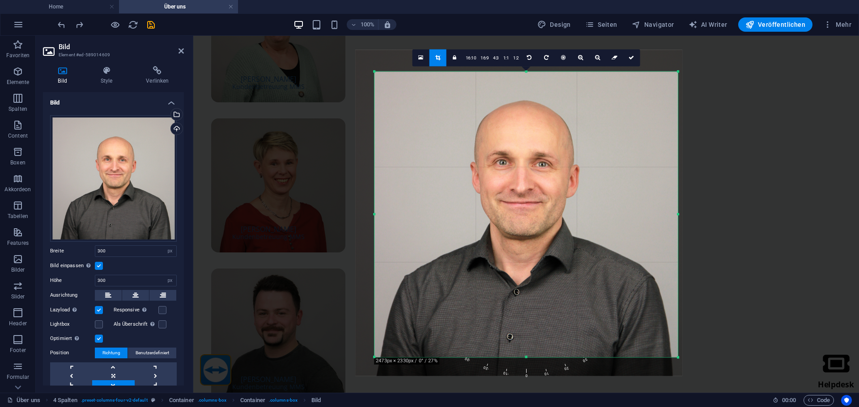
drag, startPoint x: 501, startPoint y: 229, endPoint x: 501, endPoint y: 248, distance: 19.2
click at [501, 248] on div at bounding box center [518, 213] width 327 height 326
click at [631, 63] on link at bounding box center [631, 57] width 17 height 17
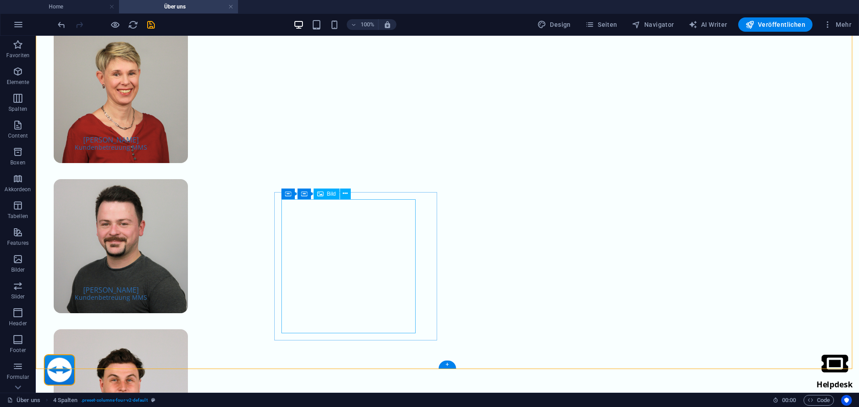
scroll to position [2537, 0]
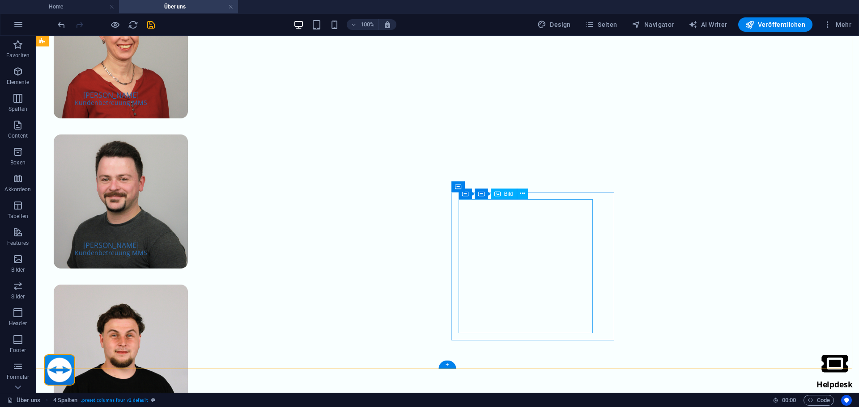
select select "px"
select select "%"
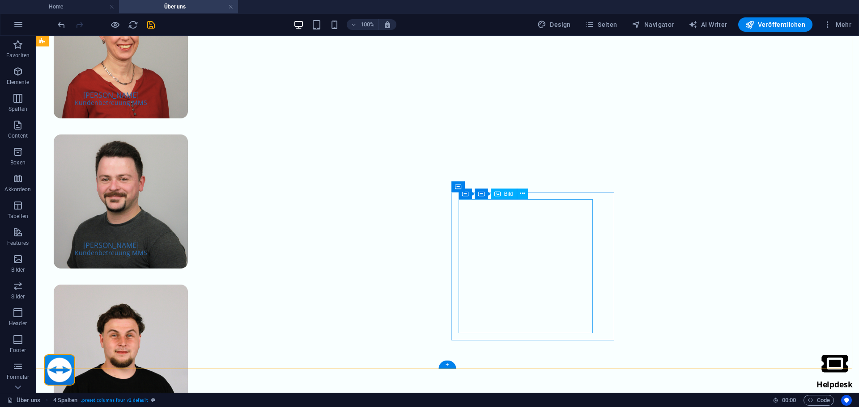
select select "%"
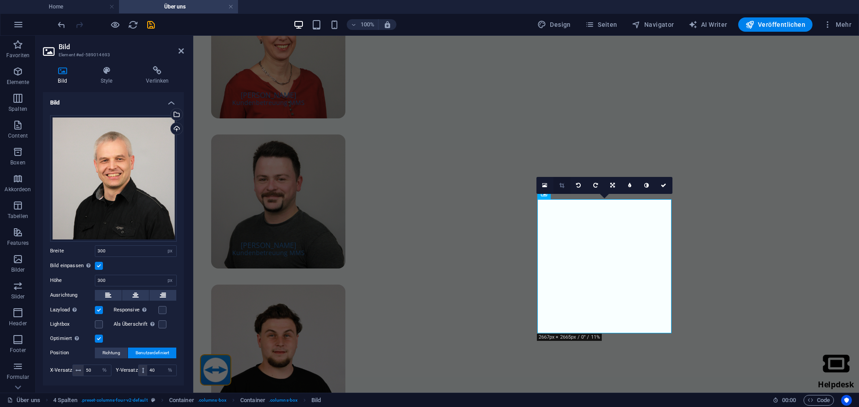
click at [561, 185] on icon at bounding box center [561, 185] width 5 height 5
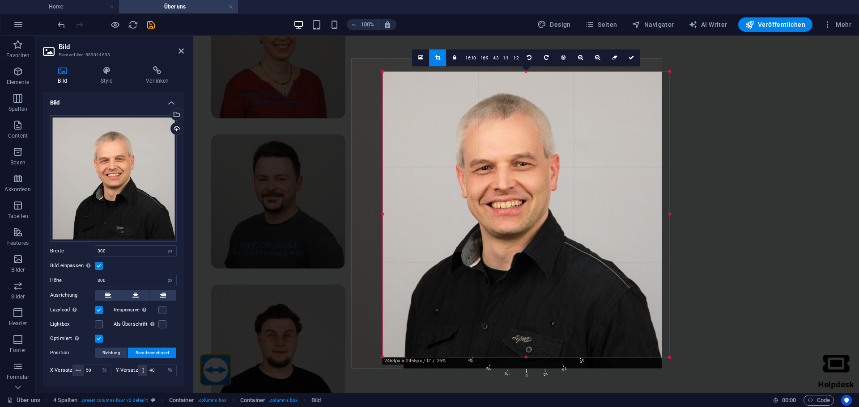
drag, startPoint x: 532, startPoint y: 248, endPoint x: 513, endPoint y: 248, distance: 18.8
click at [513, 249] on div at bounding box center [506, 214] width 310 height 310
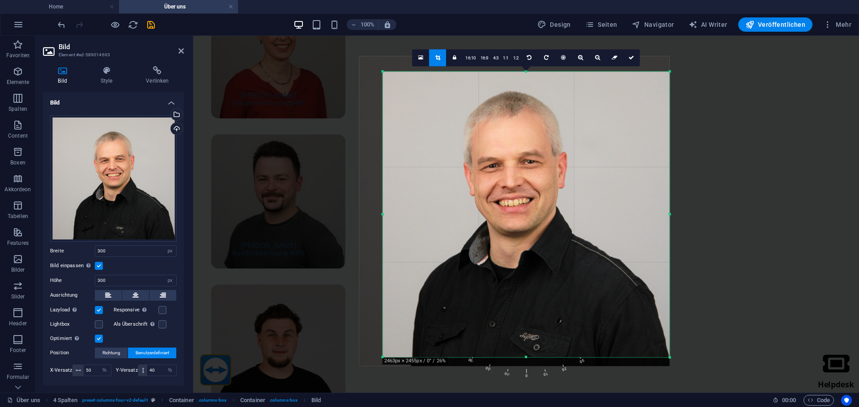
click at [515, 243] on div at bounding box center [514, 211] width 310 height 310
click at [636, 58] on link at bounding box center [631, 57] width 17 height 17
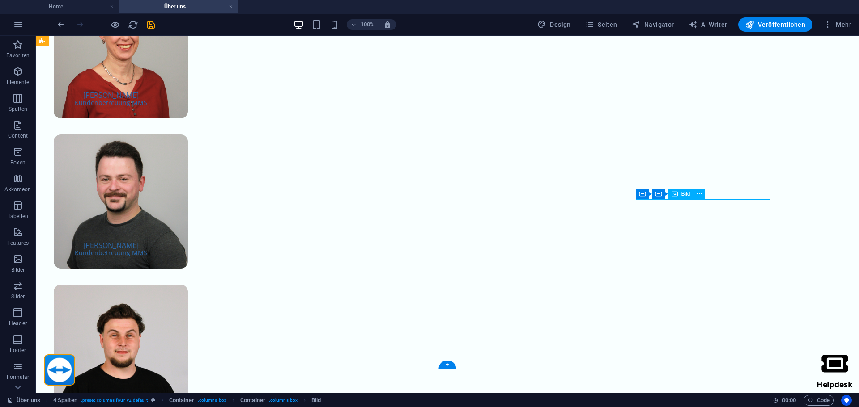
select select "px"
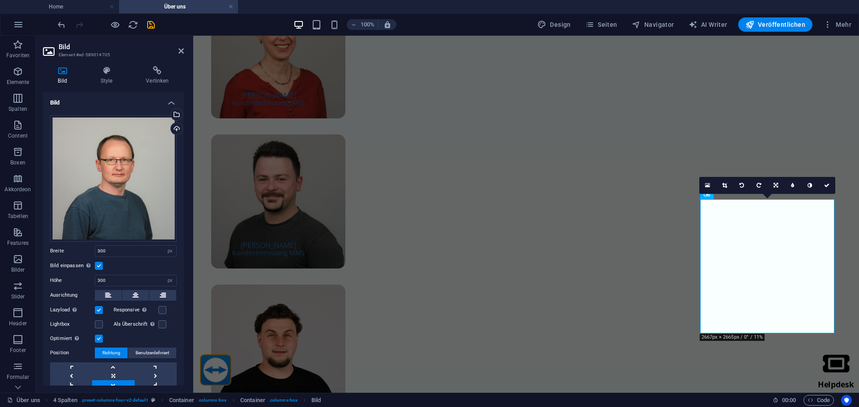
drag, startPoint x: 722, startPoint y: 185, endPoint x: 722, endPoint y: 194, distance: 8.9
click at [722, 185] on icon at bounding box center [724, 185] width 5 height 5
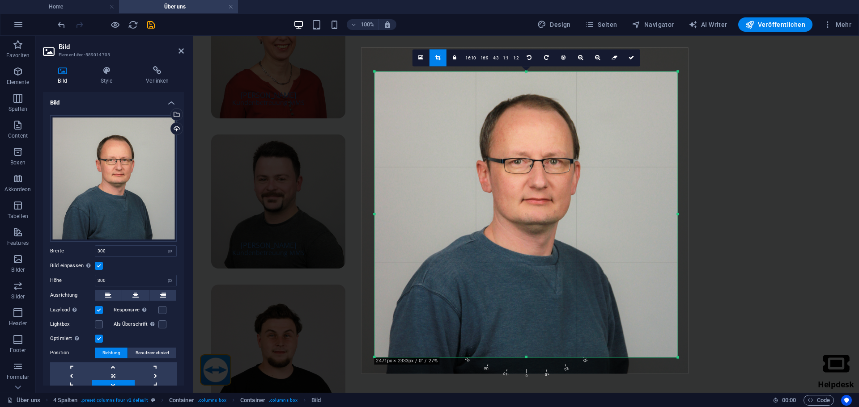
click at [544, 233] on div at bounding box center [524, 210] width 327 height 326
click at [631, 64] on link at bounding box center [631, 57] width 17 height 17
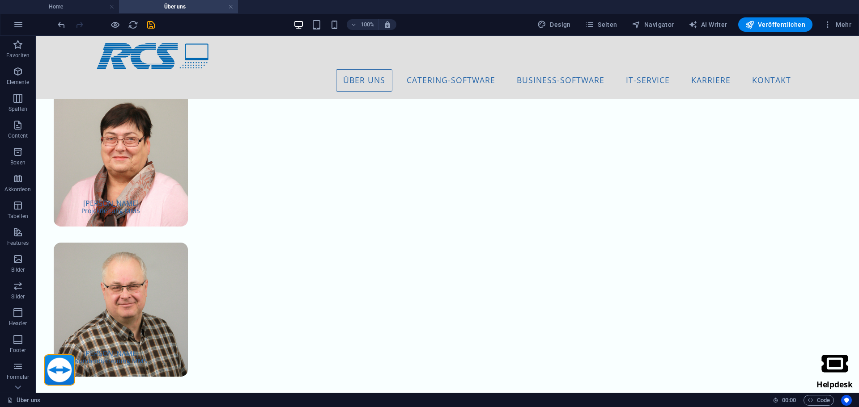
scroll to position [1911, 0]
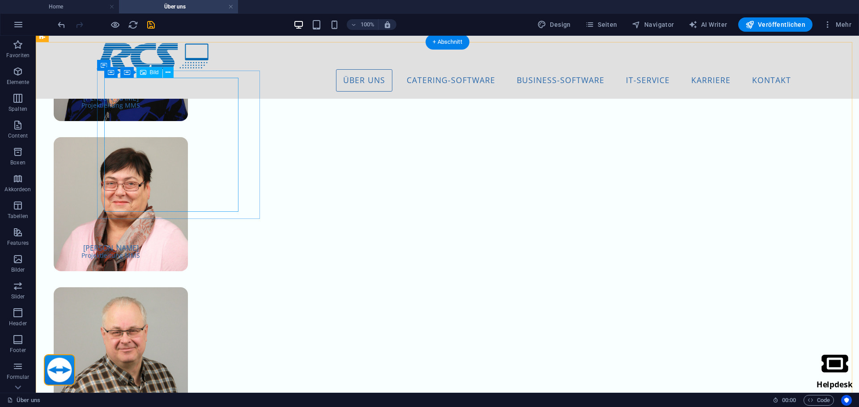
select select "px"
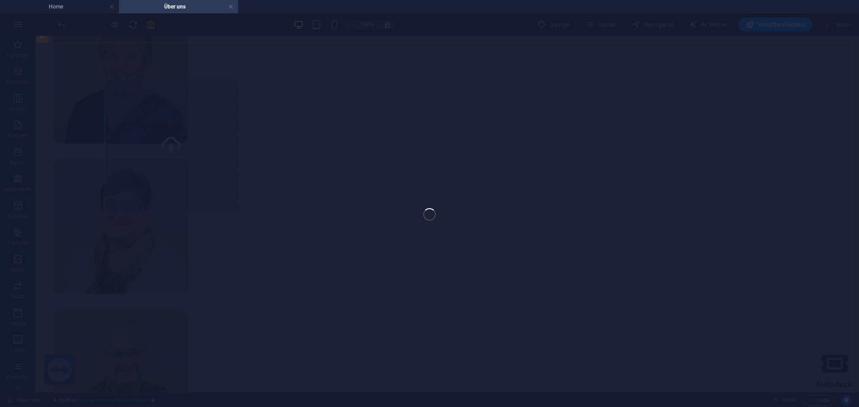
select select "px"
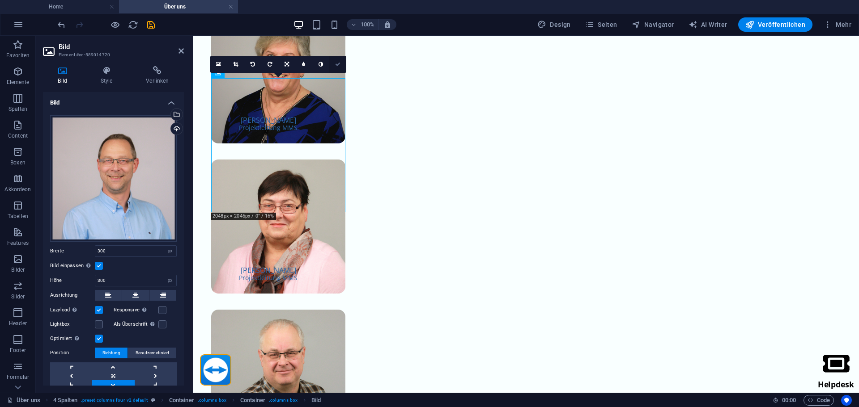
click at [337, 64] on icon at bounding box center [337, 64] width 5 height 5
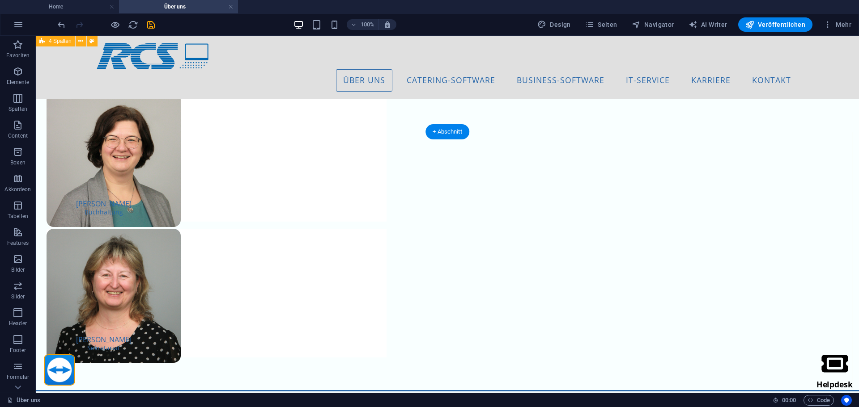
scroll to position [748, 0]
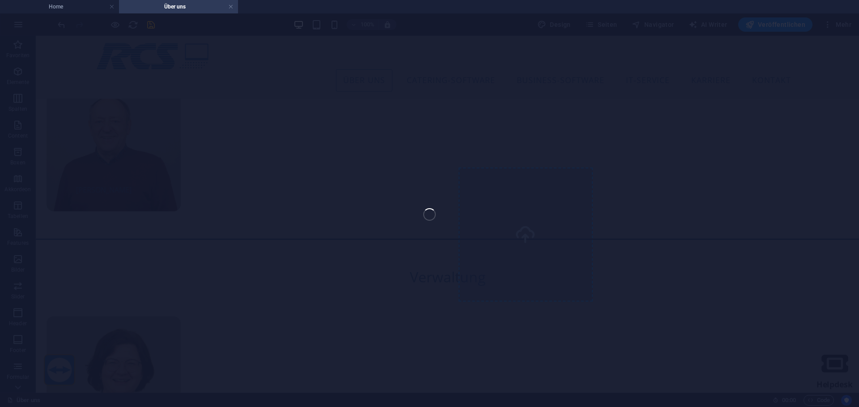
select select "px"
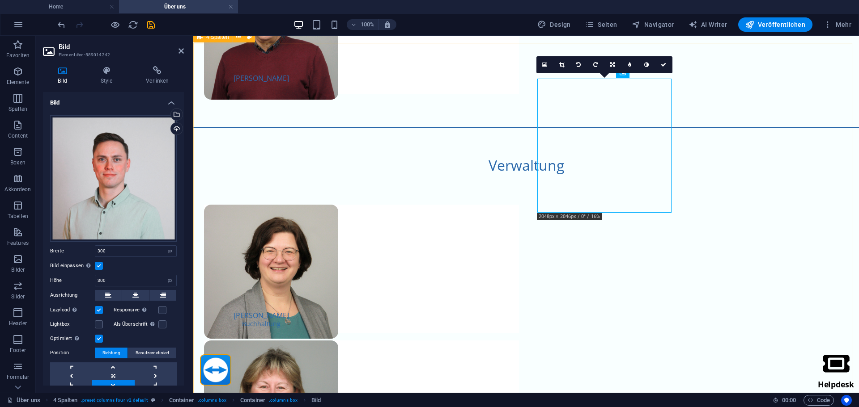
scroll to position [837, 0]
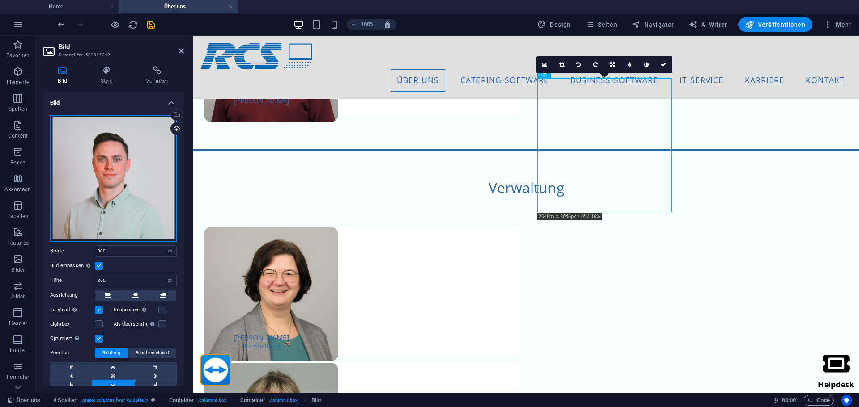
click at [132, 178] on div "Ziehe Dateien zum Hochladen hierher oder klicke hier, um aus Dateien oder koste…" at bounding box center [113, 178] width 127 height 127
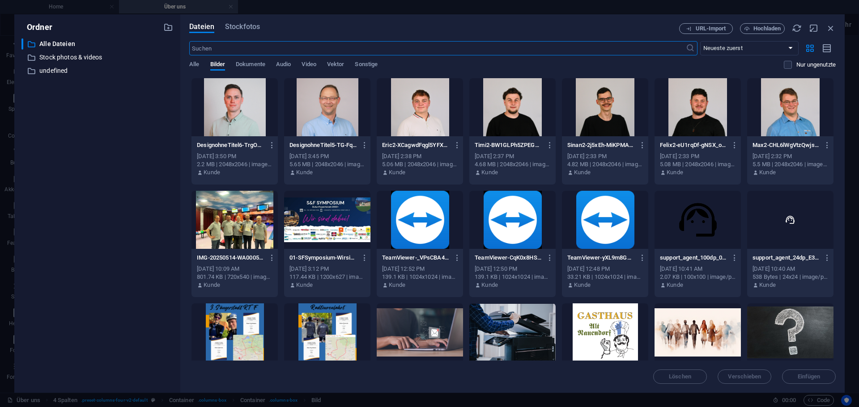
scroll to position [889, 0]
click at [272, 147] on icon "button" at bounding box center [272, 145] width 8 height 8
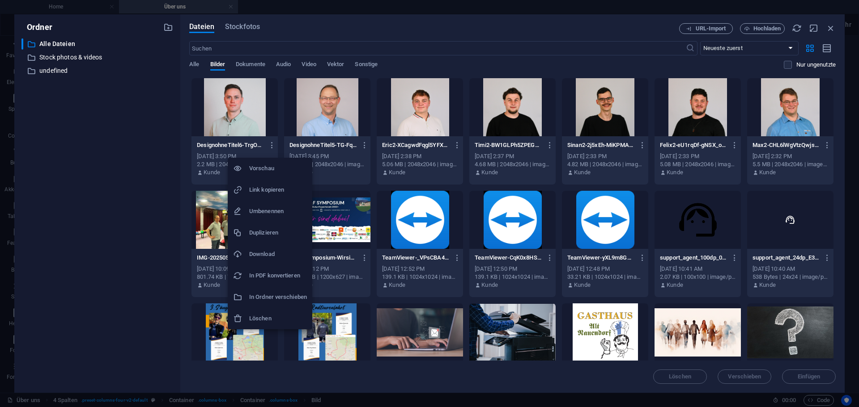
click at [268, 315] on h6 "Löschen" at bounding box center [278, 319] width 58 height 11
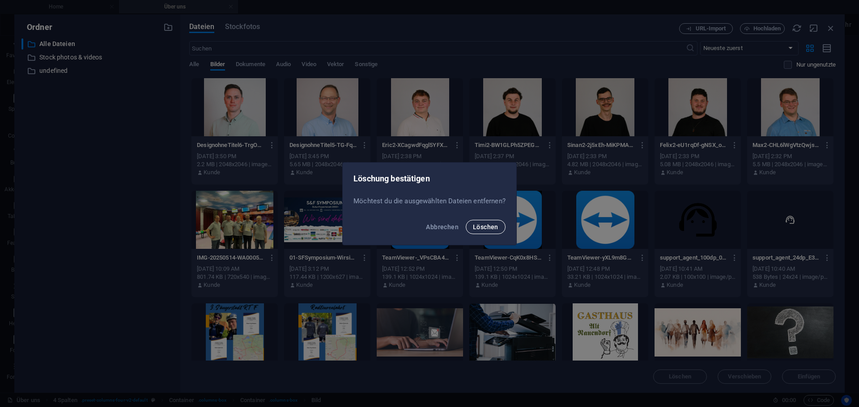
click at [492, 231] on button "Löschen" at bounding box center [486, 227] width 40 height 14
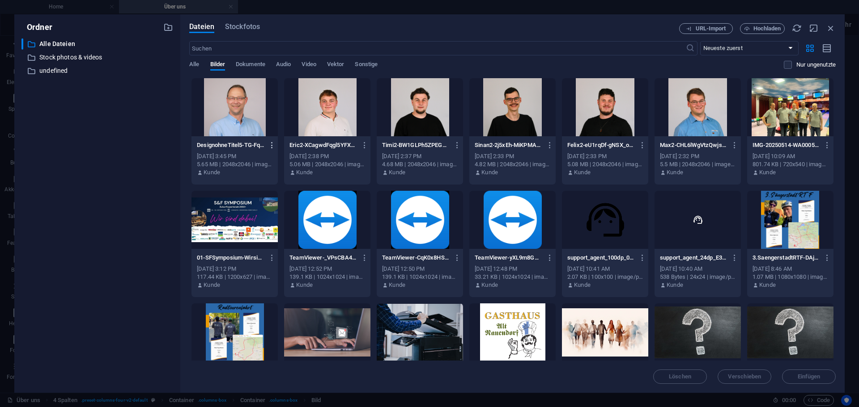
click at [272, 146] on icon "button" at bounding box center [272, 145] width 8 height 8
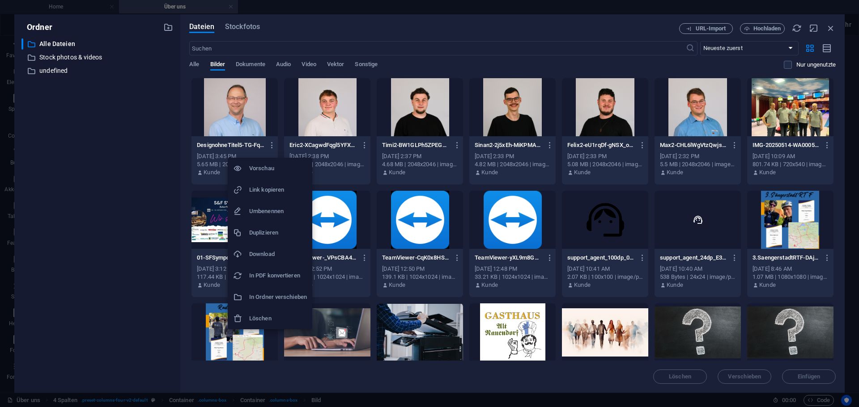
click at [267, 212] on h6 "Umbenennen" at bounding box center [278, 211] width 58 height 11
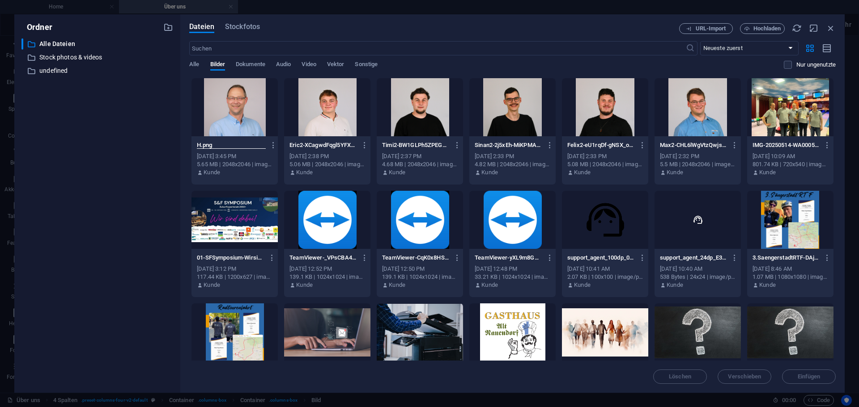
scroll to position [0, 0]
type input "[PERSON_NAME].png"
click at [241, 193] on div at bounding box center [234, 220] width 86 height 58
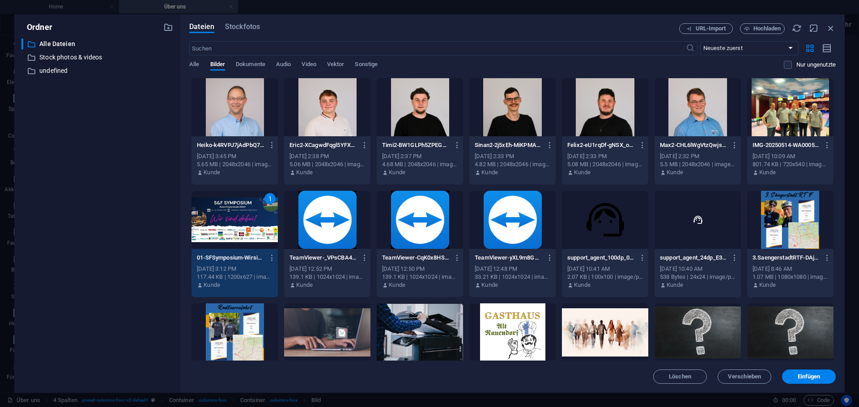
click at [258, 152] on div "Heiko-k4RVPJ7jAdPbQ7bHx3NoUw.png Heiko-k4RVPJ7jAdPbQ7bHx3NoUw.png" at bounding box center [235, 145] width 76 height 14
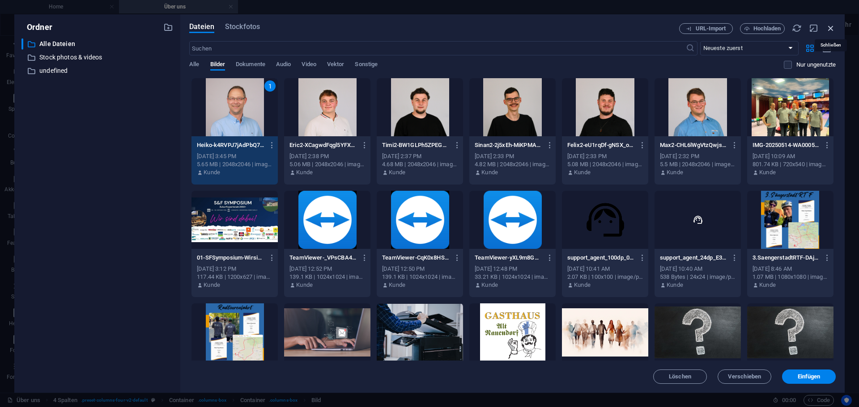
click at [830, 30] on icon "button" at bounding box center [831, 28] width 10 height 10
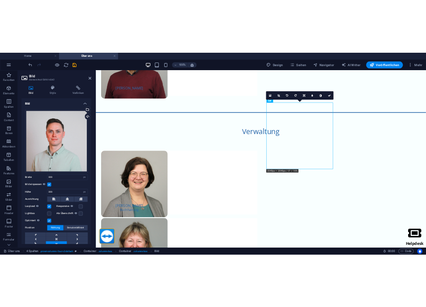
scroll to position [815, 0]
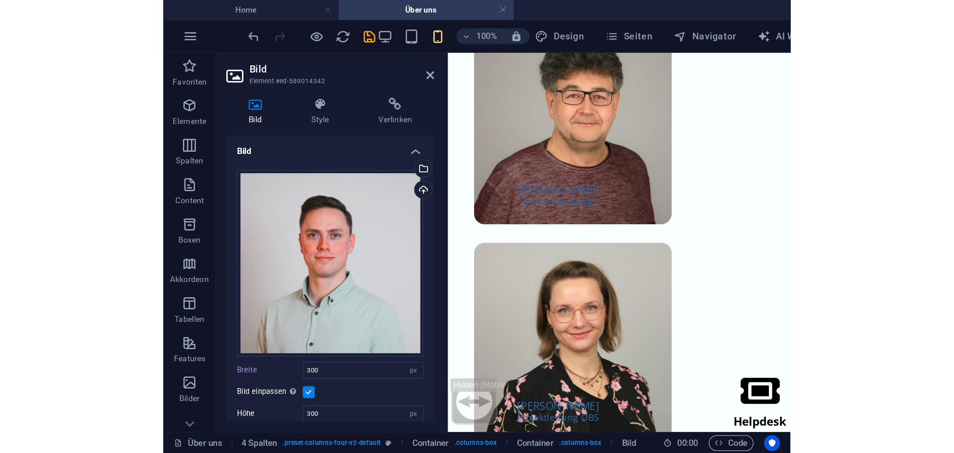
scroll to position [768, 0]
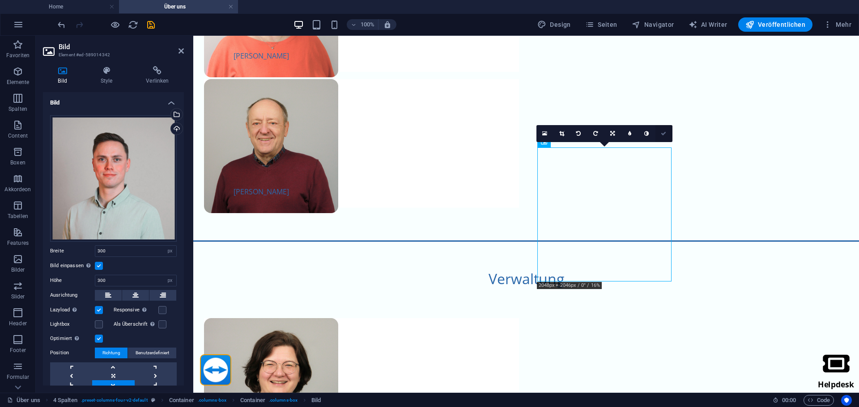
click at [663, 133] on icon at bounding box center [663, 133] width 5 height 5
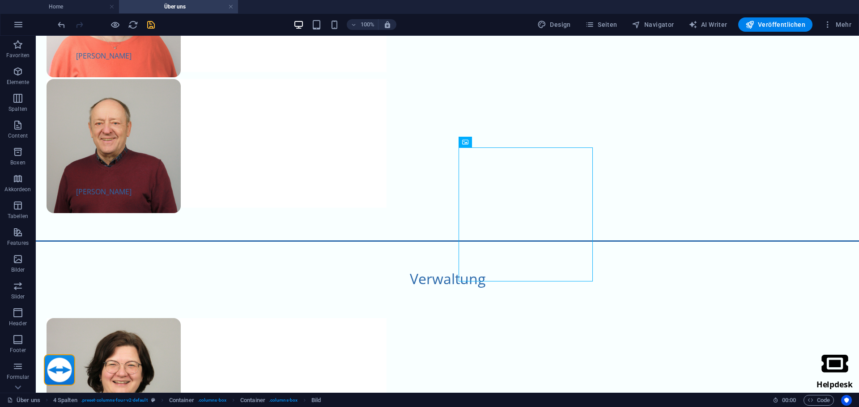
click at [154, 24] on icon "save" at bounding box center [151, 25] width 10 height 10
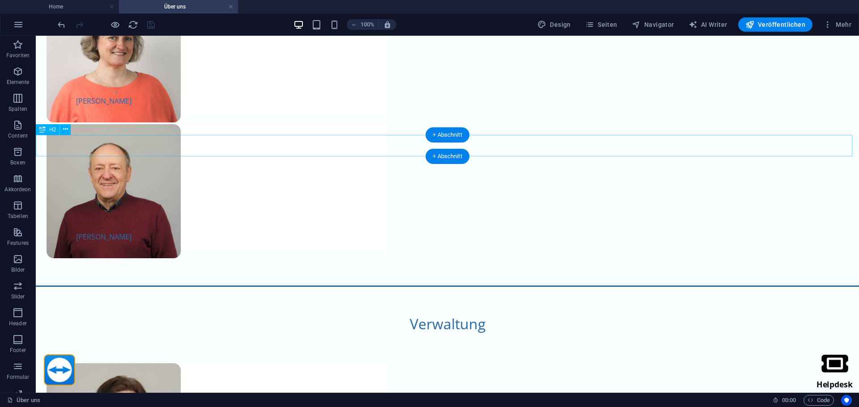
scroll to position [724, 0]
click at [791, 24] on span "Veröffentlichen" at bounding box center [775, 24] width 60 height 9
